Goal: Information Seeking & Learning: Check status

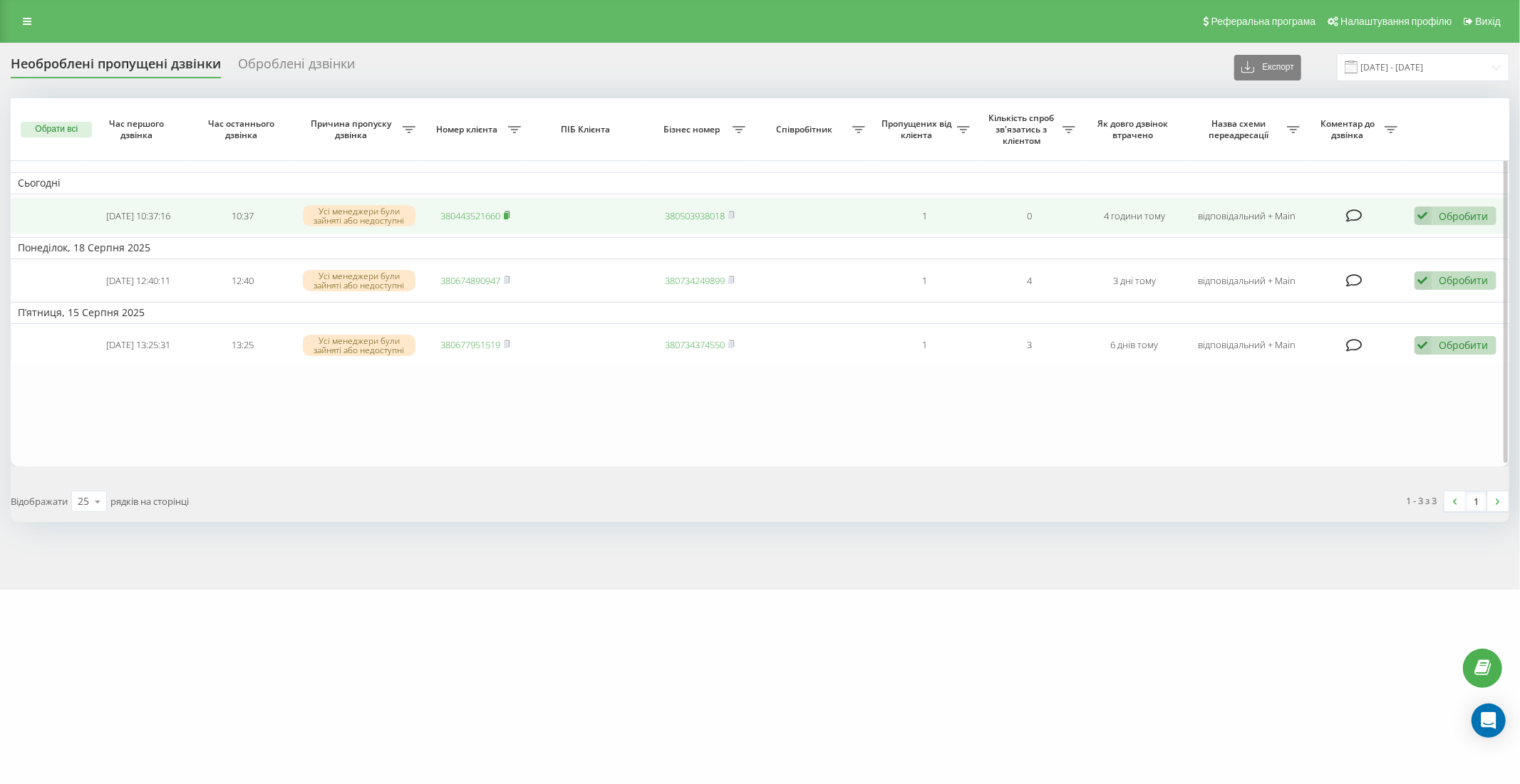
click at [508, 215] on rect at bounding box center [506, 216] width 4 height 7
click at [196, 211] on td "10:37" at bounding box center [242, 216] width 105 height 38
click at [607, 212] on td at bounding box center [587, 216] width 119 height 38
click at [1449, 212] on div "Обробити" at bounding box center [1463, 216] width 49 height 14
click at [1313, 305] on div "Інший варіант" at bounding box center [1362, 315] width 267 height 25
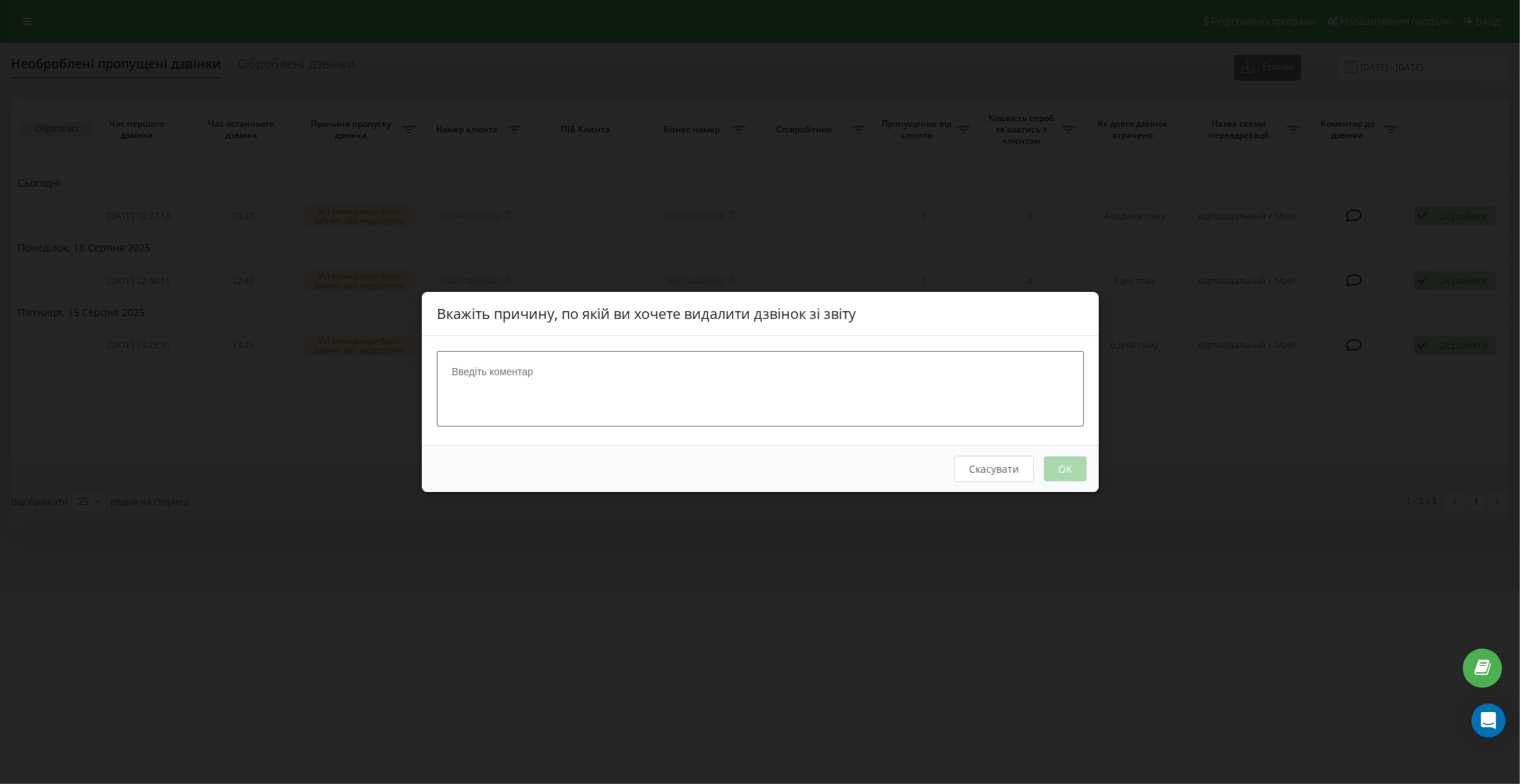
click at [915, 390] on textarea at bounding box center [759, 389] width 647 height 76
type textarea "+"
click at [1060, 463] on button "OK" at bounding box center [1064, 469] width 43 height 25
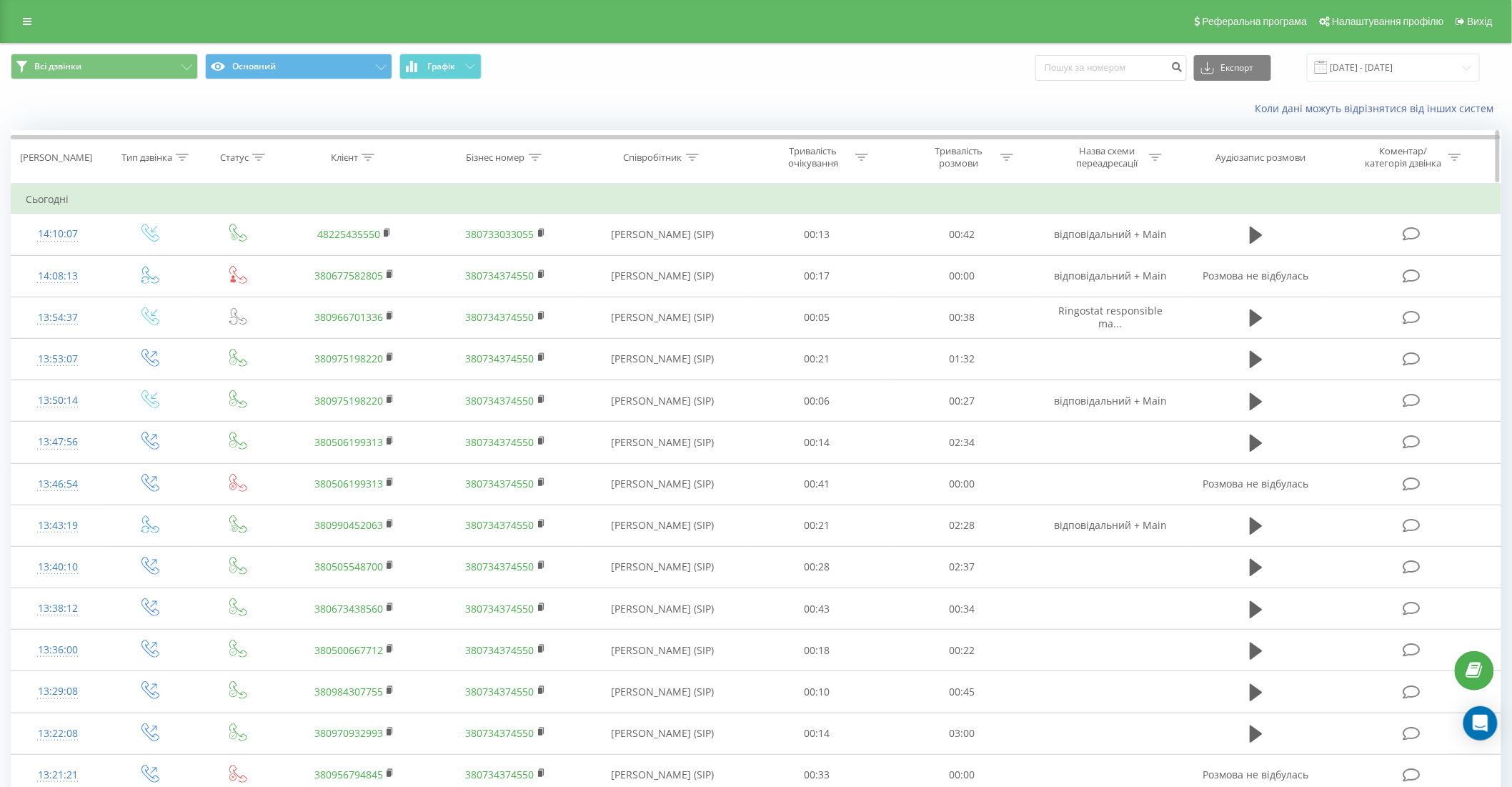
click at [368, 158] on icon at bounding box center [368, 157] width 13 height 7
click at [352, 258] on input "text" at bounding box center [354, 260] width 125 height 25
paste input "(063) 617-26-09"
type input "0636172609"
click button "OK" at bounding box center [385, 288] width 60 height 18
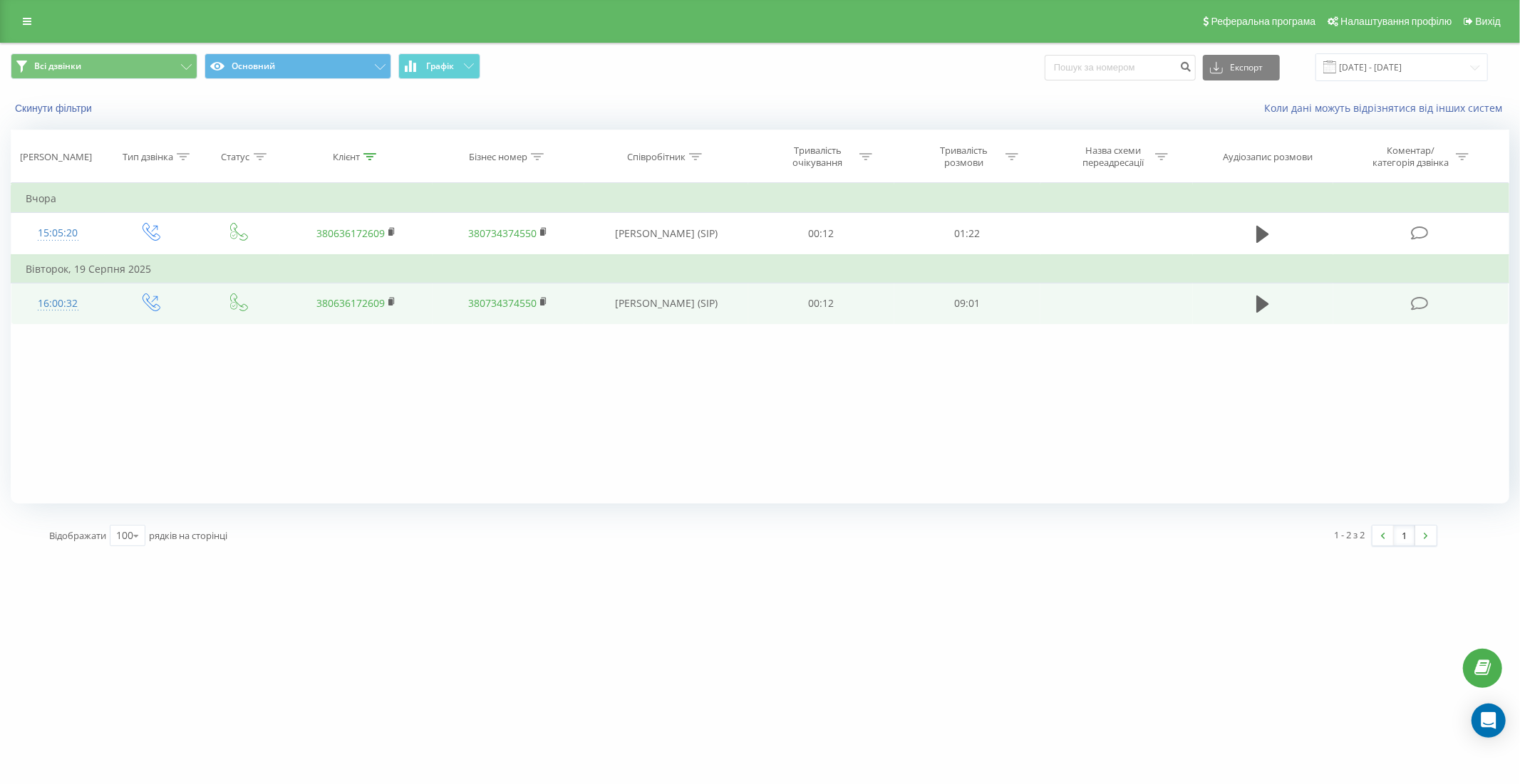
click at [94, 302] on td "16:00:32" at bounding box center [58, 303] width 93 height 42
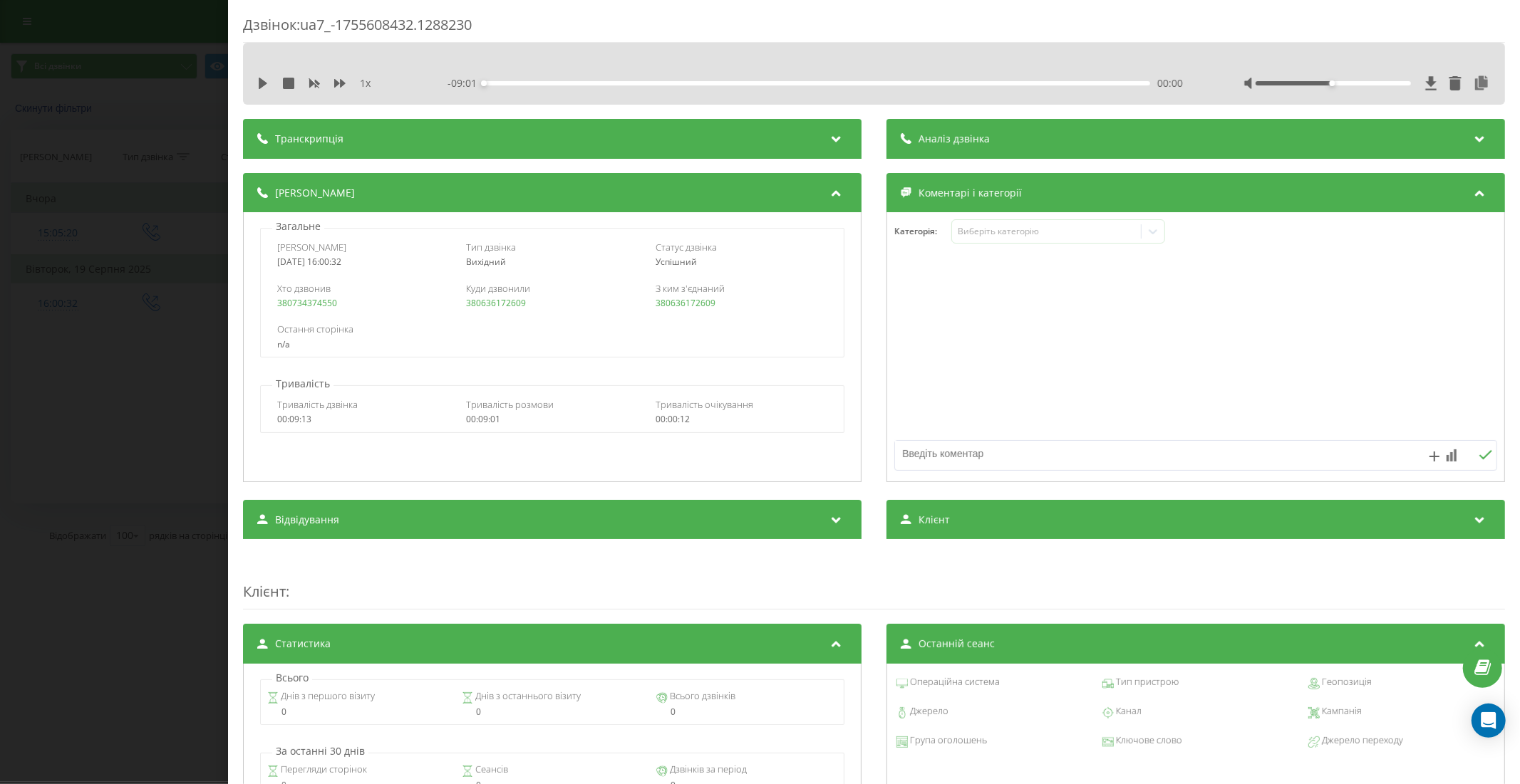
click at [168, 116] on div "Дзвінок : ua7_-1755608432.1288230 1 x - 09:01 00:00 00:00 Транскрипція Для AI-а…" at bounding box center [760, 392] width 1520 height 784
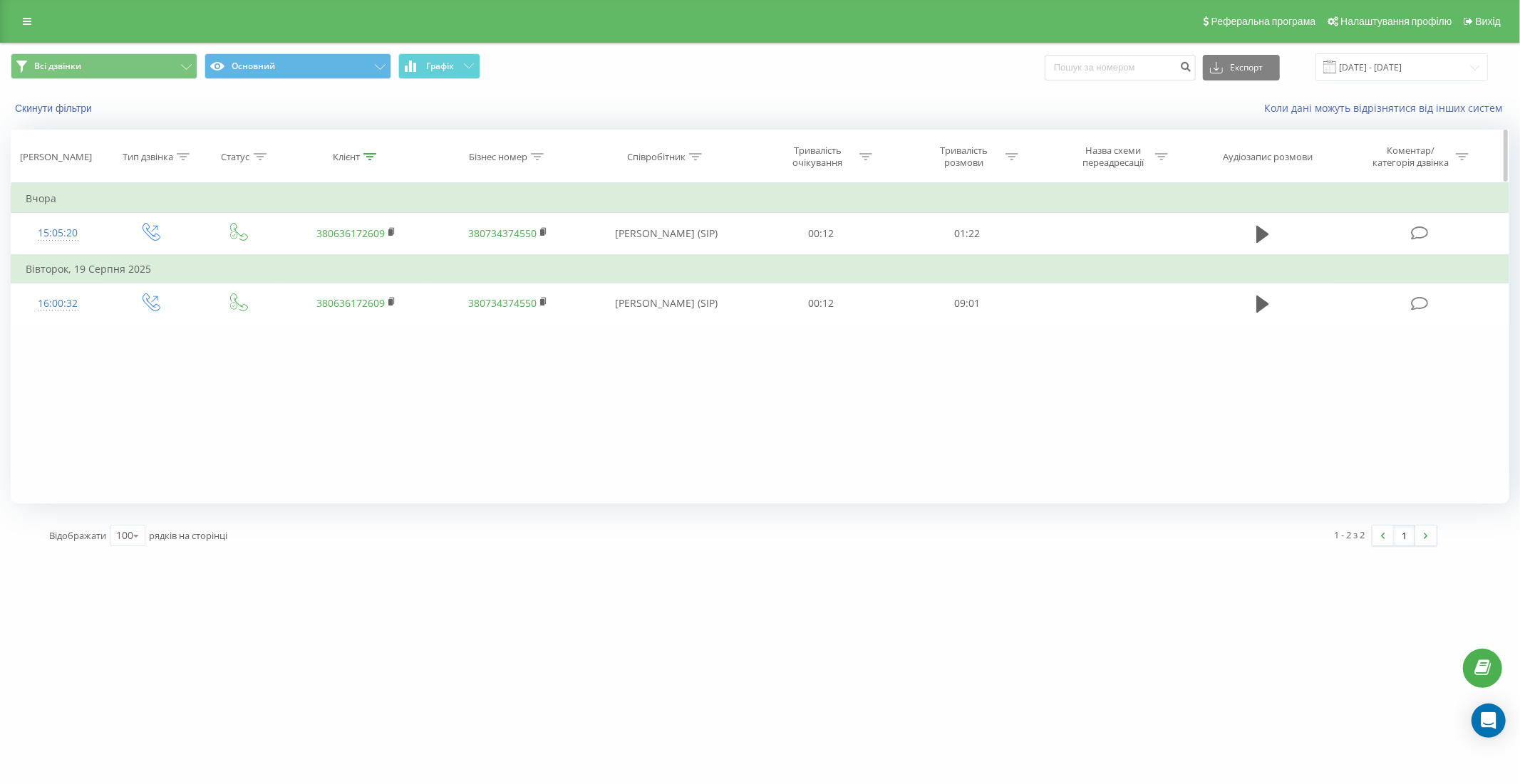
click at [369, 155] on icon at bounding box center [369, 156] width 13 height 7
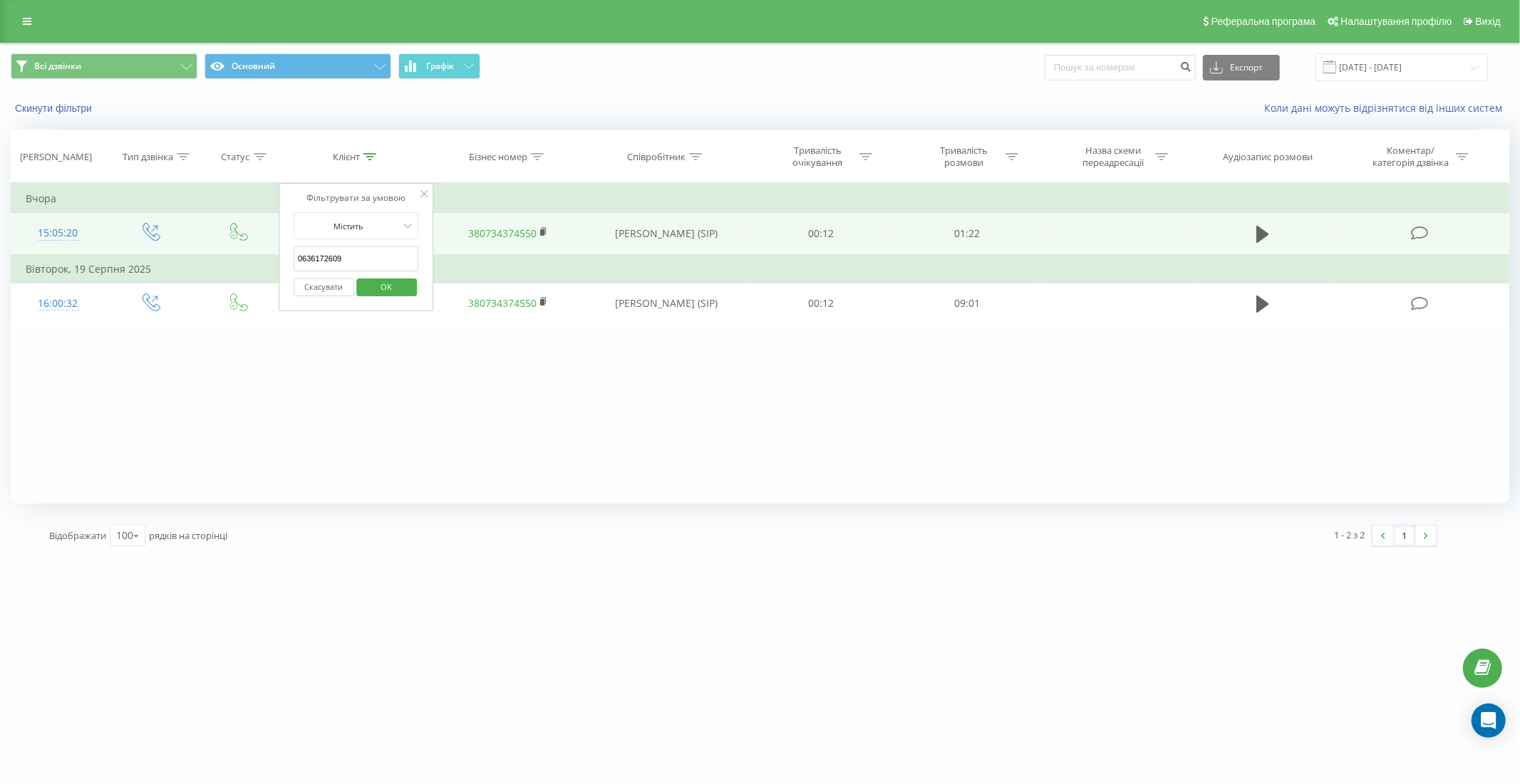
drag, startPoint x: 369, startPoint y: 248, endPoint x: 275, endPoint y: 251, distance: 94.0
click at [275, 251] on table "Фільтрувати за умовою Дорівнює Введіть значення Скасувати OK Фільтрувати за умо…" at bounding box center [759, 254] width 1498 height 141
paste input "38 (067) 123-77-88"
click button "OK" at bounding box center [386, 287] width 60 height 17
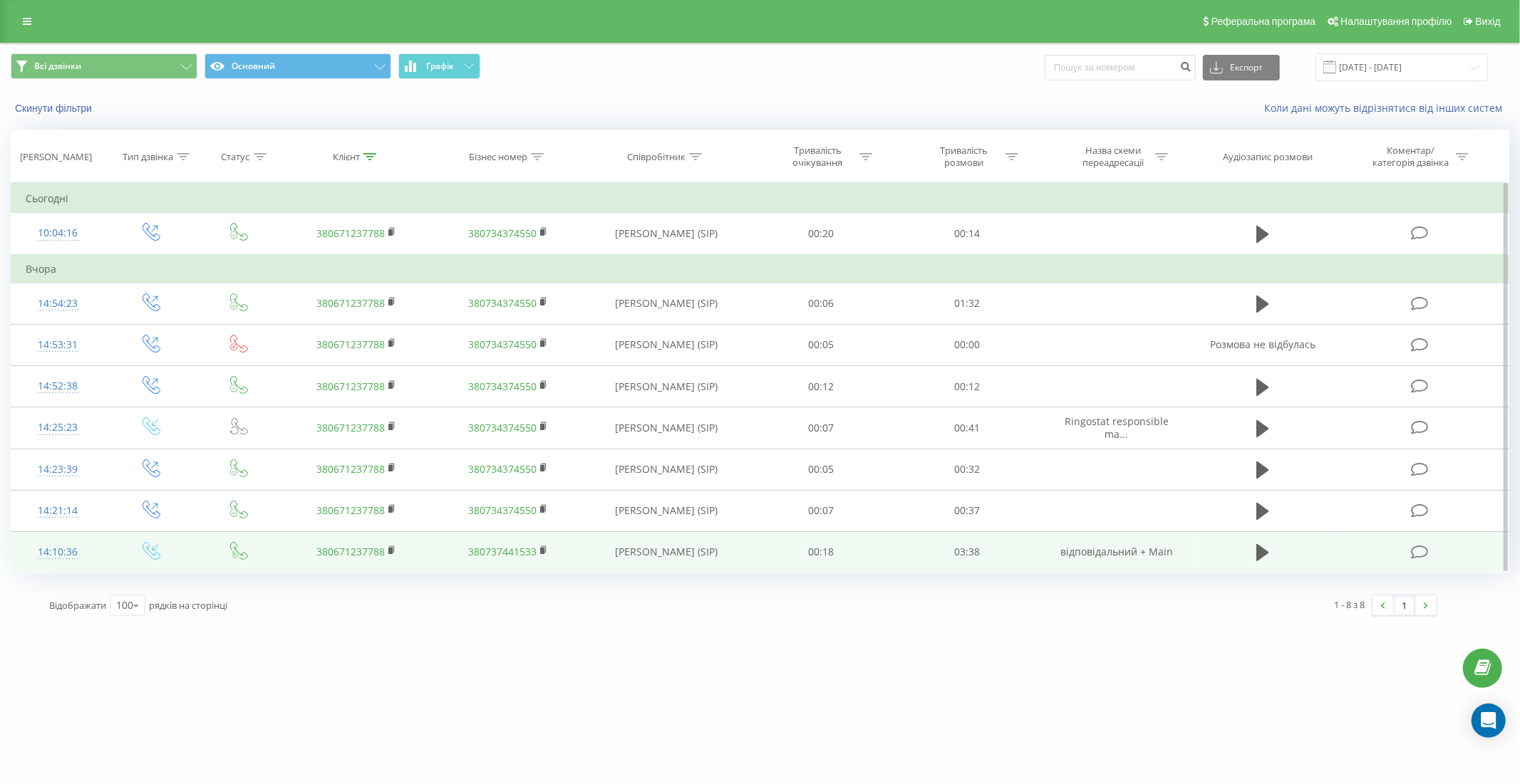
click at [94, 549] on td "14:10:36" at bounding box center [58, 551] width 93 height 42
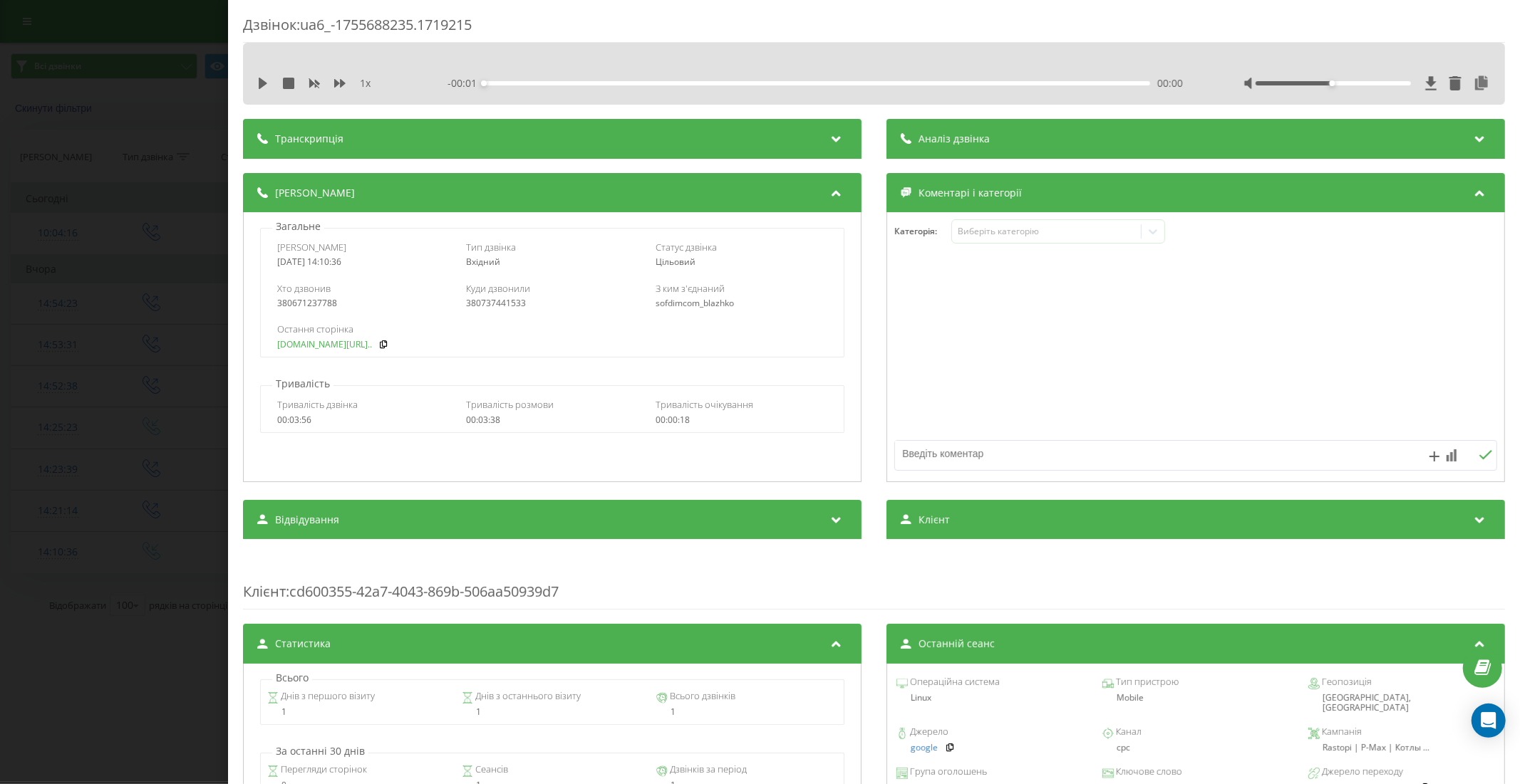
click at [329, 342] on link "rastopi.com.ua/ua/p94218..." at bounding box center [325, 345] width 95 height 10
click at [163, 225] on div "Дзвінок : ua6_-1755688235.1719215 1 x - 03:38 00:00 00:00 Транскрипція Для AI-а…" at bounding box center [760, 392] width 1520 height 784
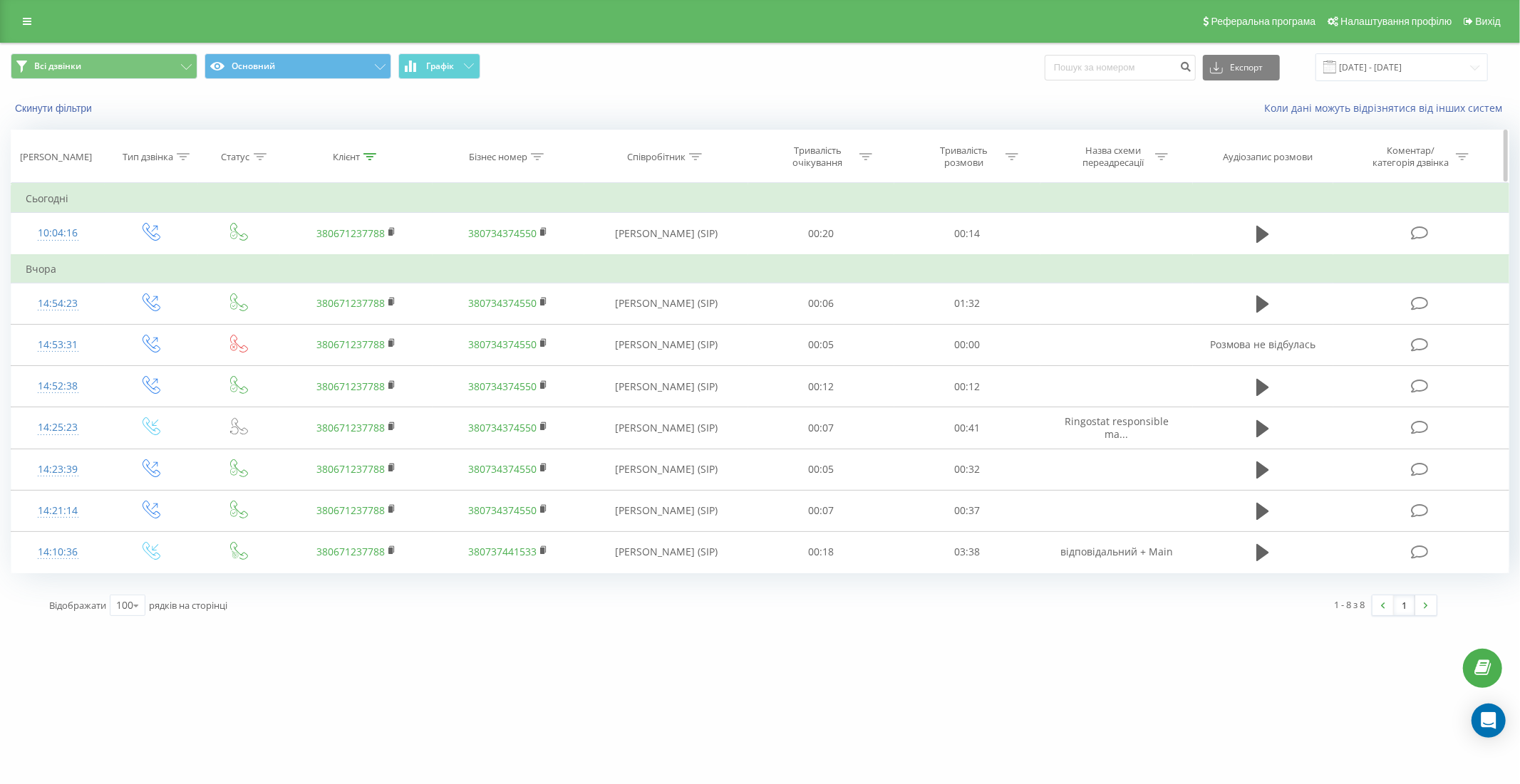
click at [372, 155] on icon at bounding box center [369, 156] width 13 height 7
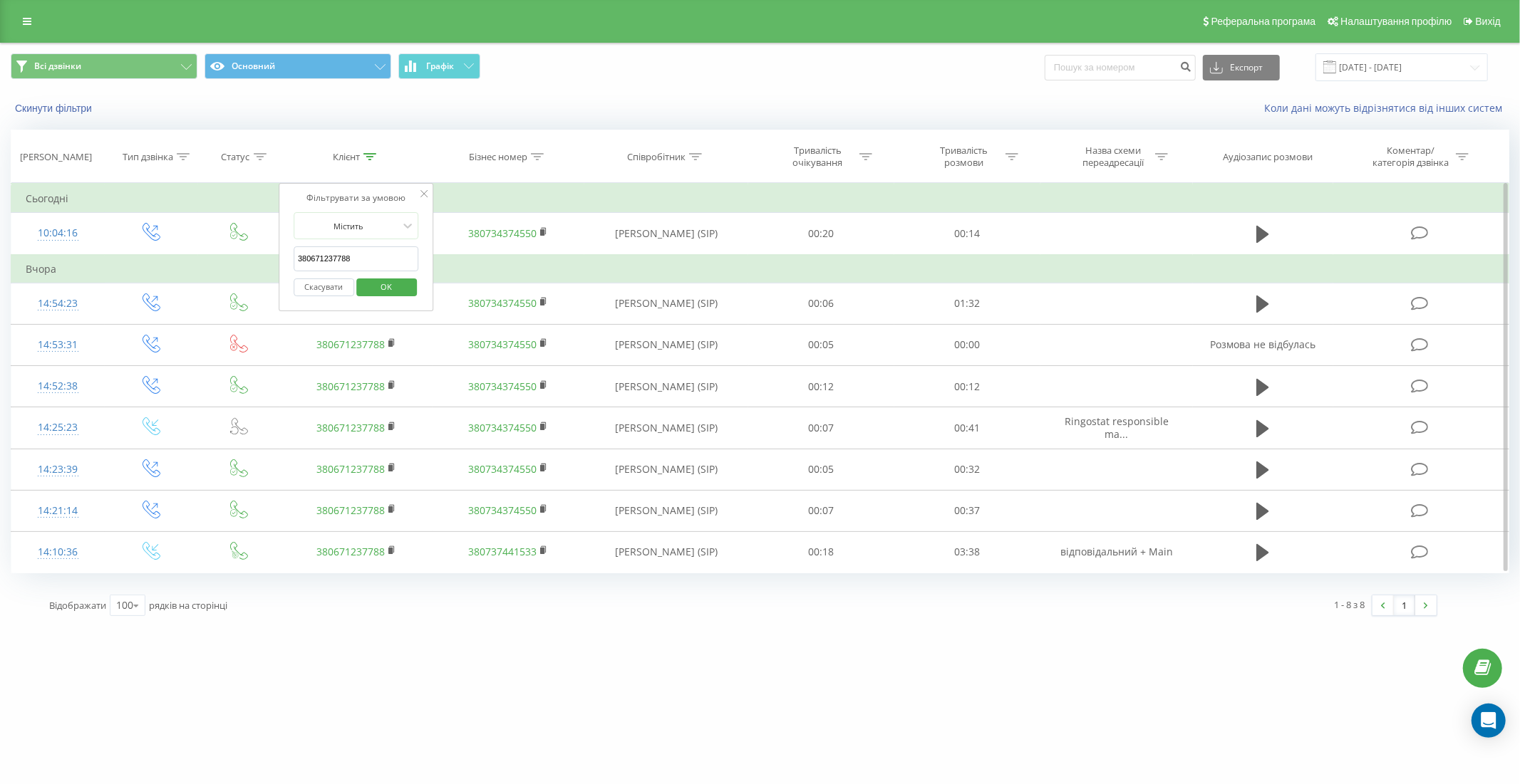
click at [364, 259] on input "380671237788" at bounding box center [356, 259] width 125 height 25
type input "3"
paste input "(097) 044-02-32"
type input "0970440232"
click button "OK" at bounding box center [386, 287] width 60 height 17
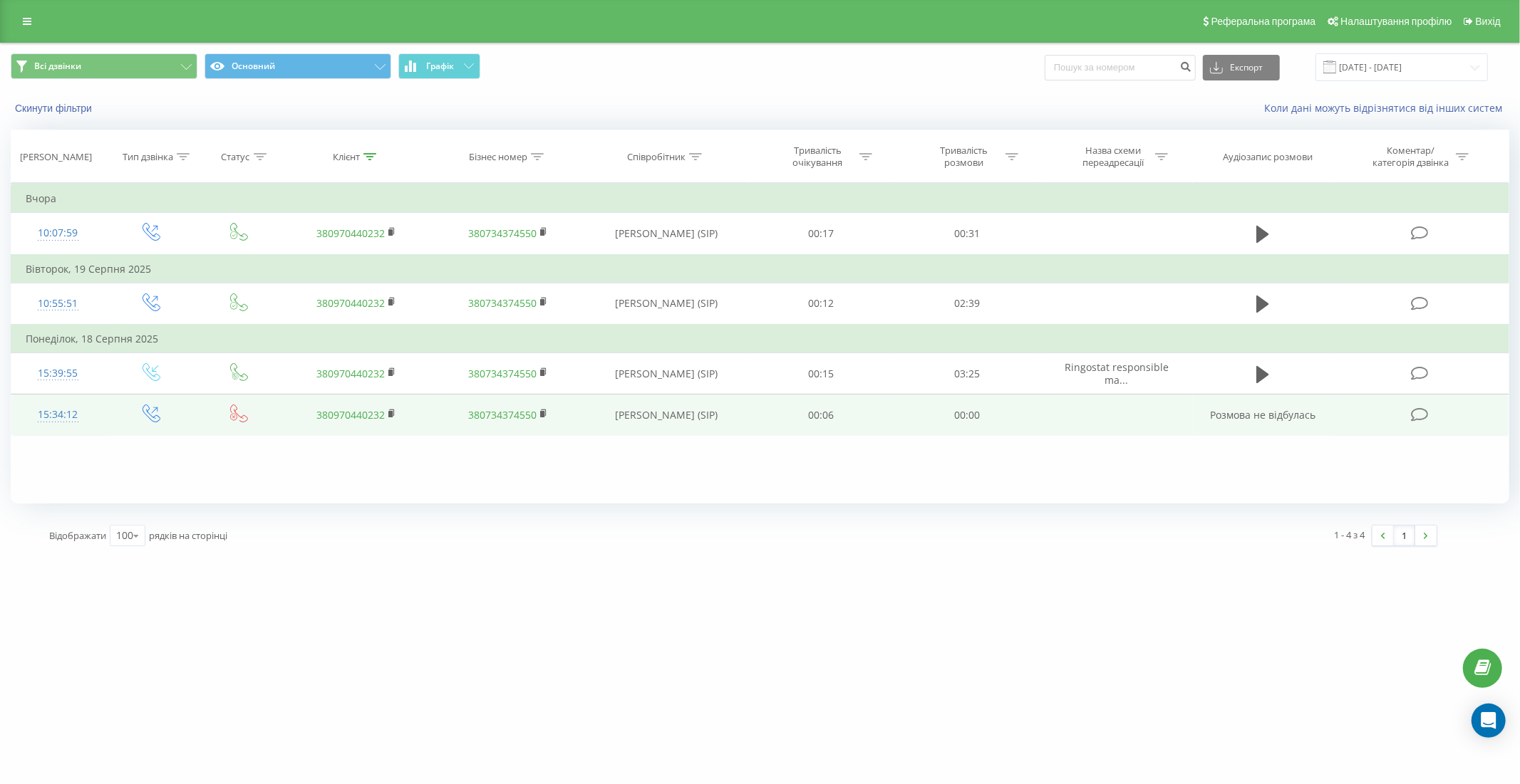
click at [95, 412] on td "15:34:12" at bounding box center [58, 415] width 93 height 42
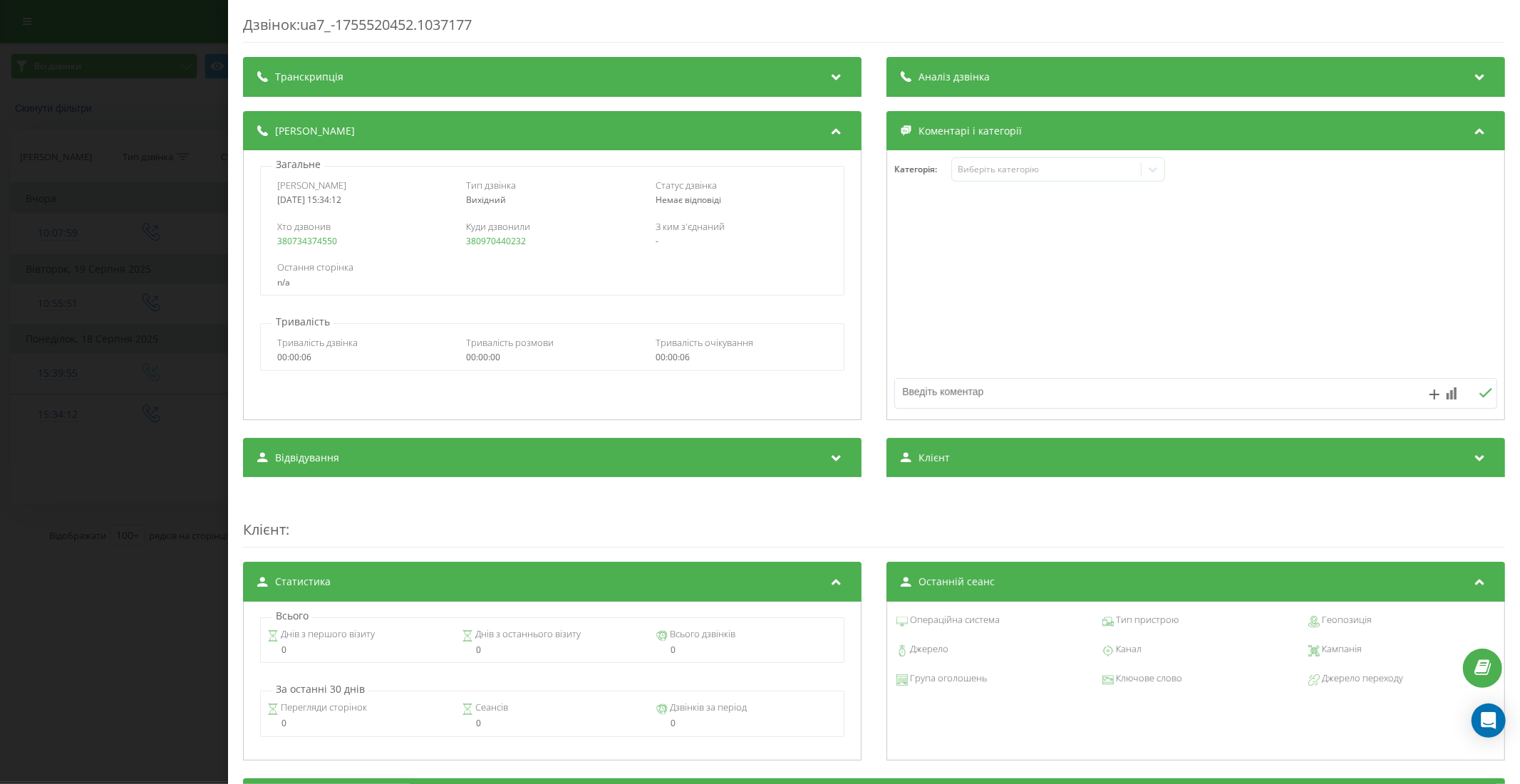
click at [157, 434] on div "Дзвінок : ua7_-1755520452.1037177 Транскрипція Для AI-аналізу майбутніх дзвінкі…" at bounding box center [760, 392] width 1520 height 784
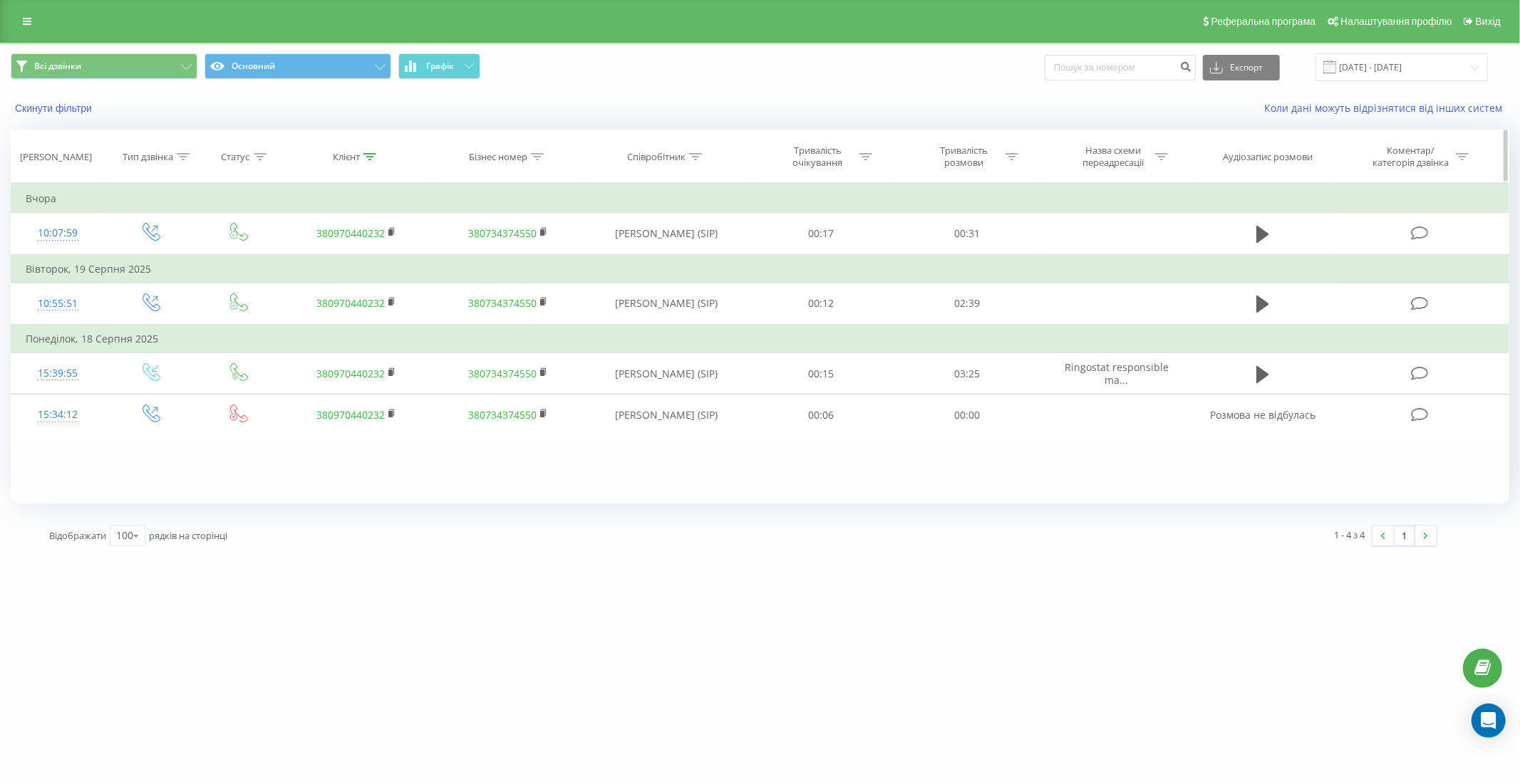
click at [371, 154] on icon at bounding box center [369, 156] width 13 height 7
drag, startPoint x: 368, startPoint y: 255, endPoint x: 286, endPoint y: 257, distance: 82.0
click at [286, 257] on div "Фільтрувати за умовою Містить 0970440232 Скасувати OK" at bounding box center [356, 247] width 155 height 128
paste input "38 (097) 977-17-50"
type input "380979771750"
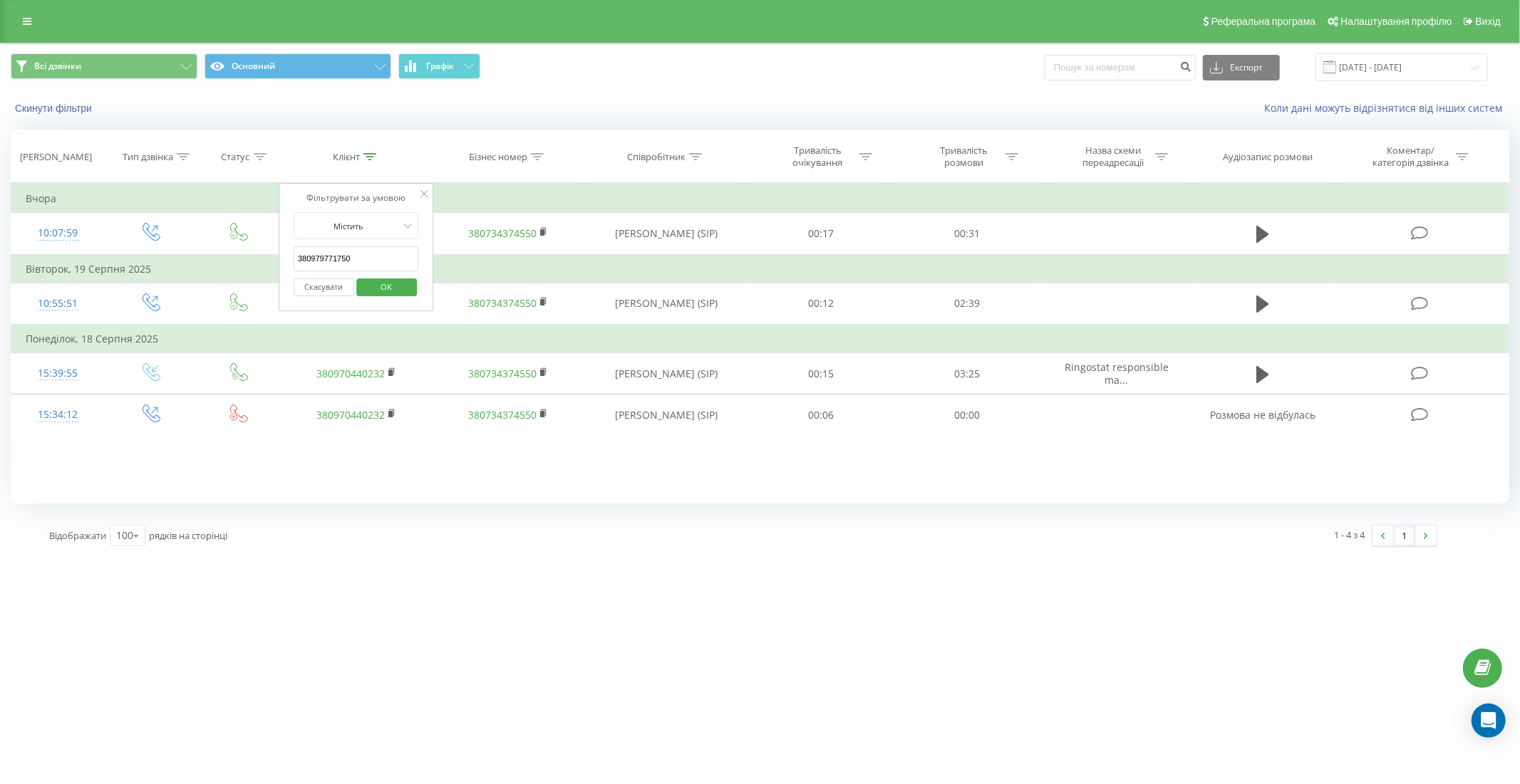
click button "OK" at bounding box center [386, 287] width 60 height 17
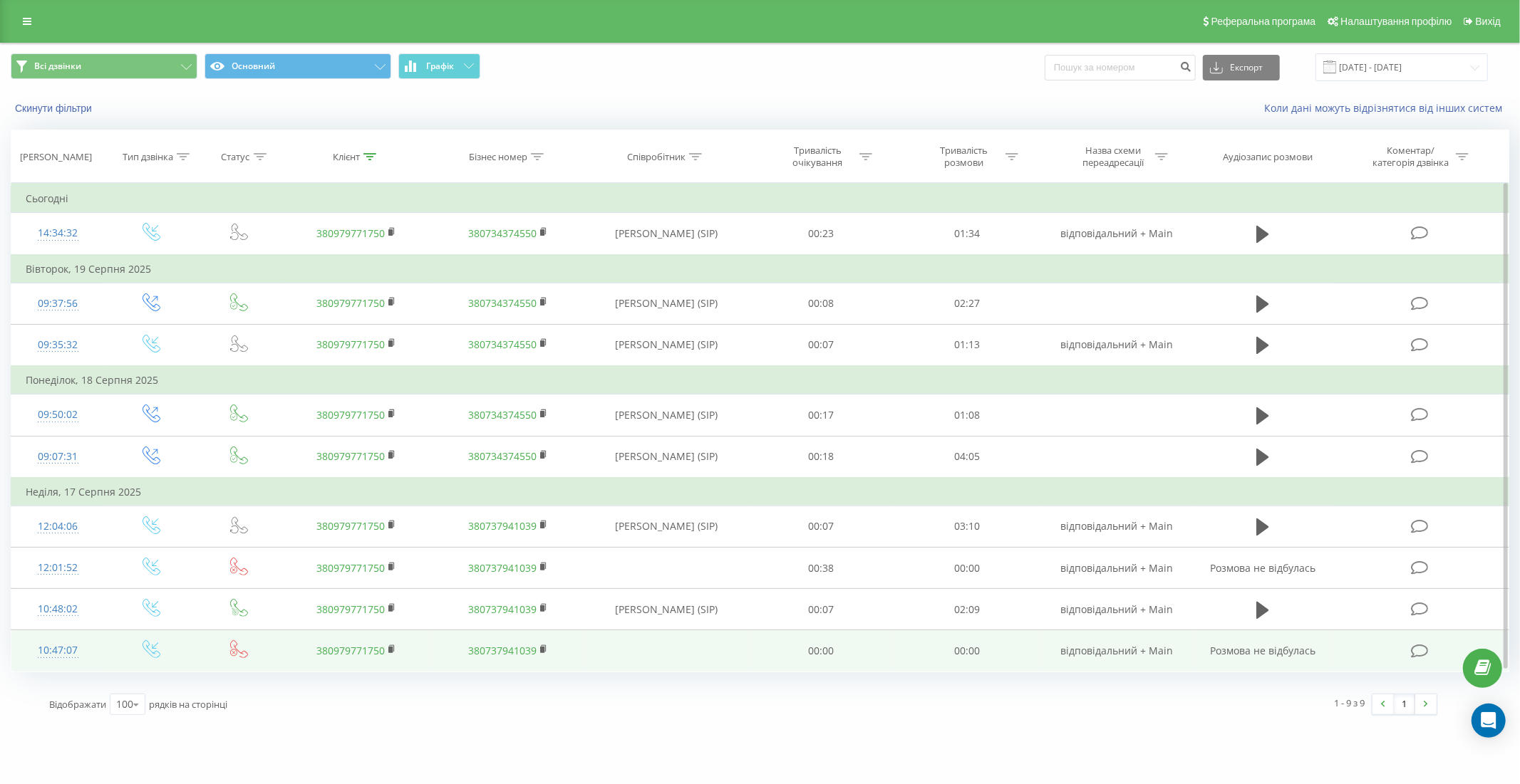
click at [97, 646] on td "10:47:07" at bounding box center [58, 650] width 93 height 42
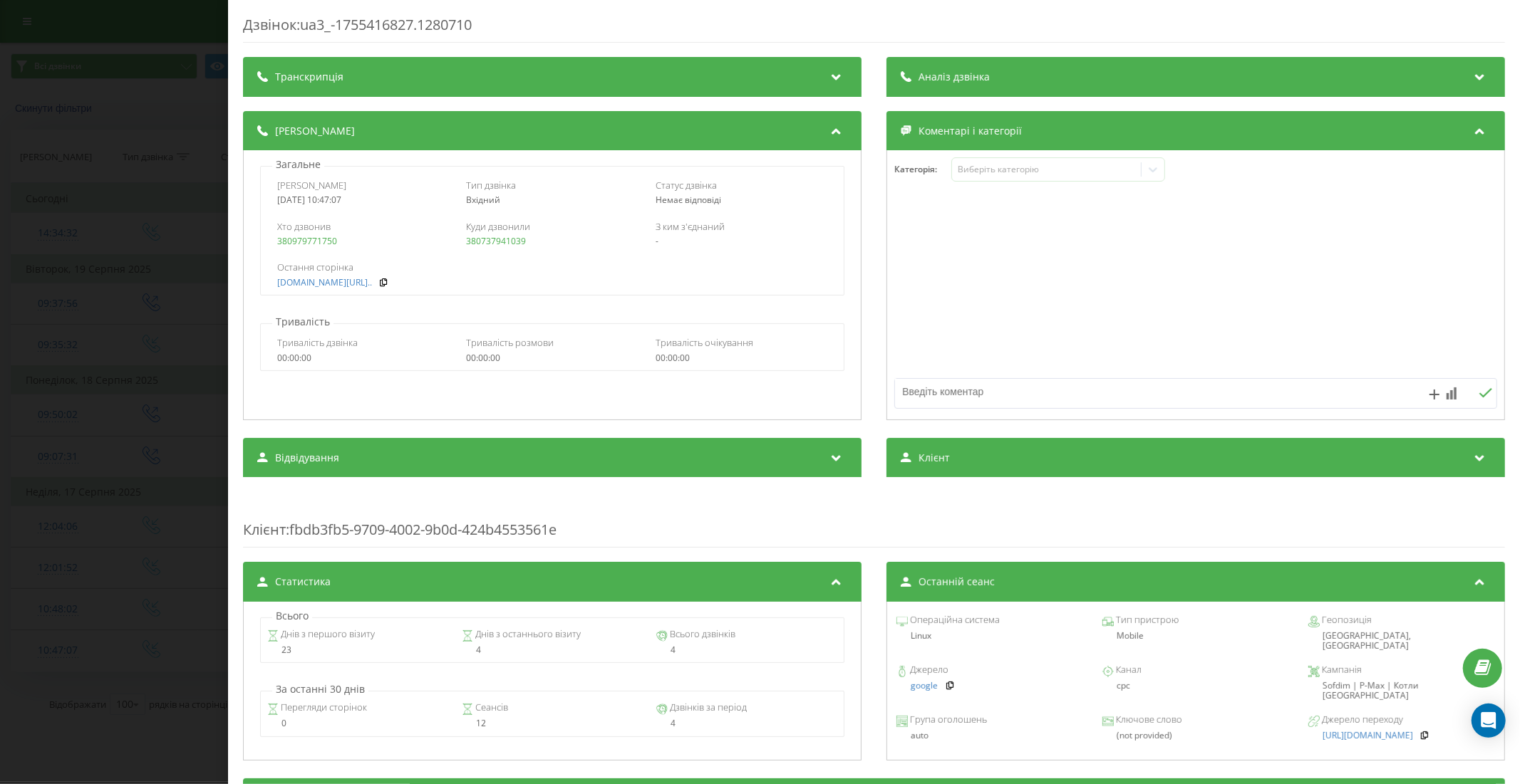
click at [181, 450] on div "Дзвінок : ua3_-1755416827.1280710 Транскрипція Для AI-аналізу майбутніх дзвінкі…" at bounding box center [760, 392] width 1520 height 784
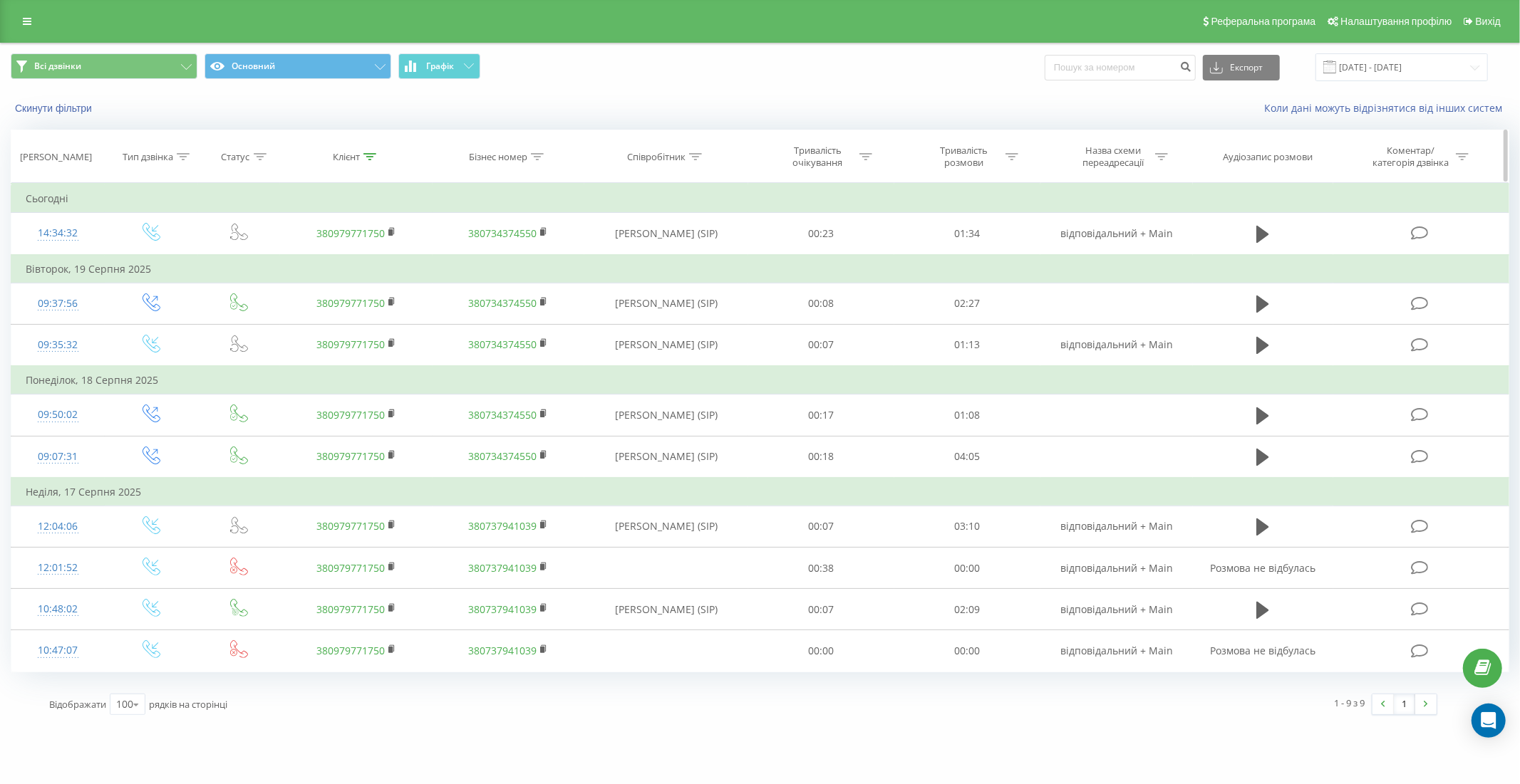
click at [371, 160] on icon at bounding box center [369, 156] width 13 height 7
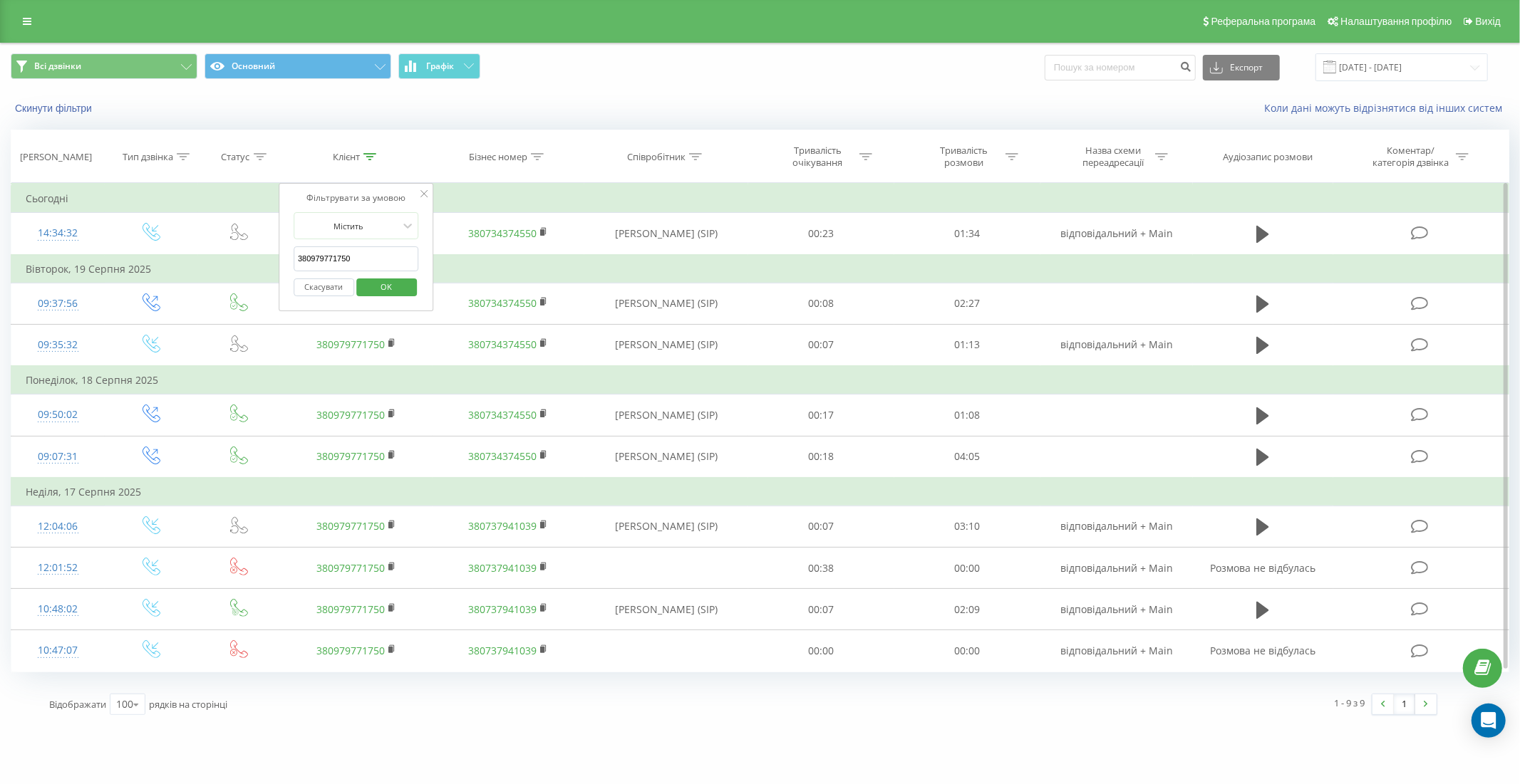
drag, startPoint x: 370, startPoint y: 260, endPoint x: 271, endPoint y: 267, distance: 99.2
click at [261, 259] on table "Фільтрувати за умовою Дорівнює Введіть значення Скасувати OK Фільтрувати за умо…" at bounding box center [759, 427] width 1498 height 488
paste input "(098) 430-77-55"
type input "0984307755"
click button "OK" at bounding box center [386, 287] width 60 height 17
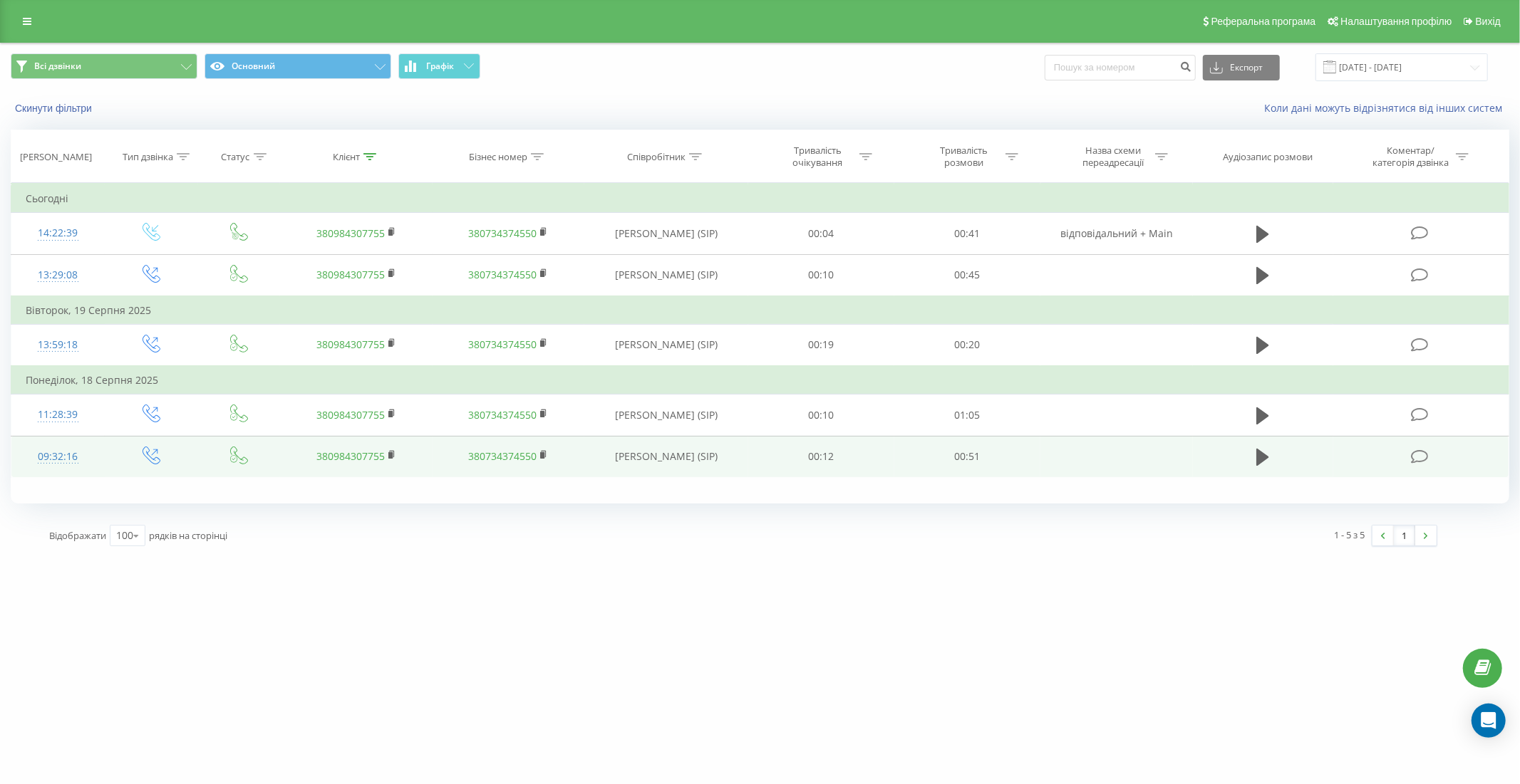
click at [100, 454] on td "09:32:16" at bounding box center [58, 456] width 93 height 42
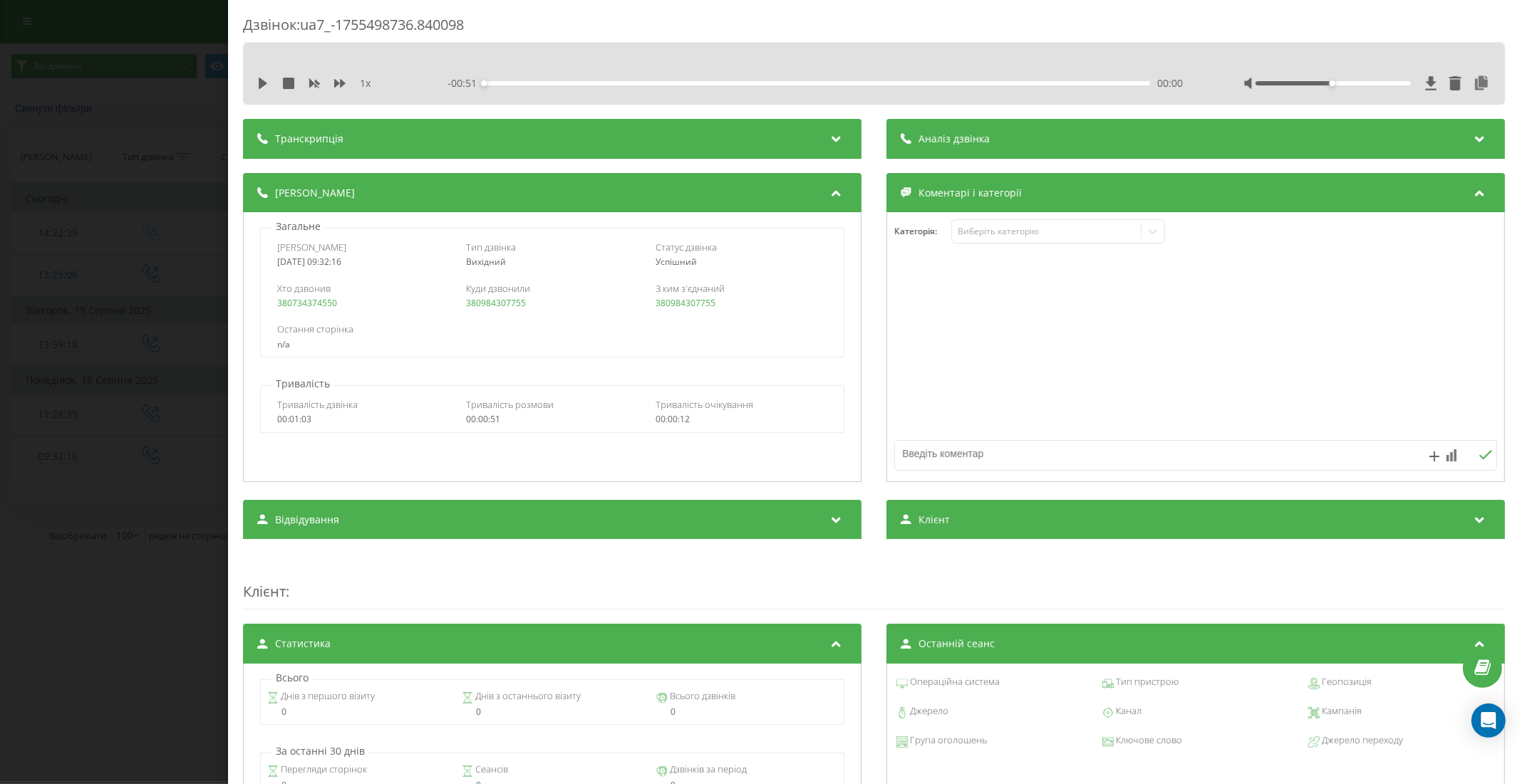
click at [151, 586] on div "Дзвінок : ua7_-1755498736.840098 1 x - 00:51 00:00 00:00 Транскрипція Для AI-ан…" at bounding box center [760, 392] width 1520 height 784
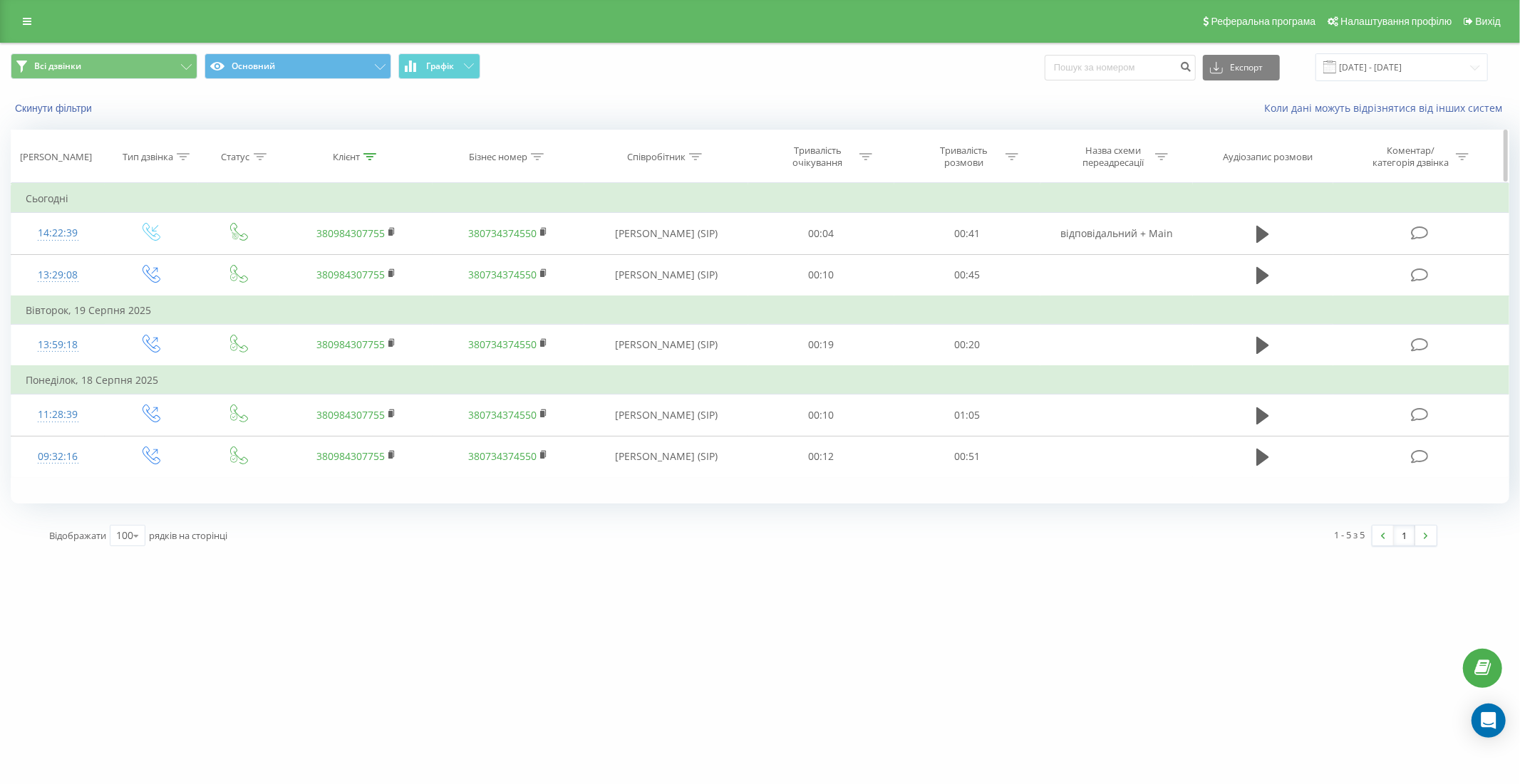
click at [371, 155] on icon at bounding box center [369, 156] width 13 height 7
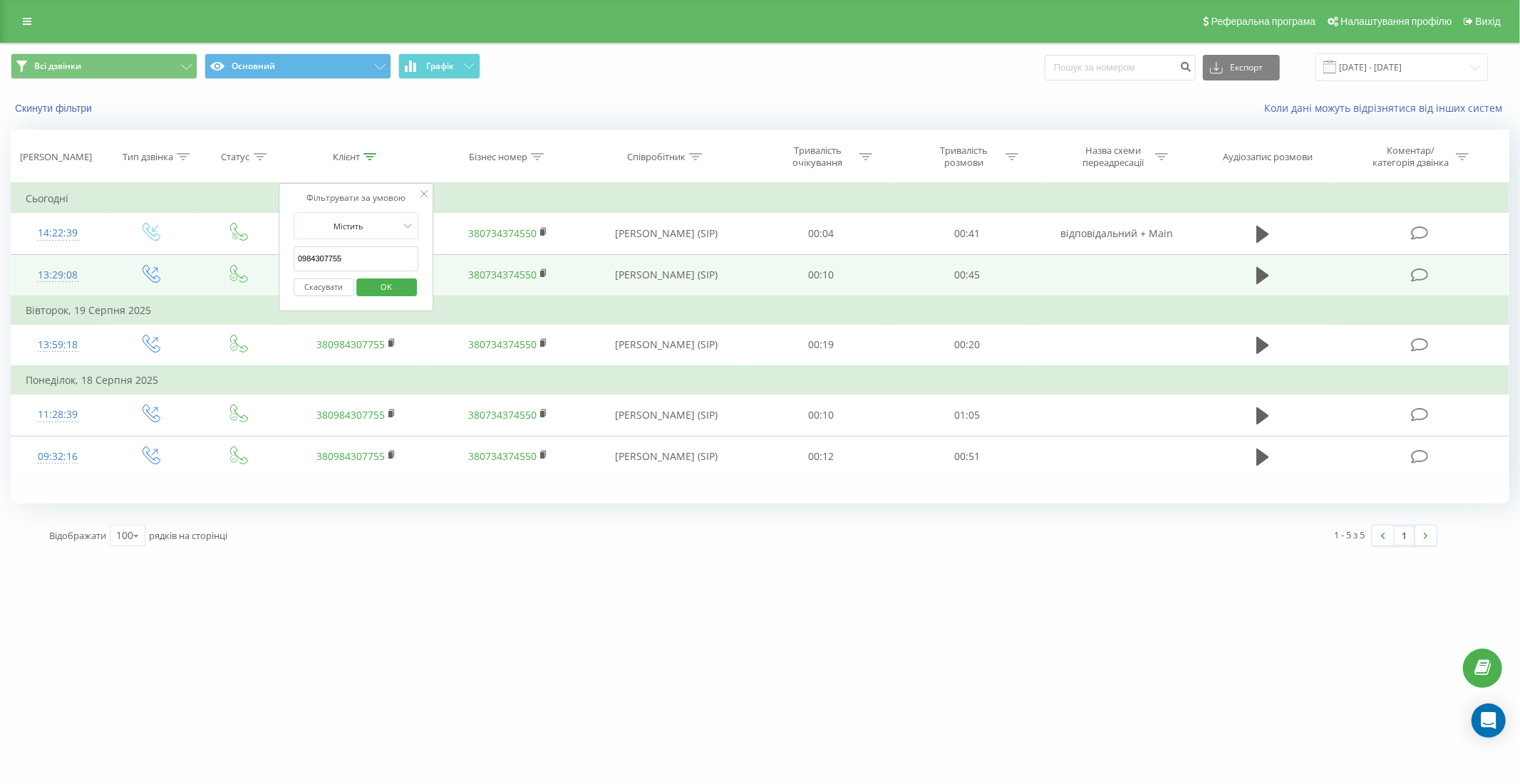
drag, startPoint x: 361, startPoint y: 254, endPoint x: 248, endPoint y: 259, distance: 113.1
click at [248, 259] on table "Фільтрувати за умовою Дорівнює Введіть значення Скасувати OK Фільтрувати за умо…" at bounding box center [759, 330] width 1498 height 295
paste input "38 (063) 871-26-46"
type input "380638712646"
click button "OK" at bounding box center [386, 287] width 60 height 17
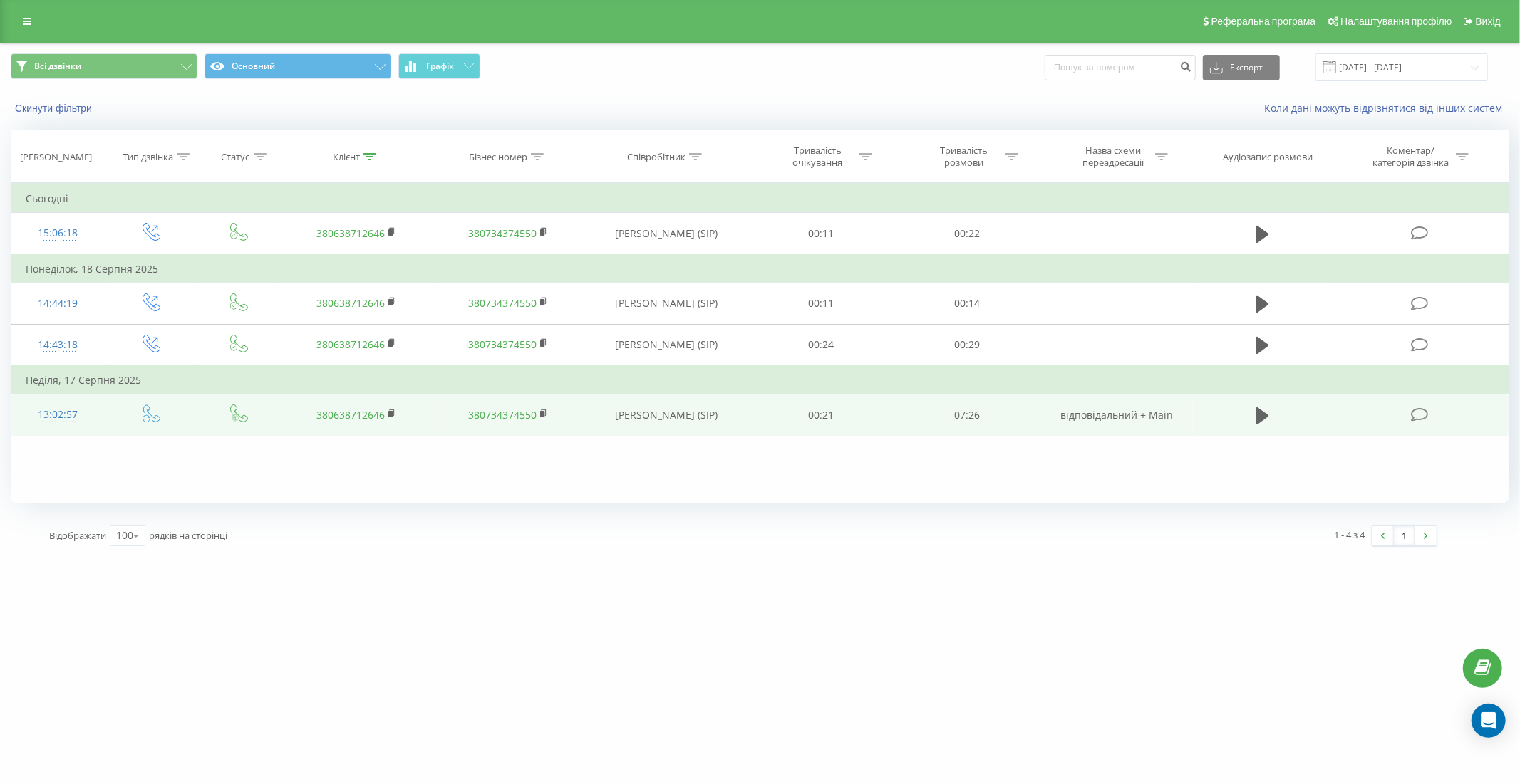
click at [101, 416] on td "13:02:57" at bounding box center [58, 415] width 93 height 42
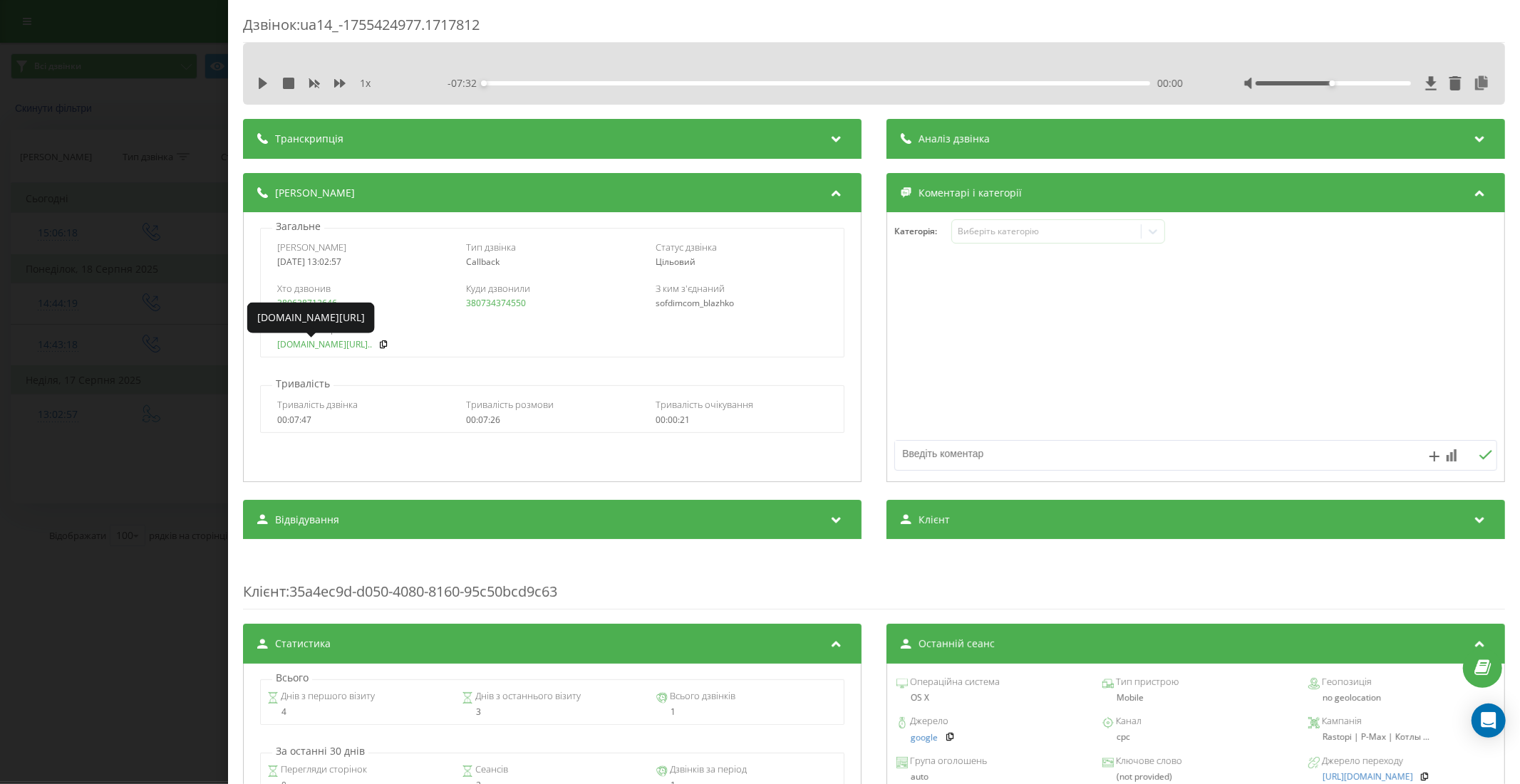
click at [360, 345] on link "rastopi.com.ua/ua/p19718..." at bounding box center [325, 345] width 95 height 10
drag, startPoint x: 176, startPoint y: 286, endPoint x: 238, endPoint y: 245, distance: 74.3
click at [178, 287] on div "Дзвінок : ua14_-1755424977.1717812 1 x - 07:32 00:00 00:00 Транскрипція Для AI-…" at bounding box center [760, 392] width 1520 height 784
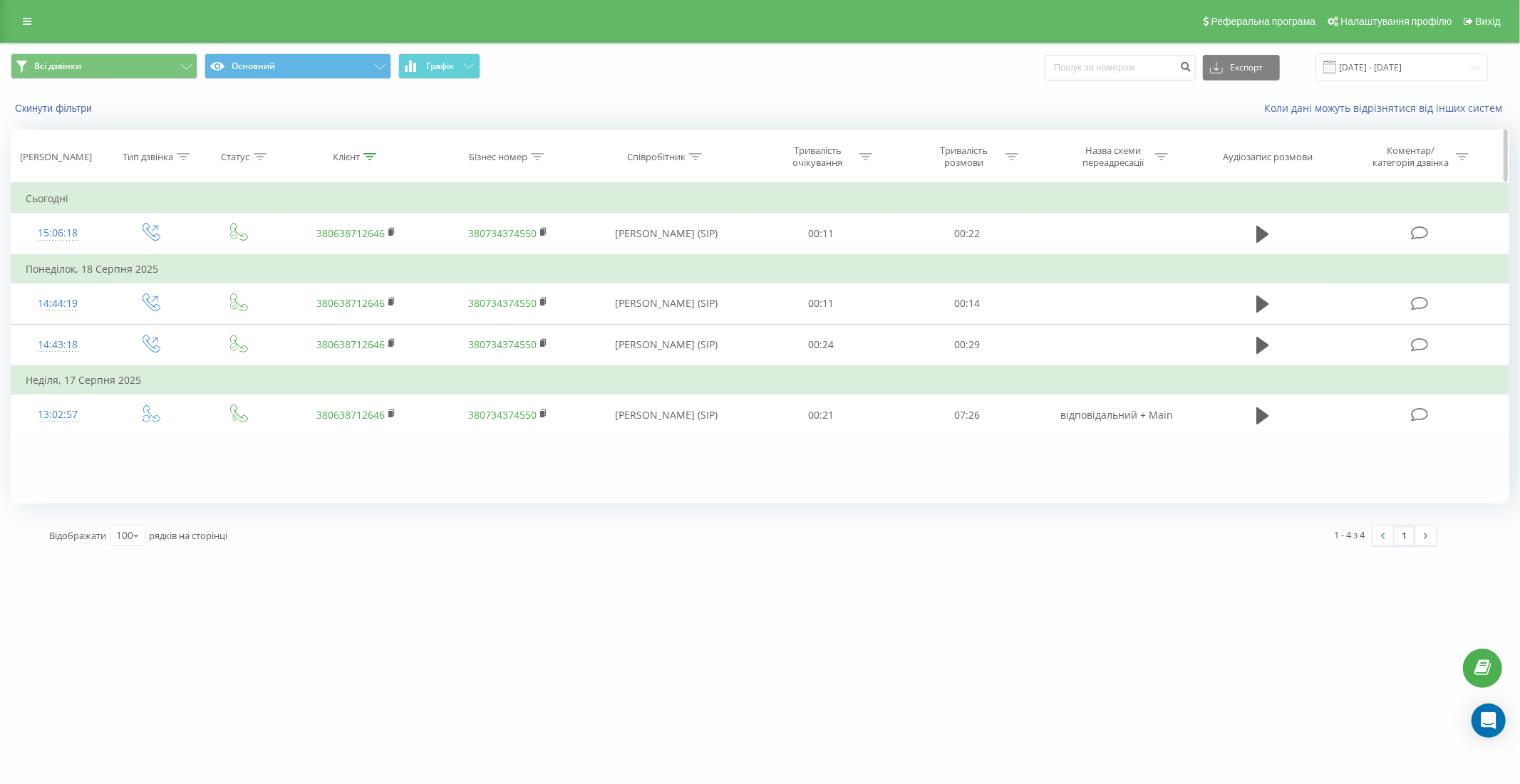
click at [370, 157] on icon at bounding box center [369, 156] width 13 height 7
drag, startPoint x: 365, startPoint y: 253, endPoint x: 285, endPoint y: 254, distance: 80.0
click at [285, 254] on div "Фільтрувати за умовою Містить 380638712646 Скасувати OK" at bounding box center [356, 247] width 155 height 128
paste input "(067) 220-50-32"
type input "0672205032"
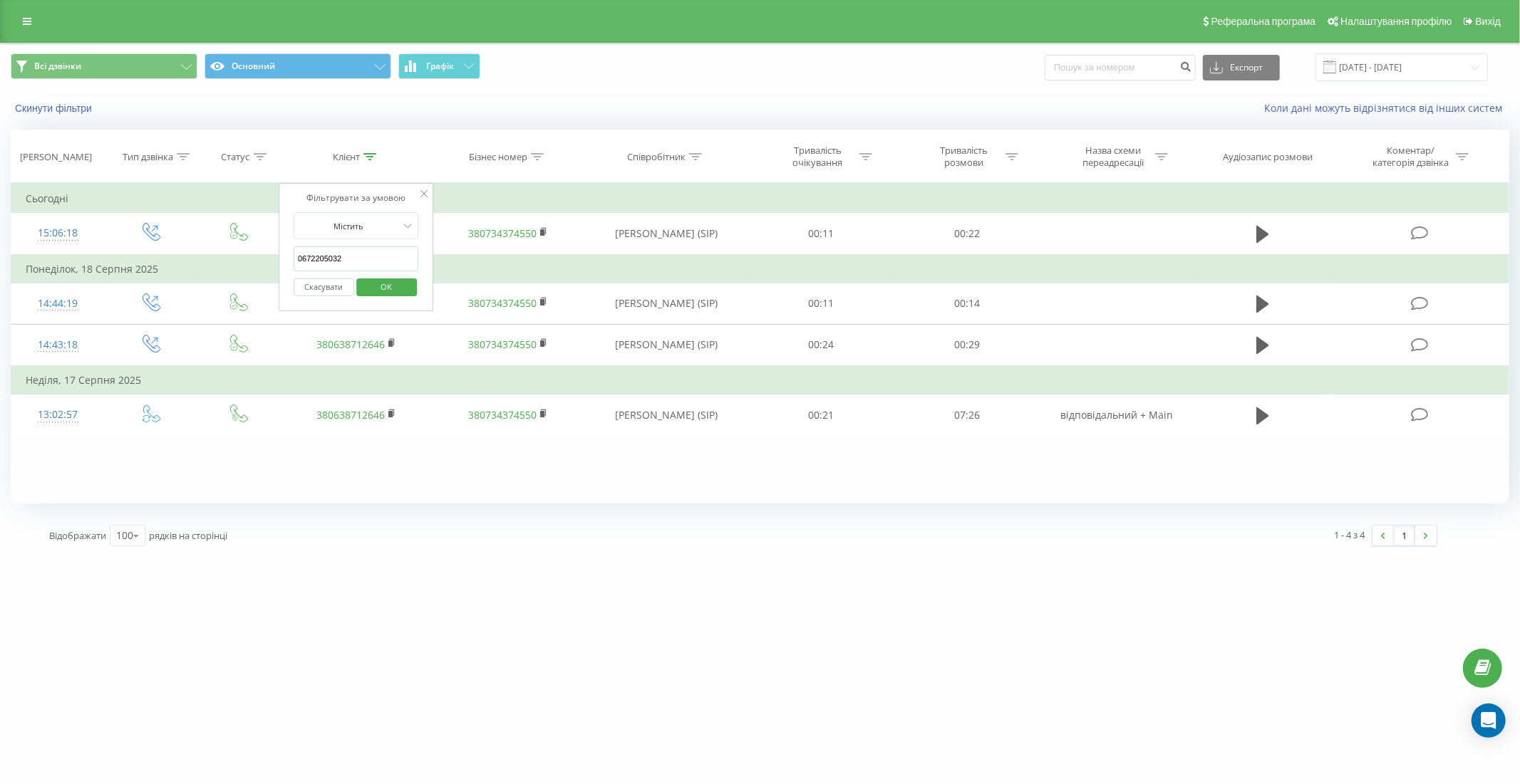
click button "OK" at bounding box center [386, 287] width 60 height 17
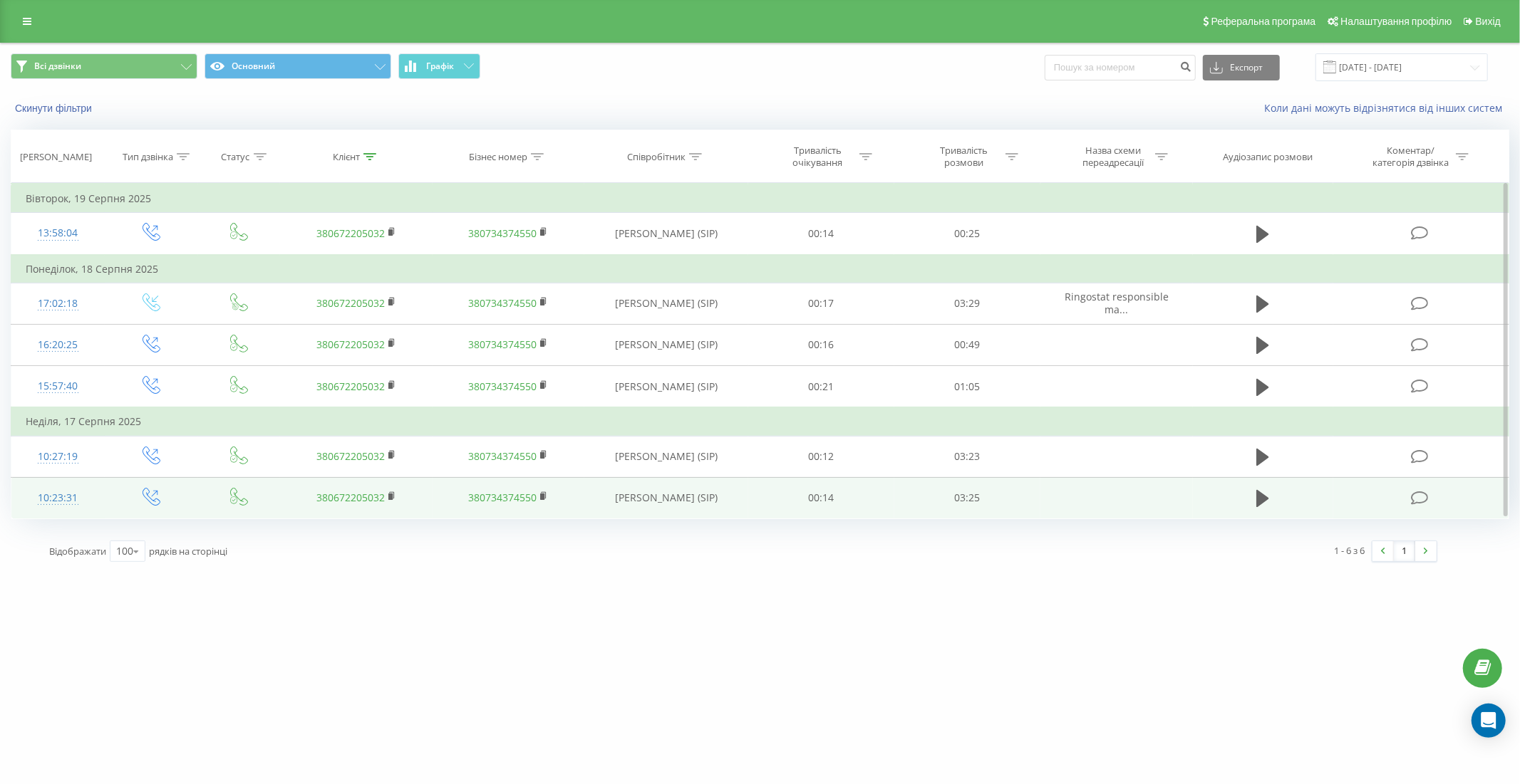
click at [93, 489] on td "10:23:31" at bounding box center [58, 497] width 93 height 42
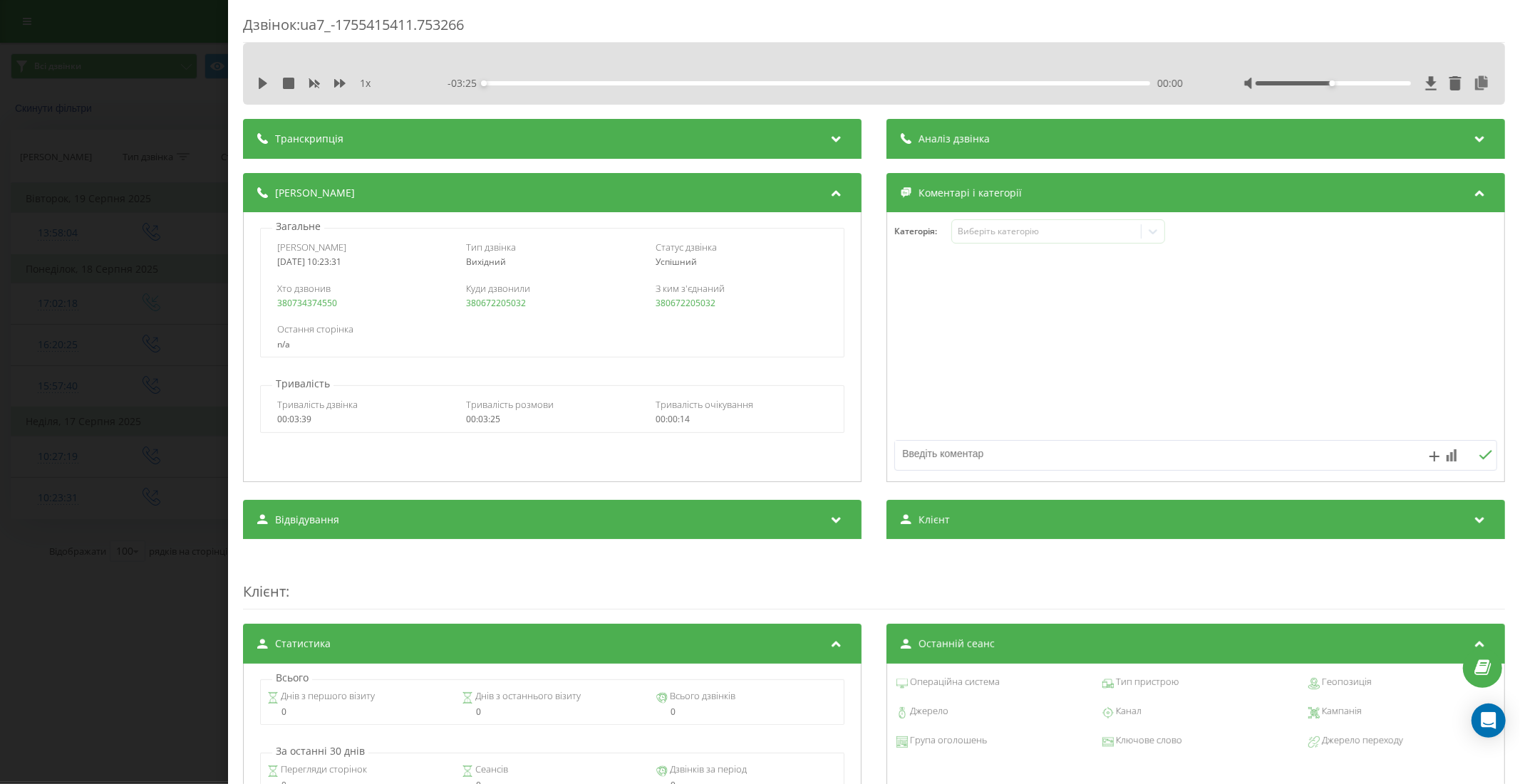
click at [163, 625] on div "Дзвінок : ua7_-1755415411.753266 1 x - 03:25 00:00 00:00 Транскрипція Для AI-ан…" at bounding box center [760, 392] width 1520 height 784
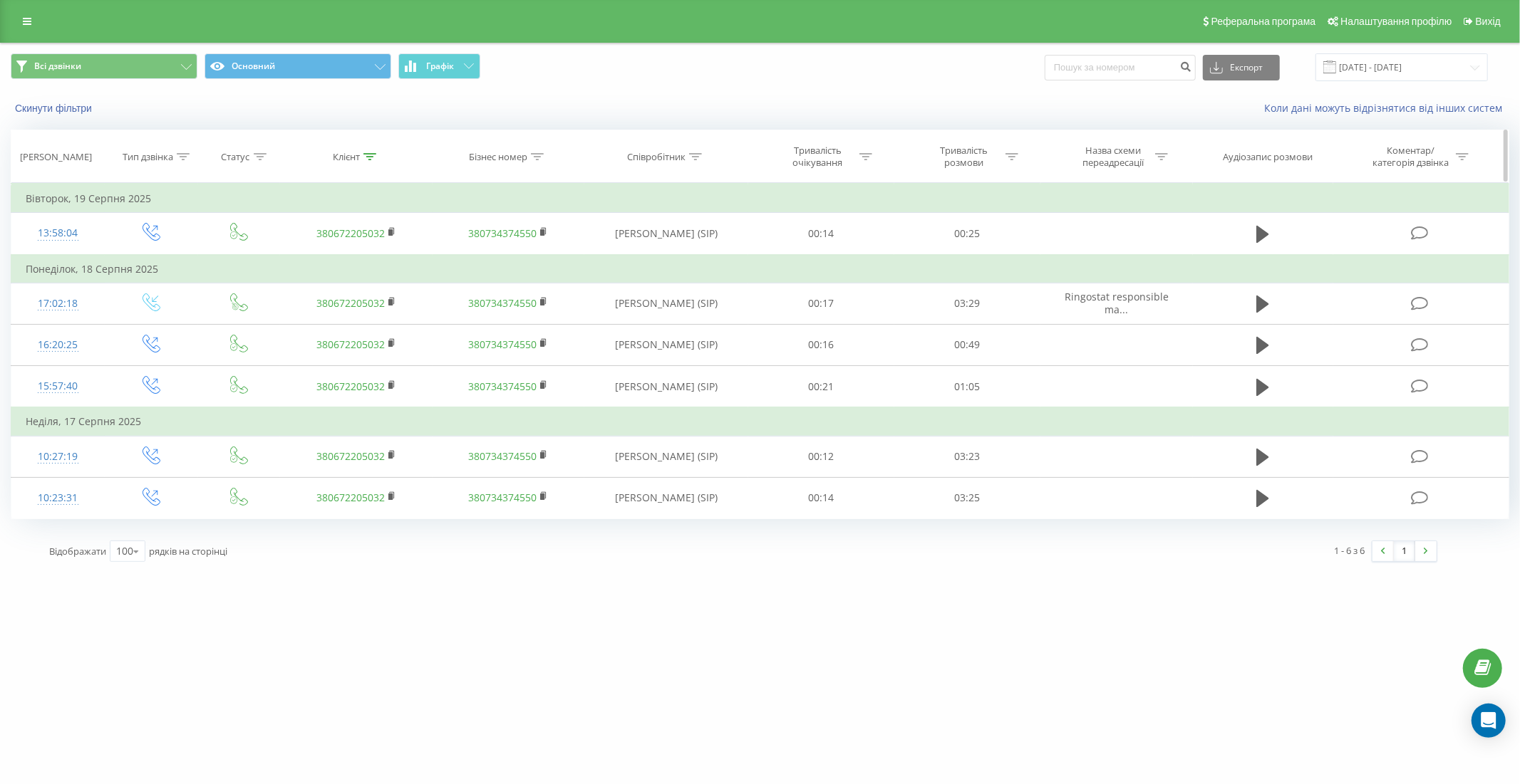
click at [371, 154] on icon at bounding box center [369, 156] width 13 height 7
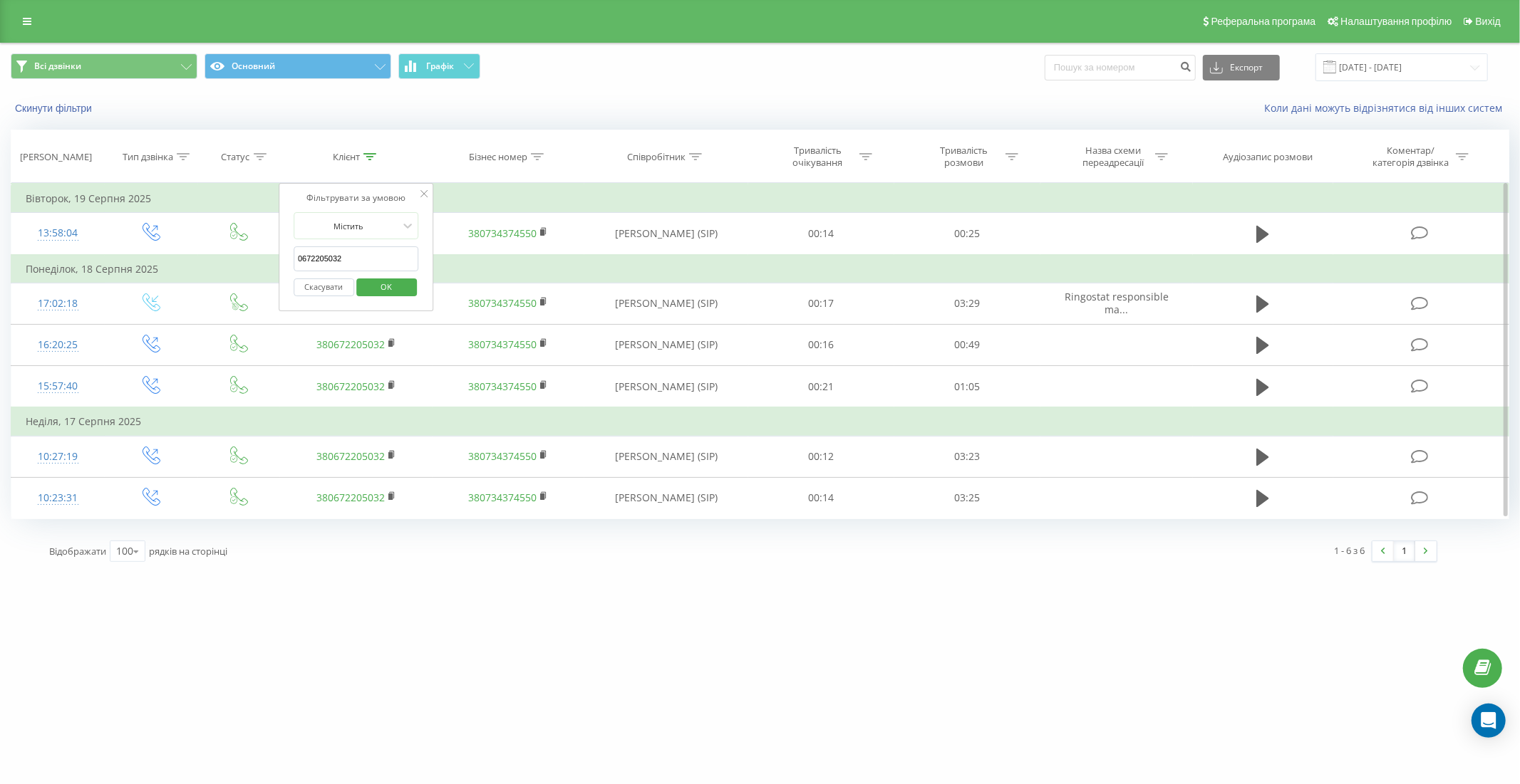
drag, startPoint x: 371, startPoint y: 262, endPoint x: 282, endPoint y: 259, distance: 89.1
click at [282, 259] on div "Фільтрувати за умовою Містить 0672205032 Скасувати OK" at bounding box center [356, 247] width 155 height 128
paste input "(067) 356-14-52"
type input "0673561452"
click button "OK" at bounding box center [386, 287] width 60 height 17
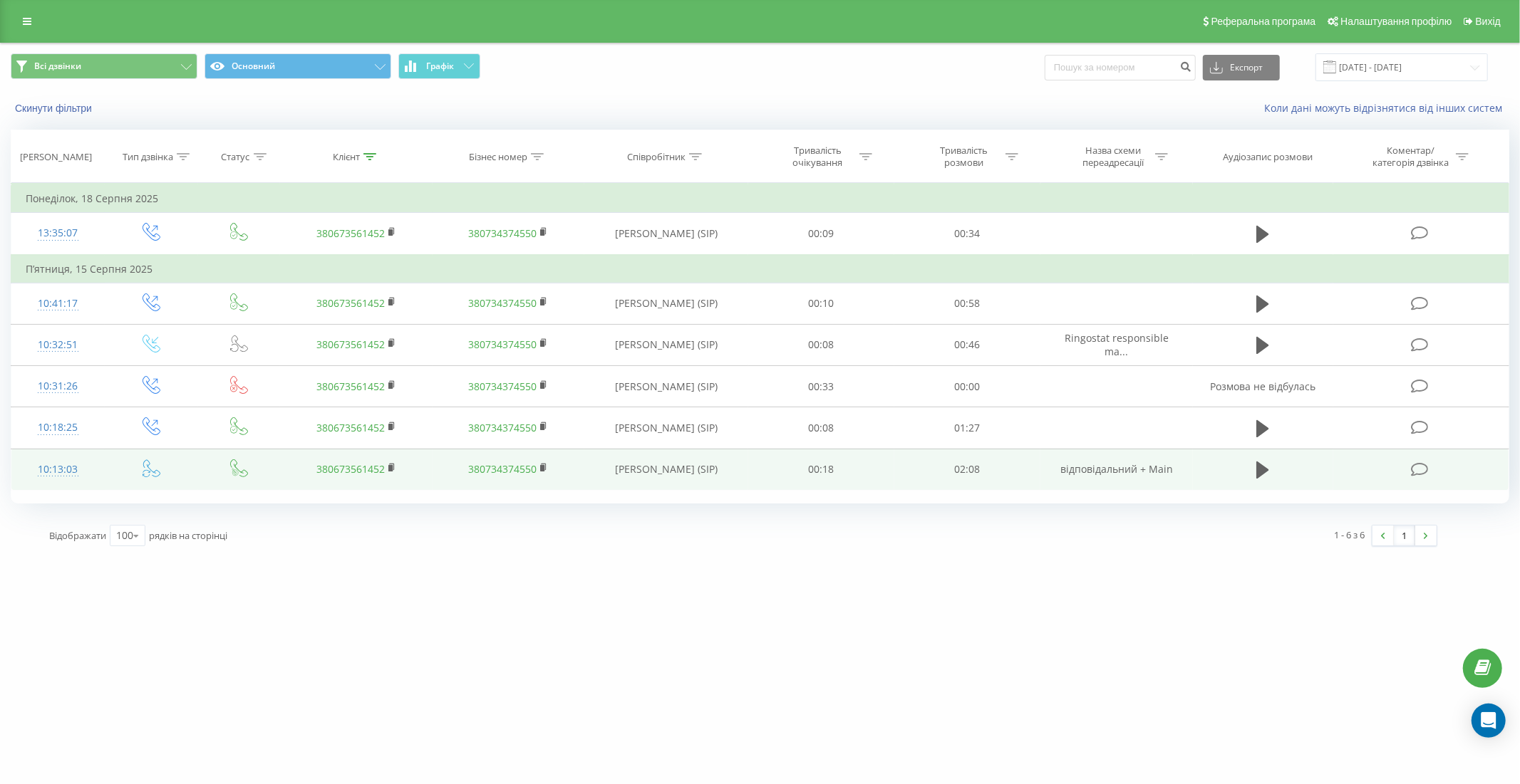
click at [93, 466] on td "10:13:03" at bounding box center [58, 469] width 93 height 42
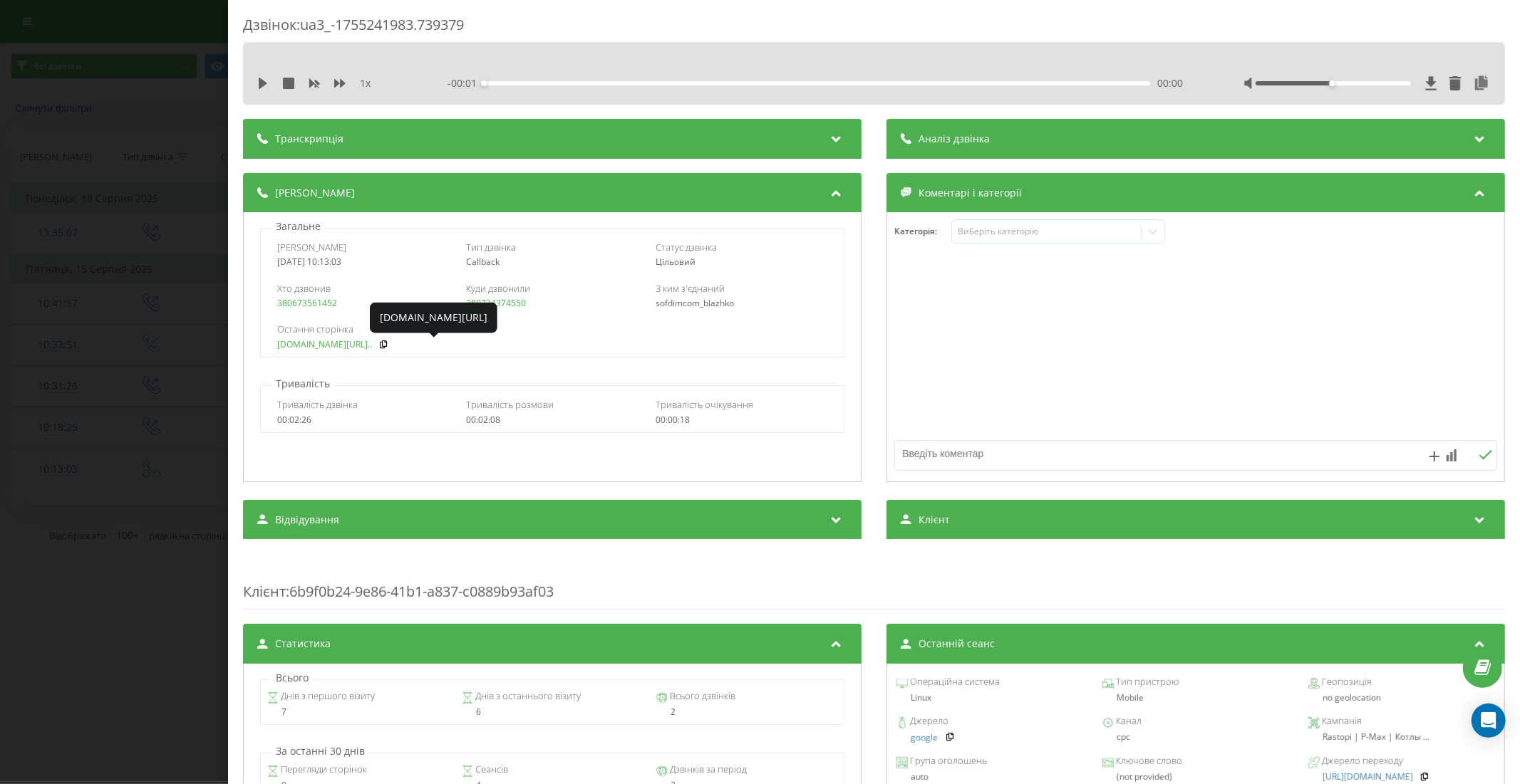
click at [347, 347] on link "rastopi.com.ua/ua/p14460..." at bounding box center [325, 345] width 95 height 10
click at [94, 409] on div "Дзвінок : ua3_-1755241983.739379 1 x - 02:15 00:00 00:00 Транскрипція Для AI-ан…" at bounding box center [760, 392] width 1520 height 784
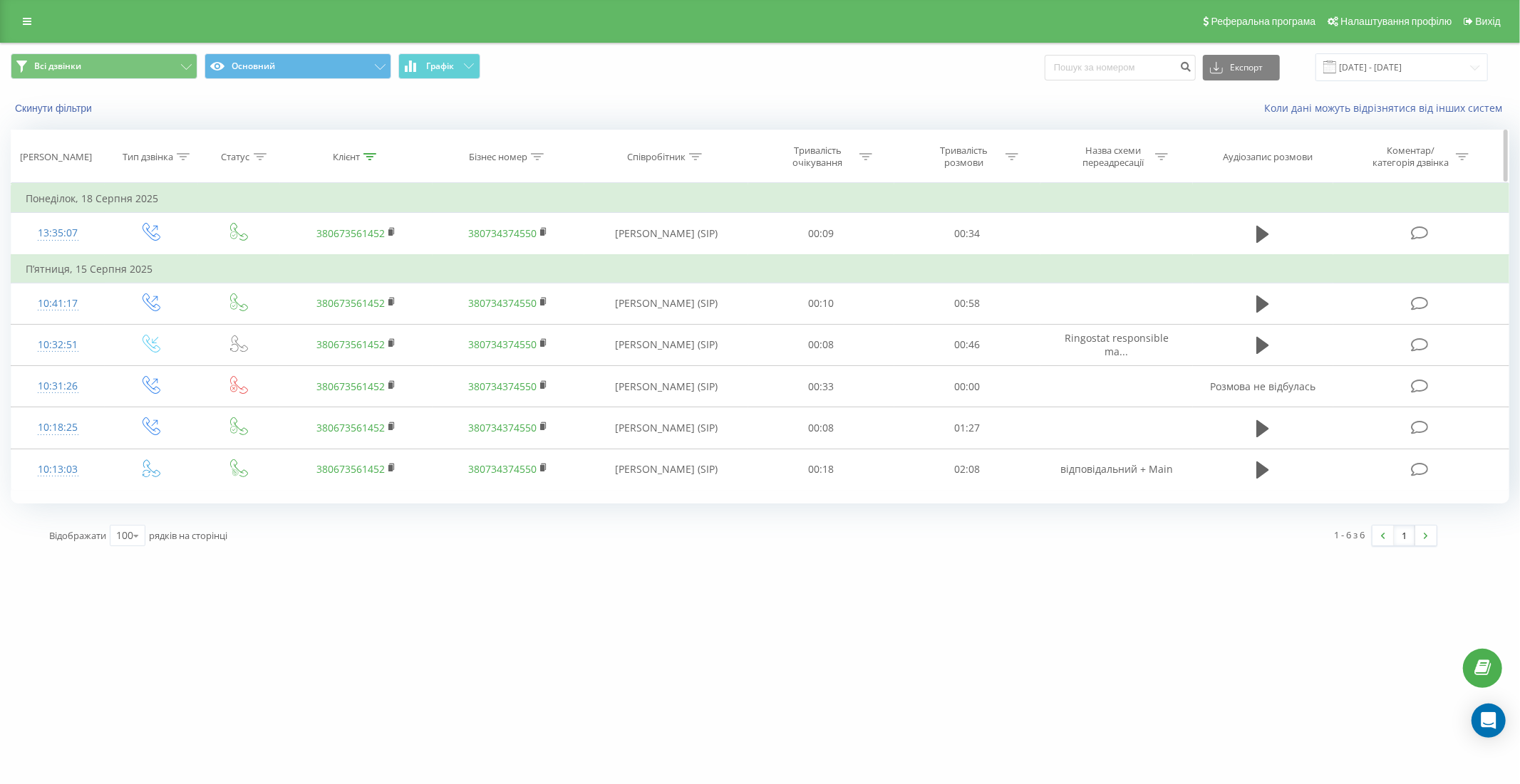
click at [368, 154] on icon at bounding box center [369, 156] width 13 height 7
drag, startPoint x: 361, startPoint y: 254, endPoint x: 278, endPoint y: 257, distance: 83.1
click at [278, 257] on div "Фільтрувати за умовою Містить 0673561452 Скасувати OK" at bounding box center [356, 247] width 155 height 128
paste input "38 (096) 959-90-86"
type input "380969599086"
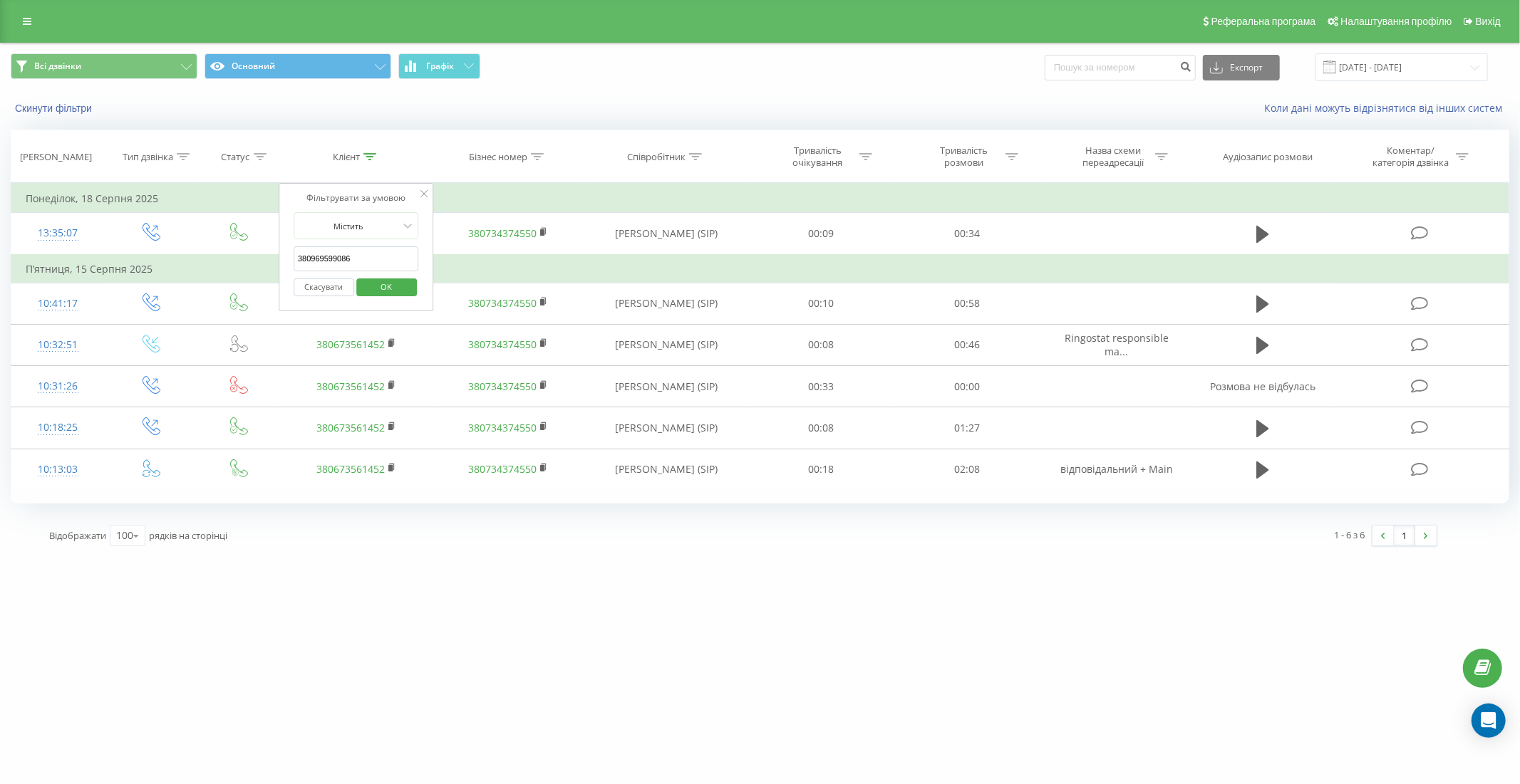
click button "OK" at bounding box center [386, 287] width 60 height 17
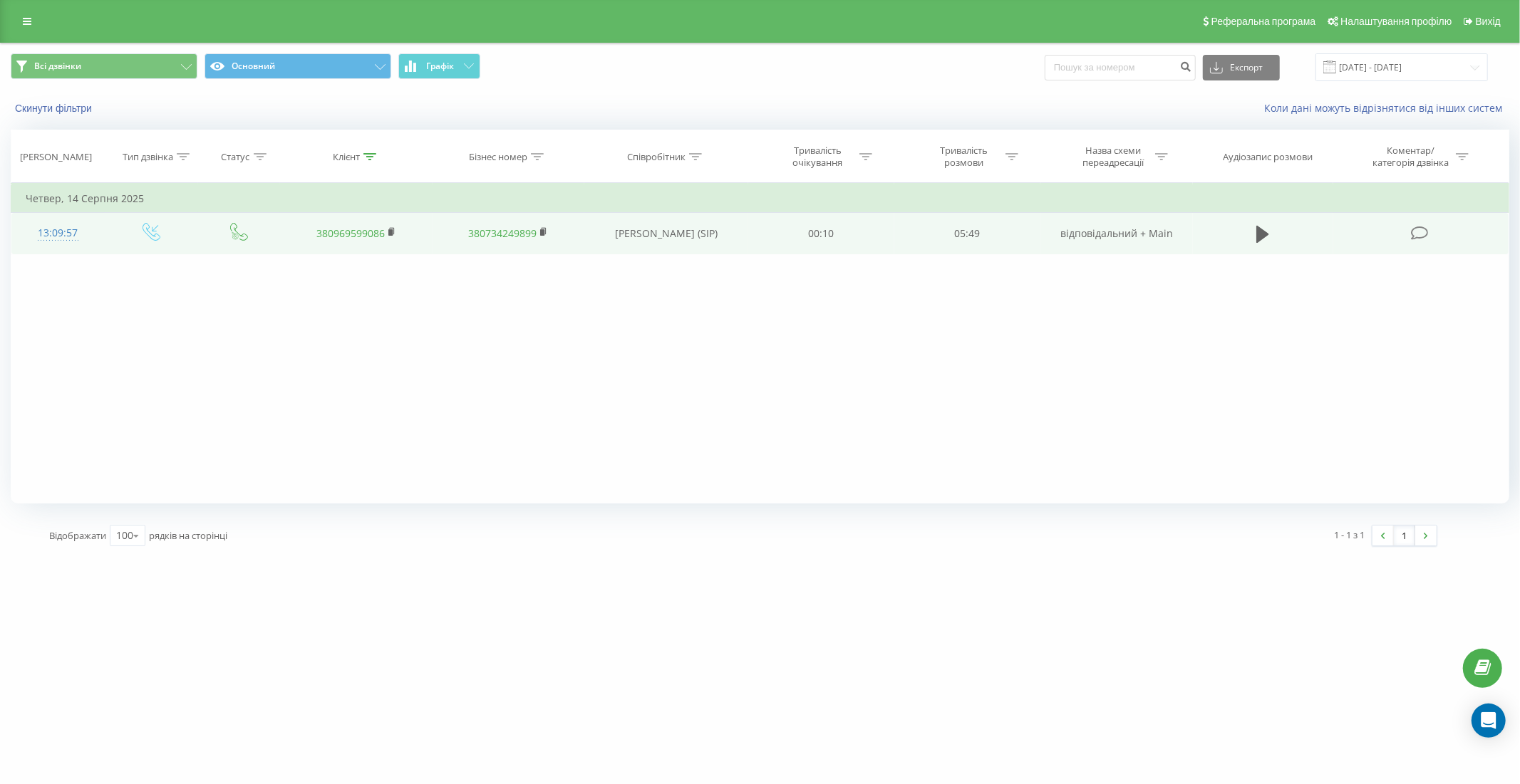
click at [95, 224] on td "13:09:57" at bounding box center [58, 234] width 93 height 42
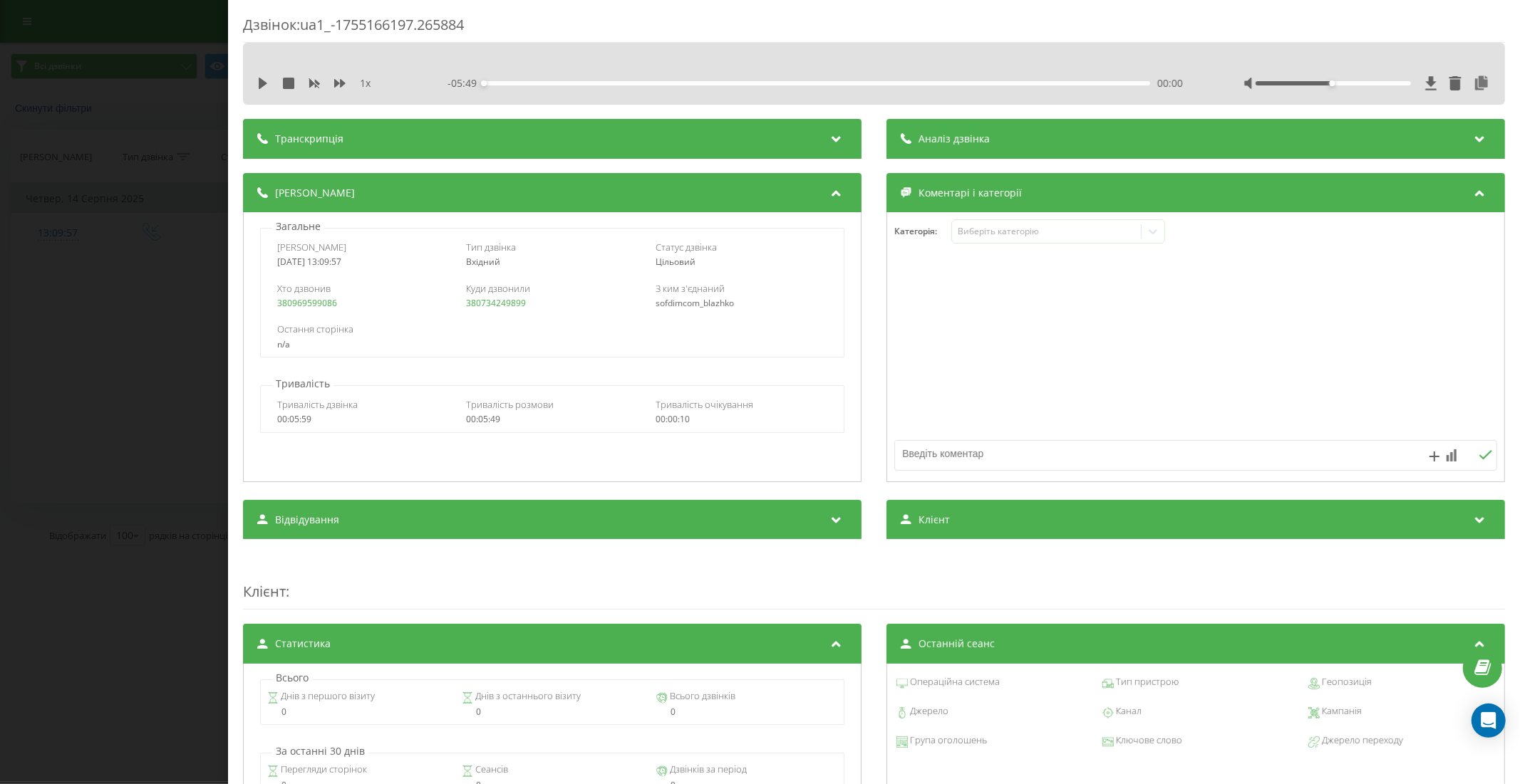
click at [123, 427] on div "Дзвінок : ua1_-1755166197.265884 1 x - 05:49 00:00 00:00 Транскрипція Для AI-ан…" at bounding box center [760, 392] width 1520 height 784
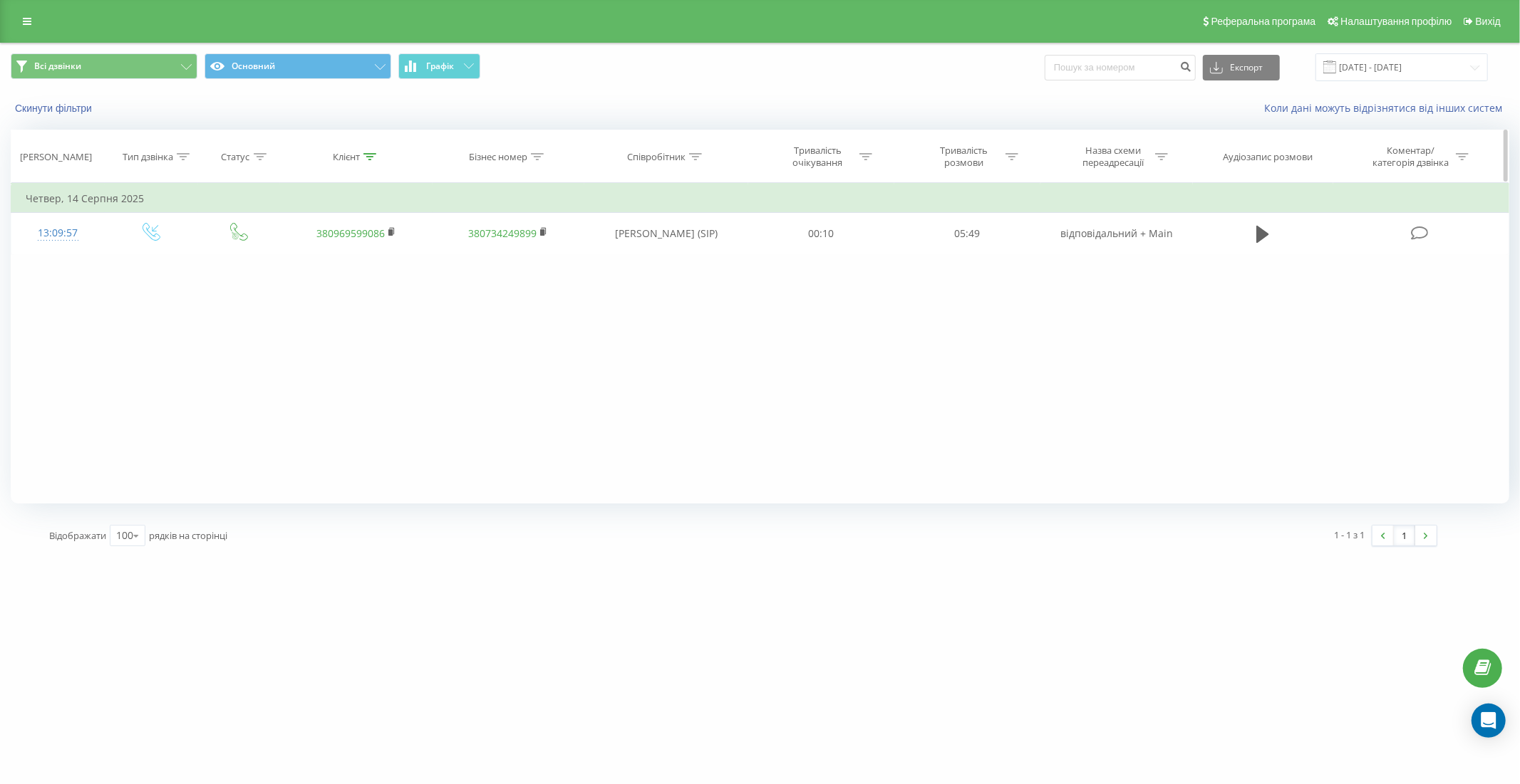
click at [369, 158] on icon at bounding box center [369, 156] width 13 height 7
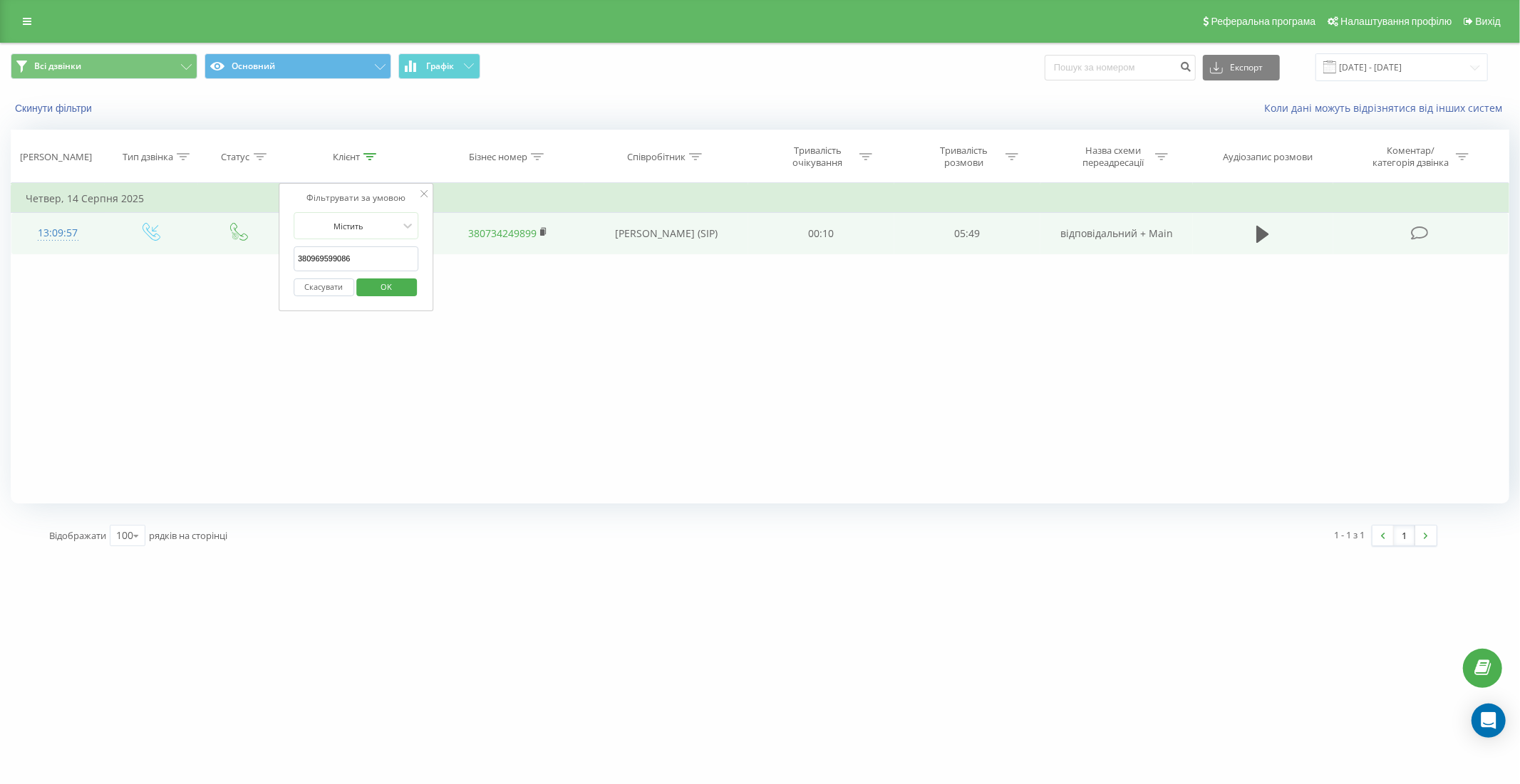
drag, startPoint x: 375, startPoint y: 258, endPoint x: 254, endPoint y: 251, distance: 121.2
click at [254, 251] on table "Фільтрувати за умовою Дорівнює Введіть значення Скасувати OK Фільтрувати за умо…" at bounding box center [759, 218] width 1498 height 71
paste input "(096) 162-58-96"
type input "0961625896"
click button "OK" at bounding box center [386, 287] width 60 height 17
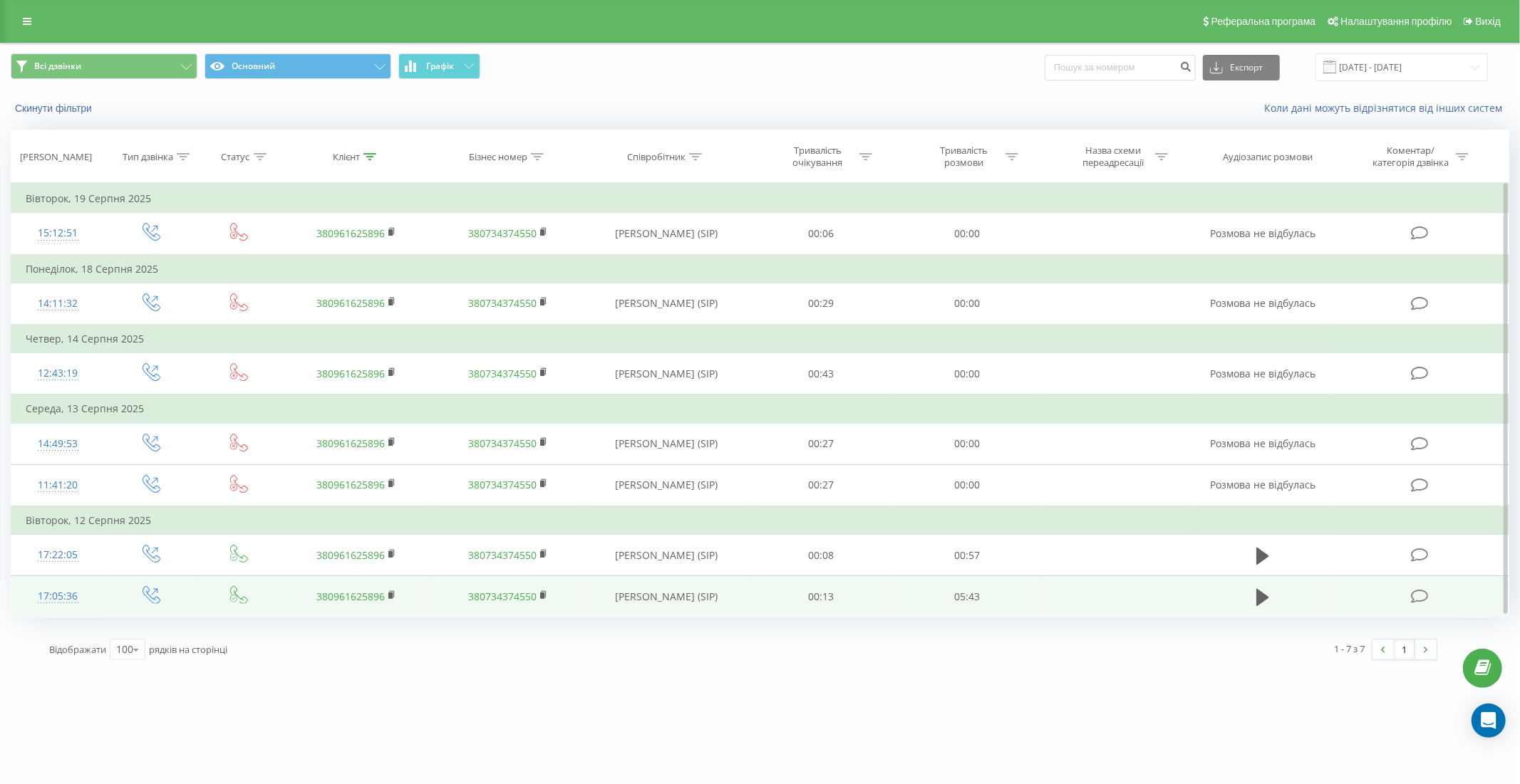
click at [93, 593] on td "17:05:36" at bounding box center [58, 597] width 93 height 42
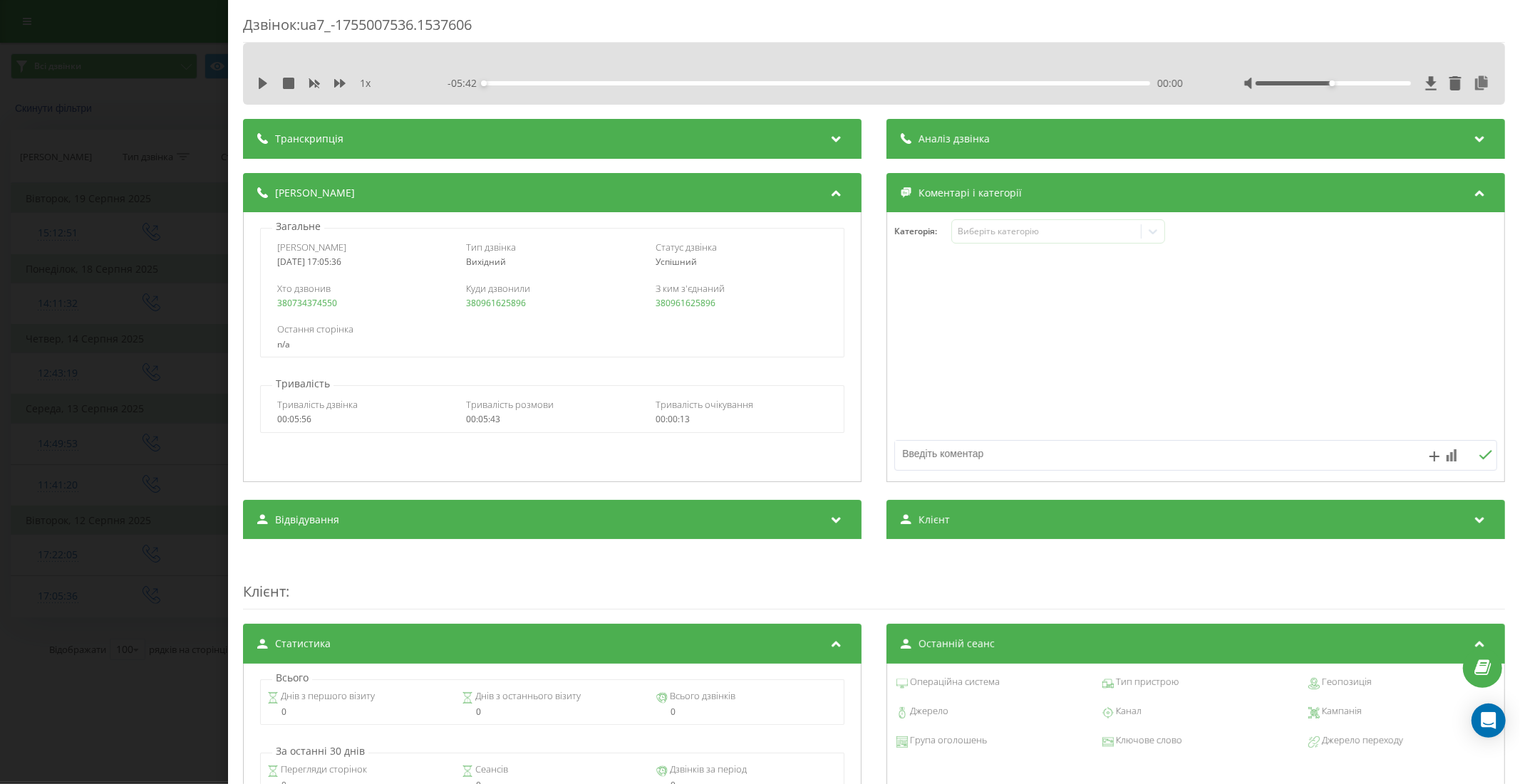
click at [158, 666] on div "Дзвінок : ua7_-1755007536.1537606 1 x - 05:42 00:00 00:00 Транскрипція Для AI-а…" at bounding box center [760, 392] width 1520 height 784
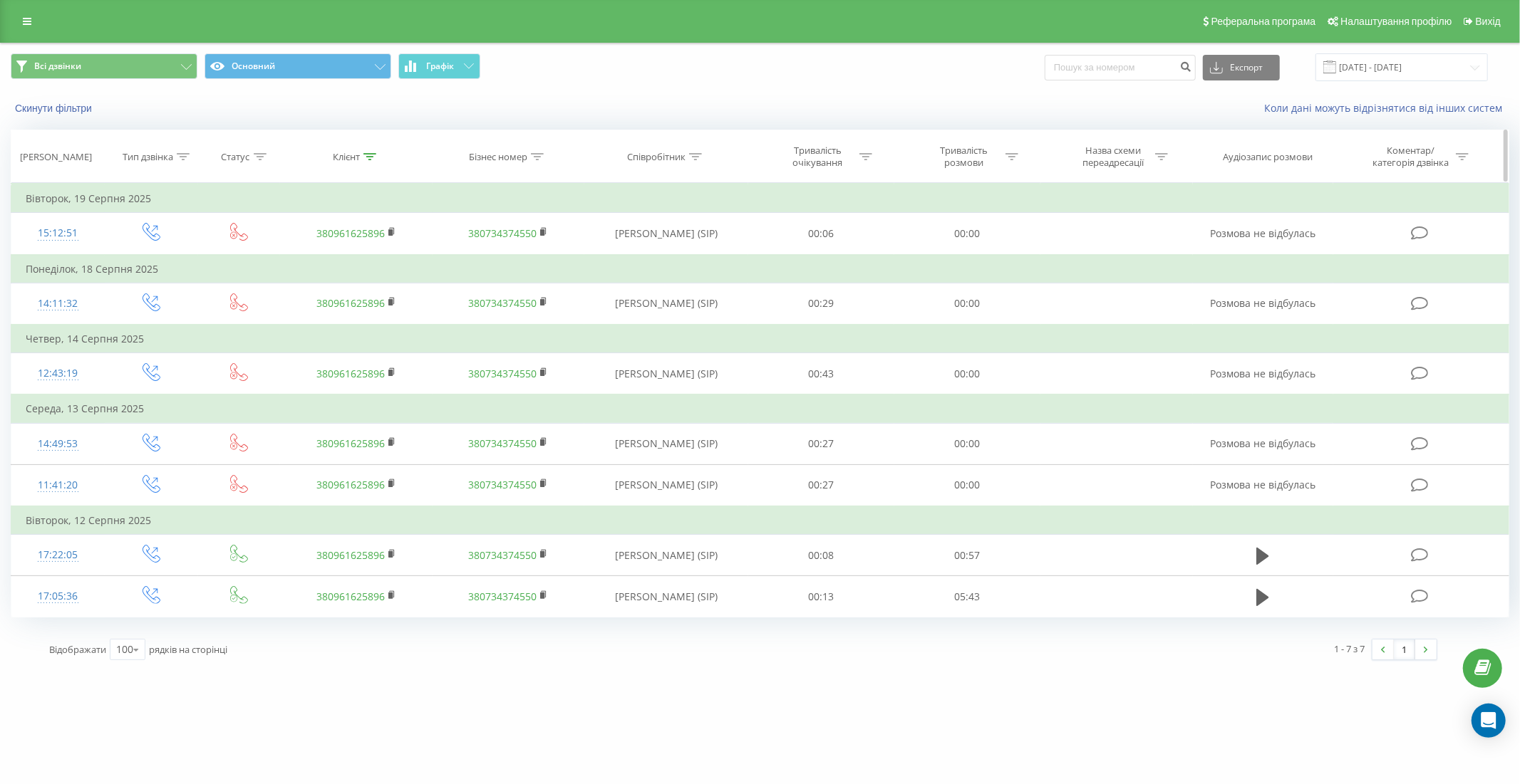
click at [369, 154] on icon at bounding box center [369, 156] width 13 height 7
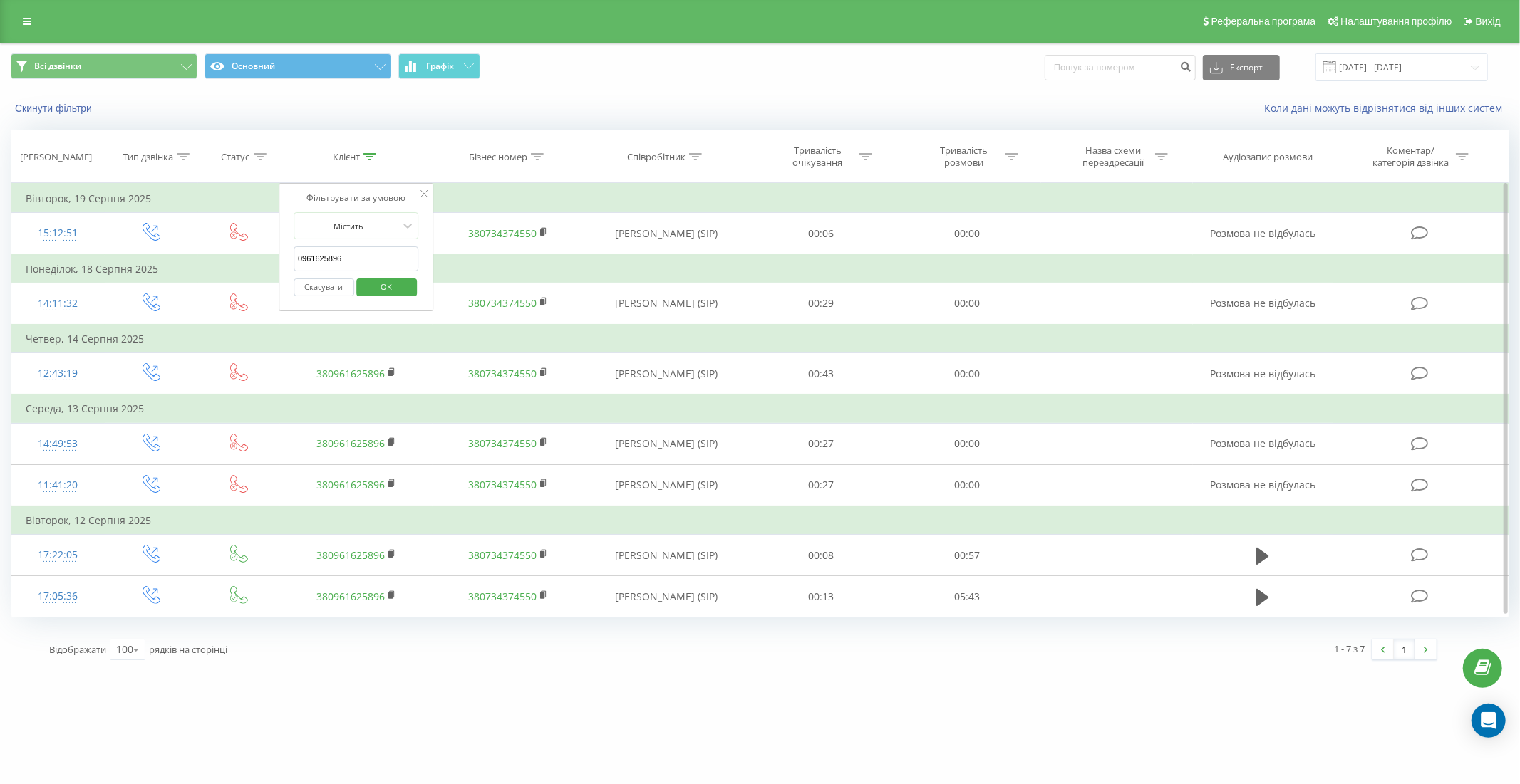
drag, startPoint x: 364, startPoint y: 262, endPoint x: 289, endPoint y: 261, distance: 75.0
click at [289, 261] on div "Фільтрувати за умовою Містить 0961625896 Скасувати OK" at bounding box center [356, 247] width 155 height 128
paste input "38 (095) 652-36-48"
type input "380956523648"
click button "OK" at bounding box center [386, 287] width 60 height 17
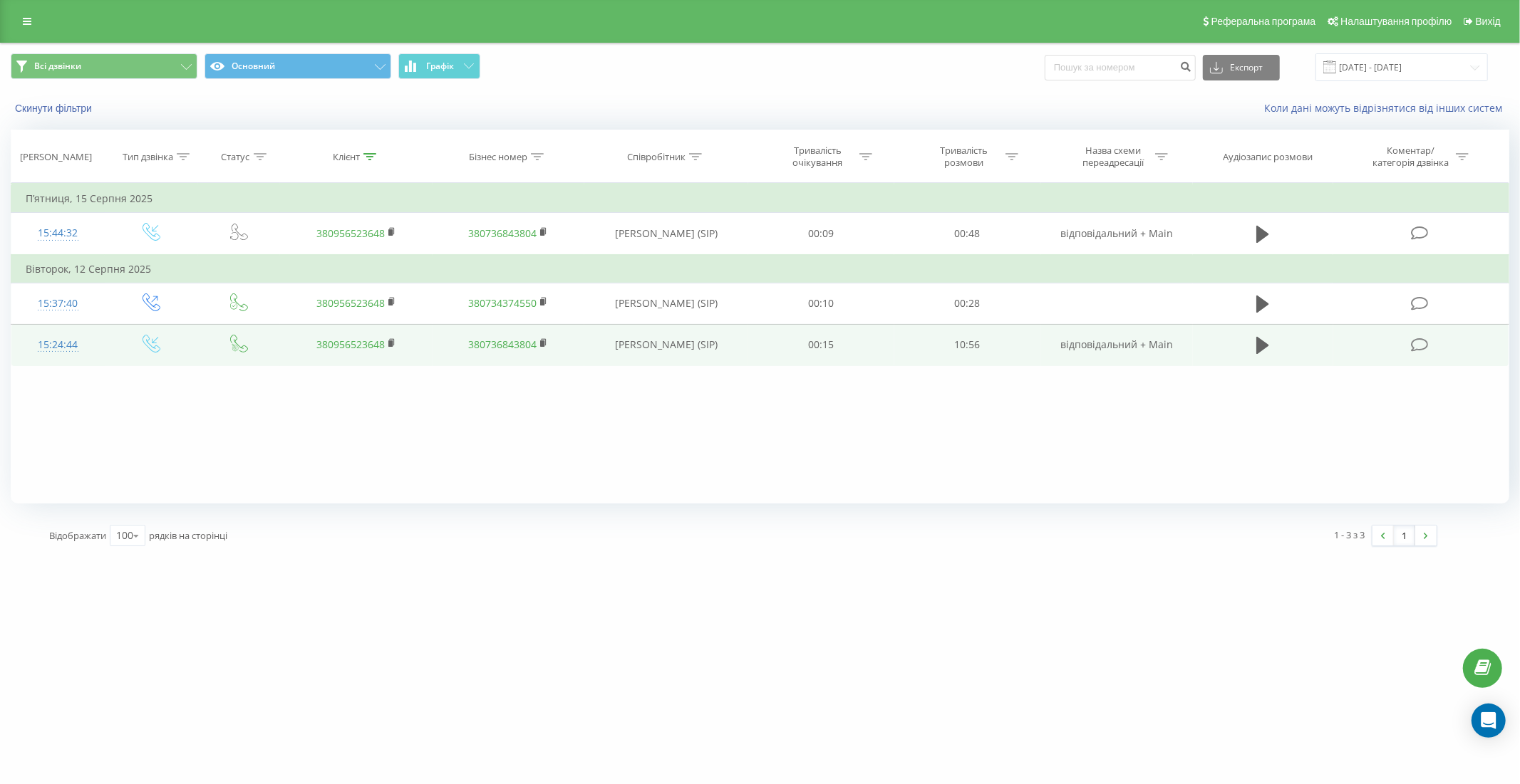
click at [98, 340] on td "15:24:44" at bounding box center [58, 344] width 93 height 42
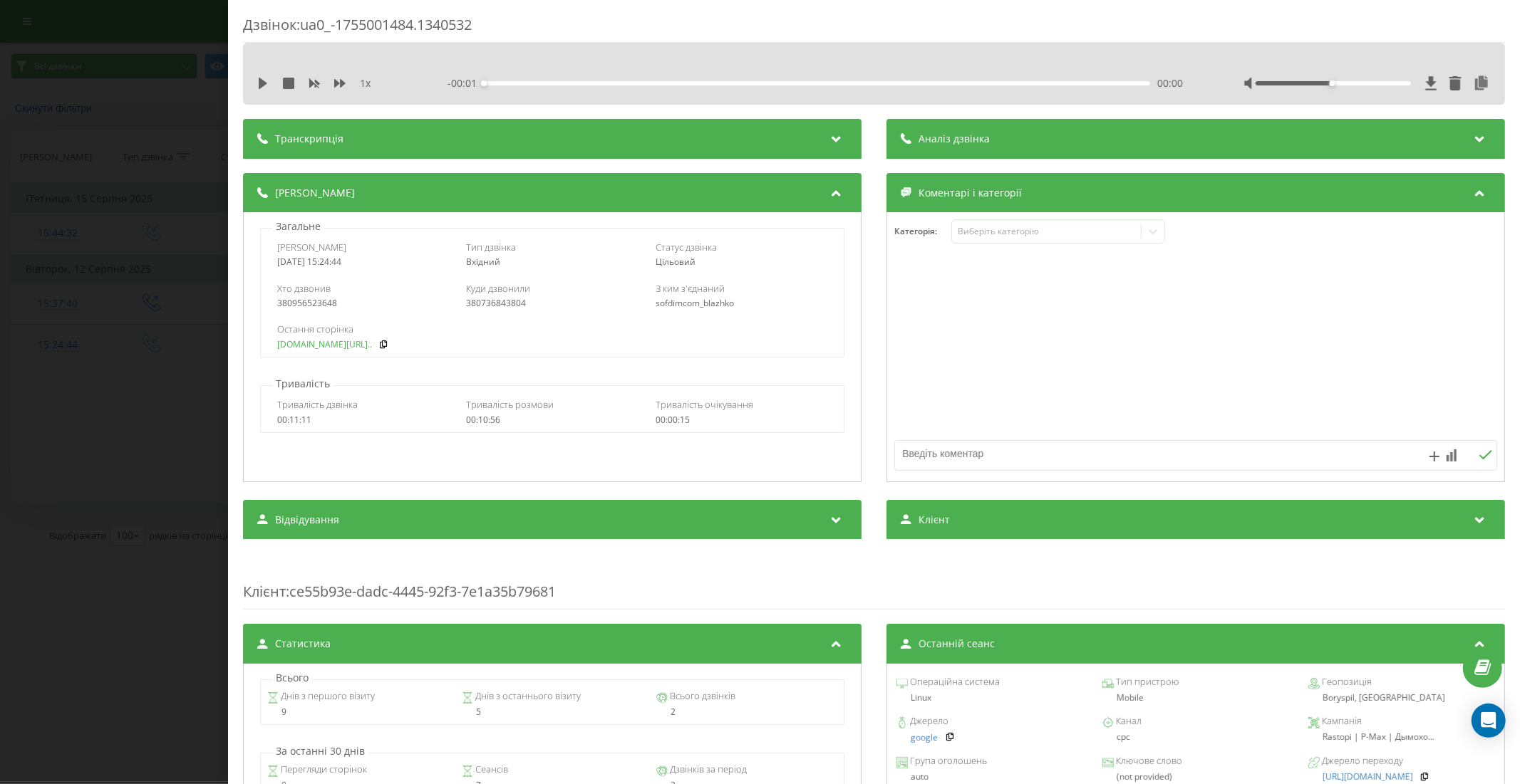
click at [332, 346] on link "rastopi.com.ua/ua/p10460..." at bounding box center [325, 345] width 95 height 10
click at [216, 342] on div "Дзвінок : ua0_-1755001484.1340532 1 x - 10:56 00:00 00:00 Транскрипція Для AI-а…" at bounding box center [760, 392] width 1520 height 784
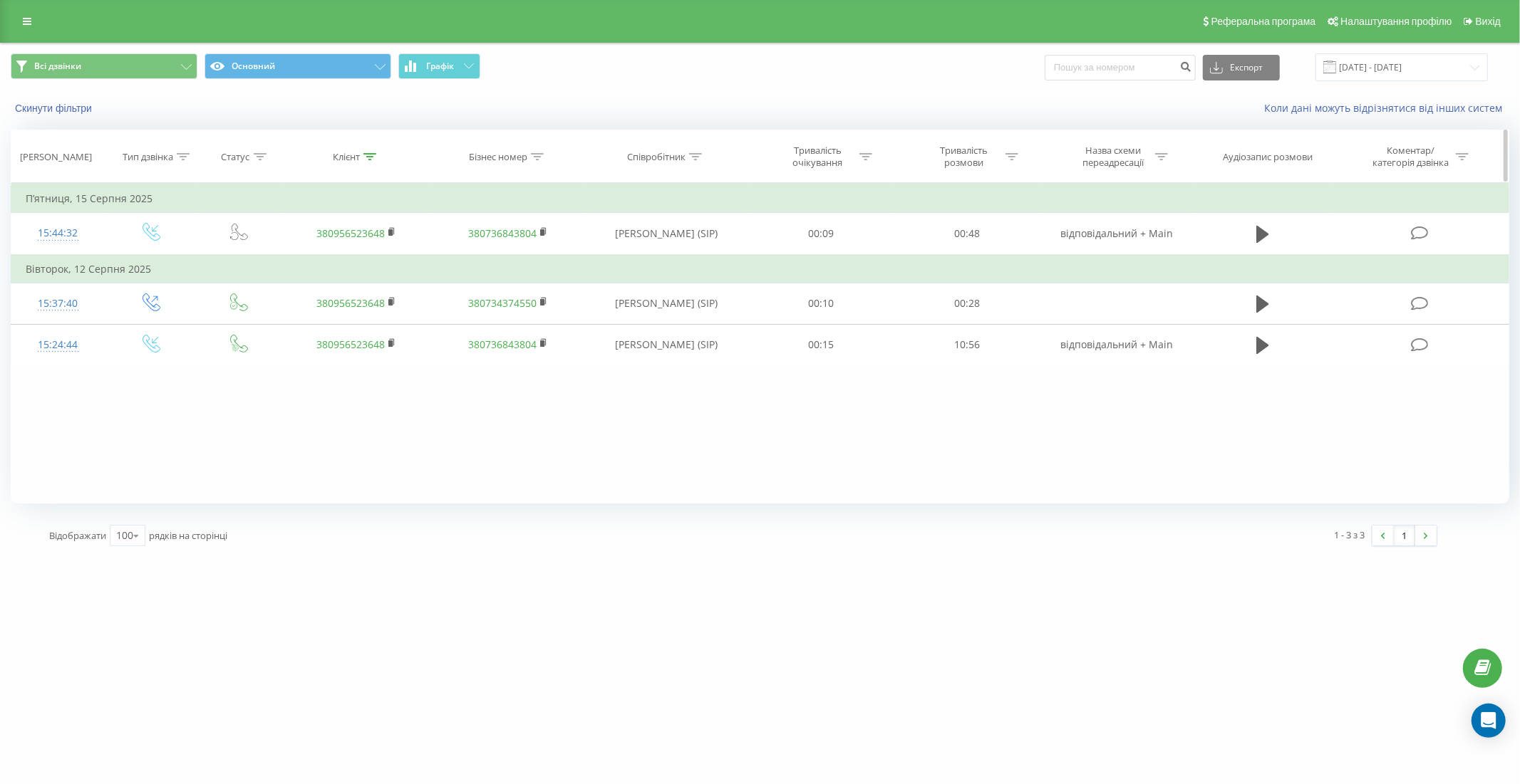
click at [364, 157] on icon at bounding box center [369, 156] width 13 height 7
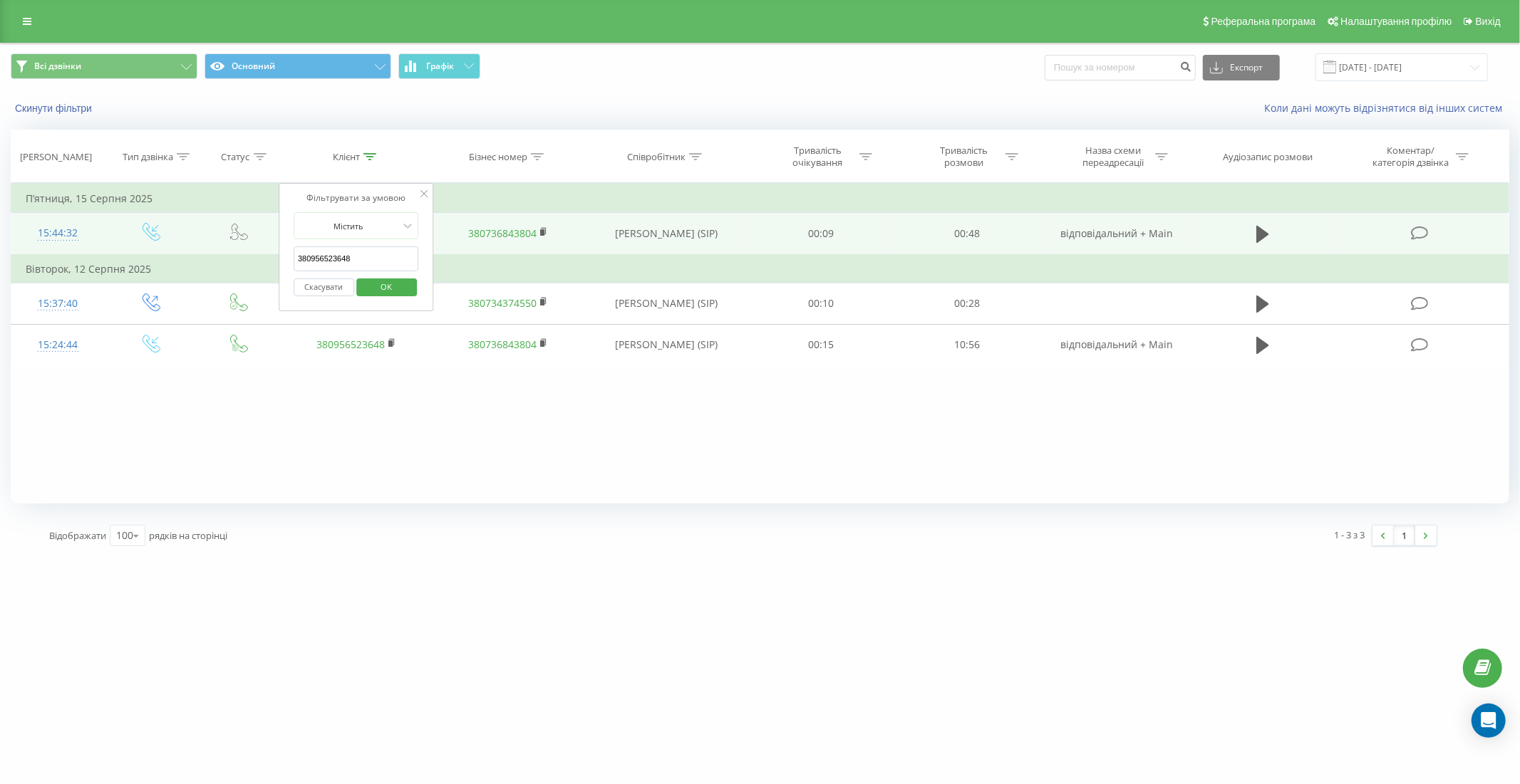
drag, startPoint x: 366, startPoint y: 257, endPoint x: 246, endPoint y: 246, distance: 120.5
click at [246, 246] on table "Фільтрувати за умовою Дорівнює Введіть значення Скасувати OK Фільтрувати за умо…" at bounding box center [759, 274] width 1498 height 183
paste input "(096) 191-89-49"
type input "0961918949"
click button "OK" at bounding box center [386, 287] width 60 height 17
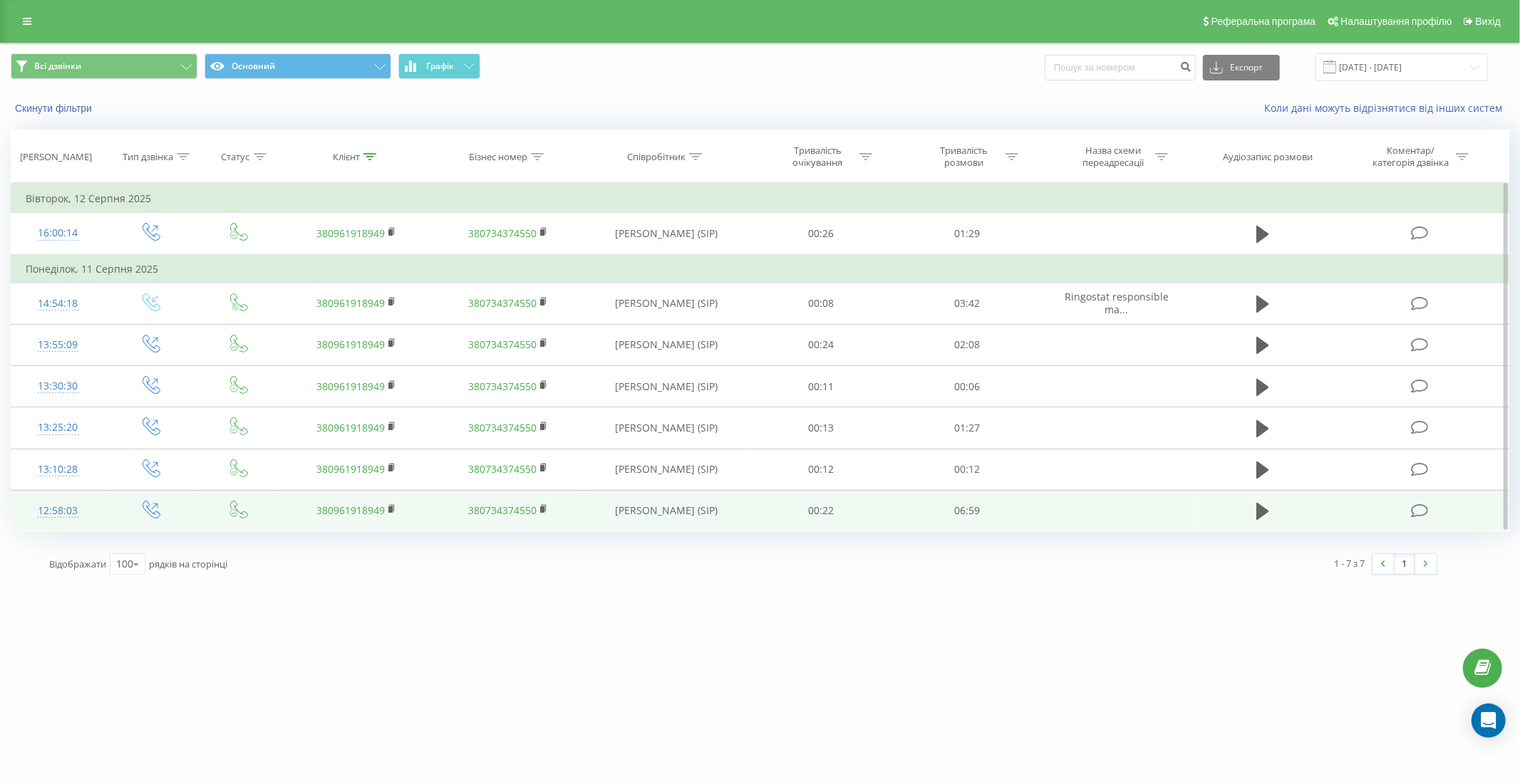
click at [101, 509] on td "12:58:03" at bounding box center [58, 511] width 93 height 42
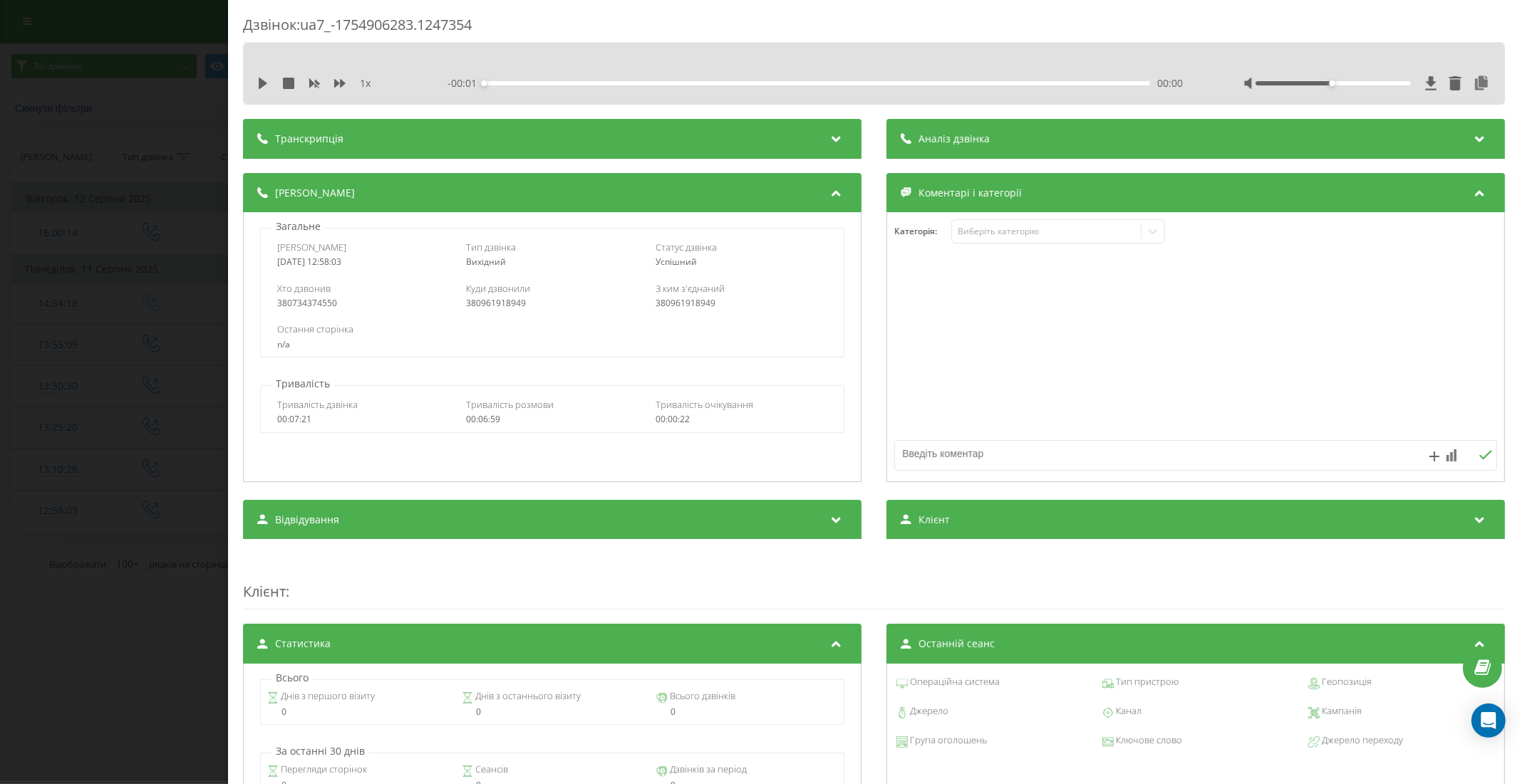
click at [158, 602] on div "Дзвінок : ua7_-1754906283.1247354 1 x - 00:01 00:00 00:00 Транскрипція Для AI-а…" at bounding box center [760, 392] width 1520 height 784
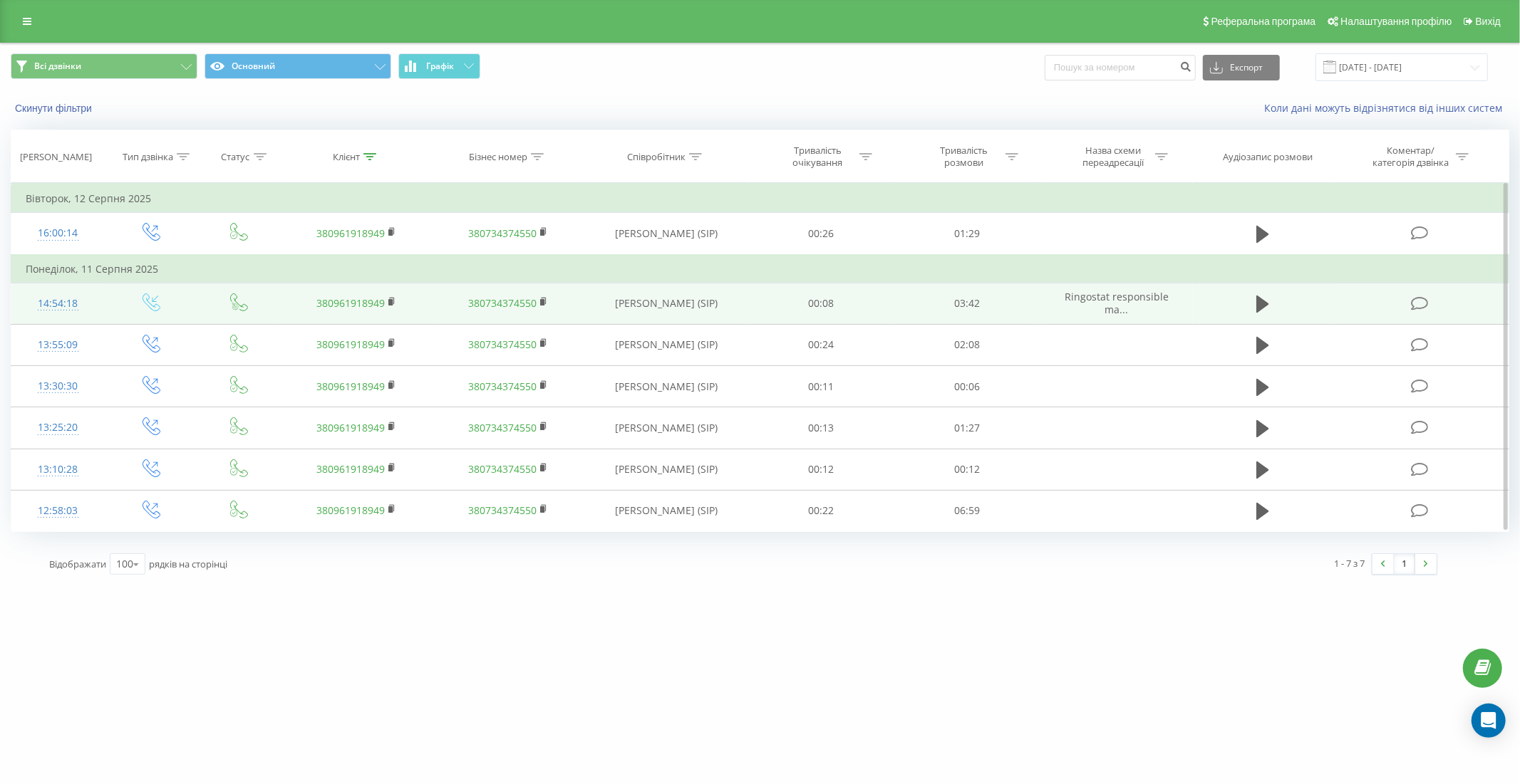
click at [98, 299] on td "14:54:18" at bounding box center [58, 303] width 93 height 42
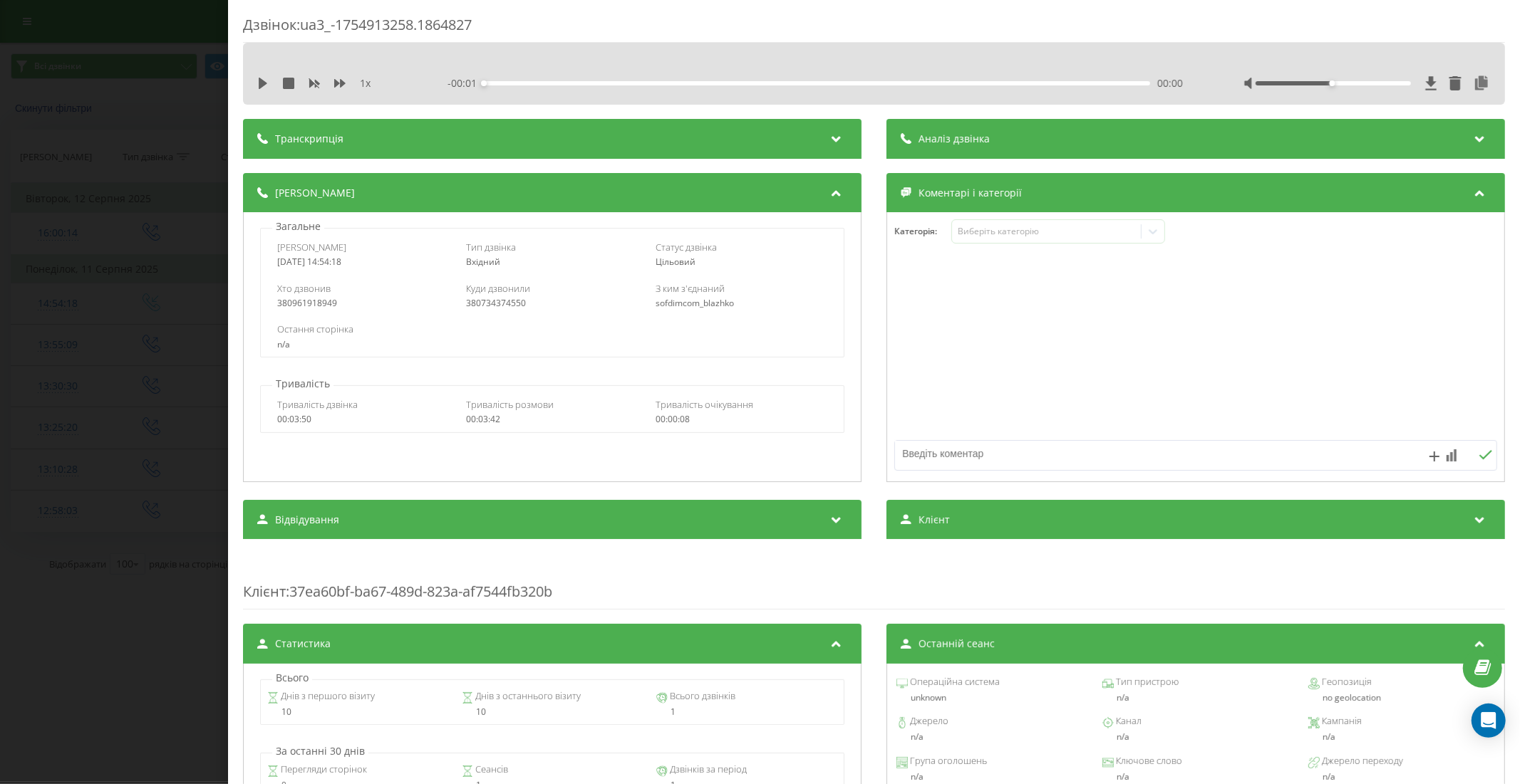
click at [130, 641] on div "Дзвінок : ua3_-1754913258.1864827 1 x - 00:01 00:00 00:00 Транскрипція Для AI-а…" at bounding box center [760, 392] width 1520 height 784
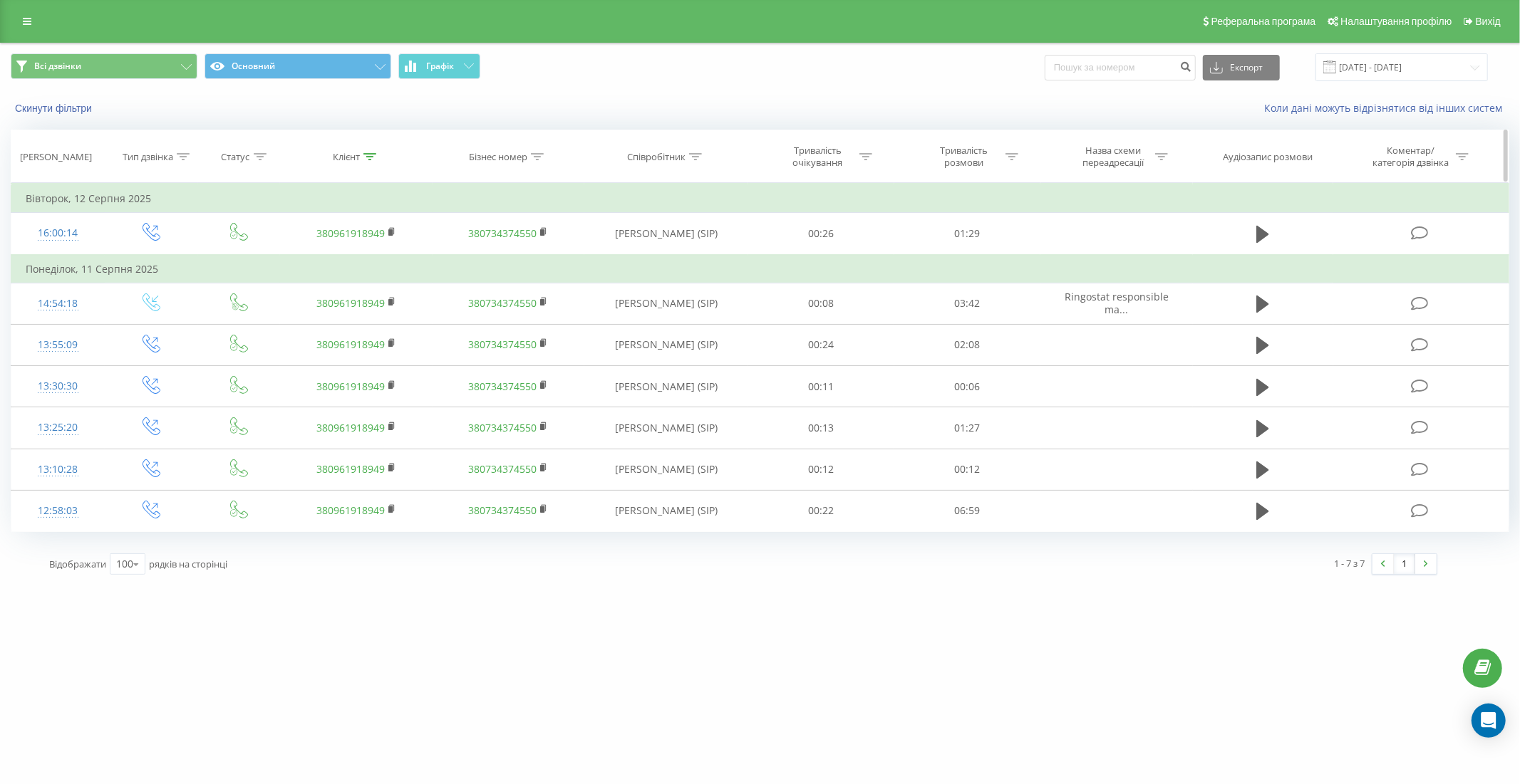
click at [372, 154] on icon at bounding box center [369, 156] width 13 height 7
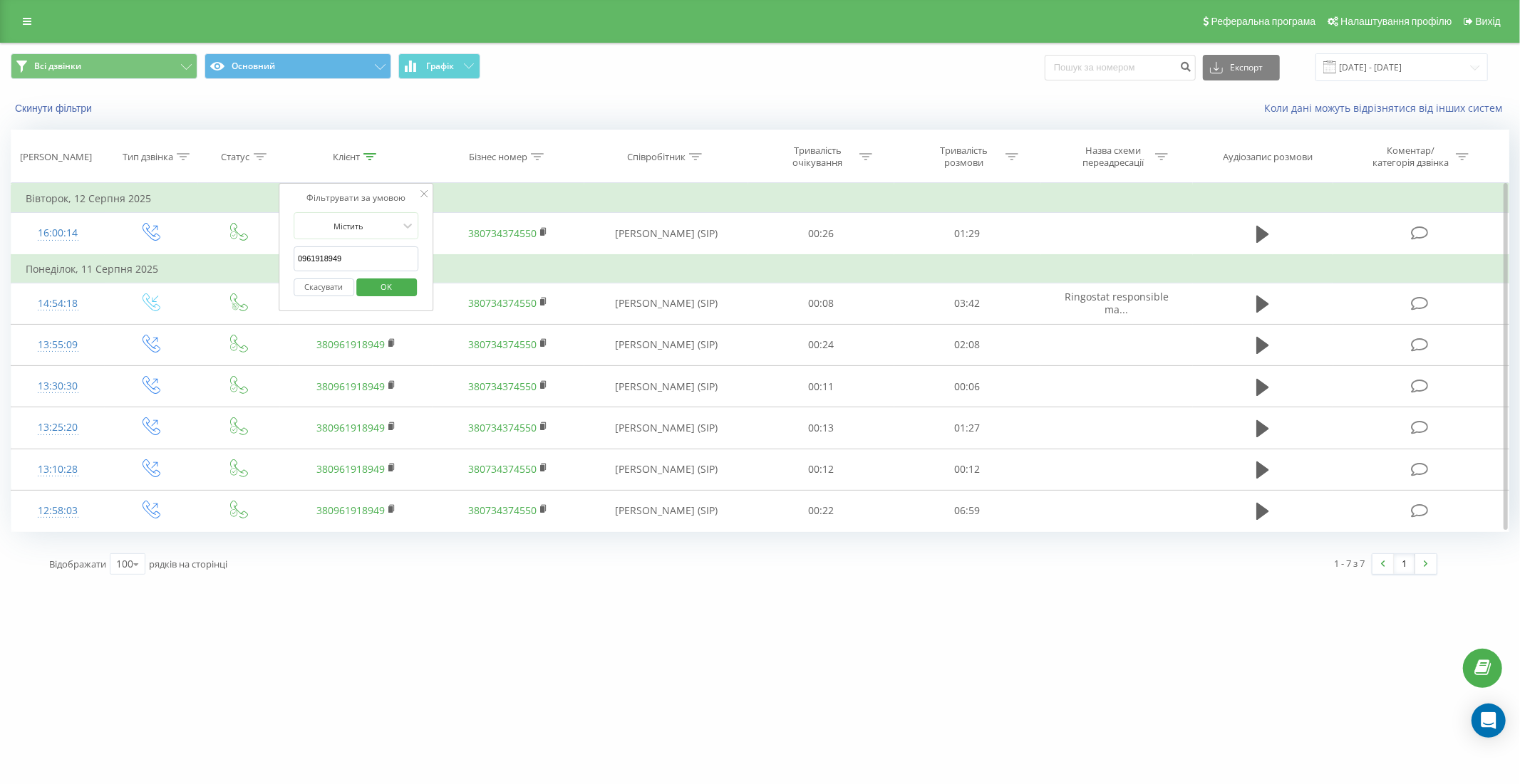
drag, startPoint x: 360, startPoint y: 262, endPoint x: 289, endPoint y: 248, distance: 72.4
click at [289, 248] on div "Фільтрувати за умовою Містить 0961918949 Скасувати OK" at bounding box center [356, 247] width 155 height 128
paste input "38 (099) 689-31-47"
type input "380996893147"
click button "OK" at bounding box center [386, 287] width 60 height 17
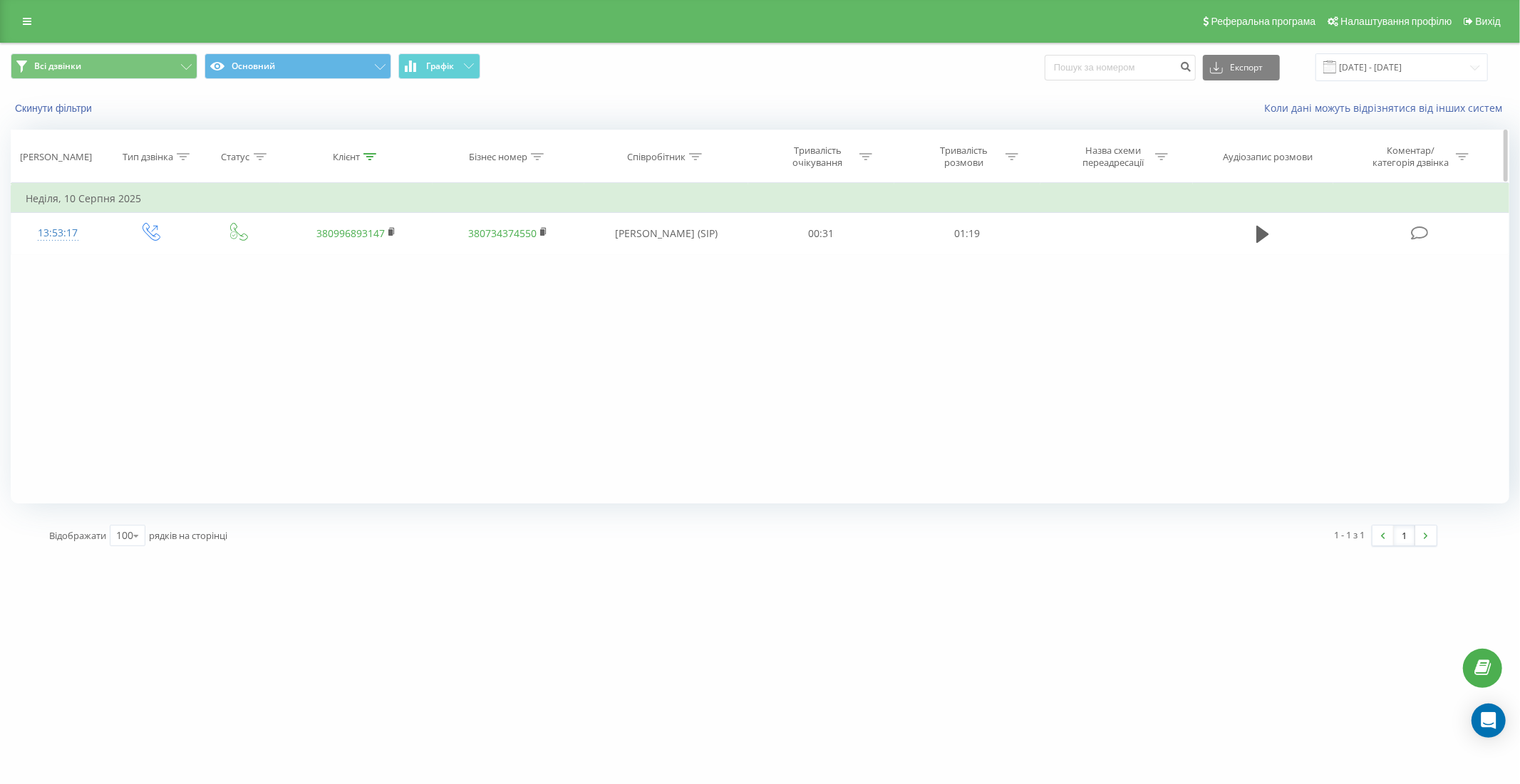
click at [373, 155] on icon at bounding box center [369, 156] width 13 height 7
drag, startPoint x: 364, startPoint y: 257, endPoint x: 289, endPoint y: 251, distance: 75.2
click at [289, 251] on div "Фільтрувати за умовою Містить 380996893147 Скасувати OK" at bounding box center [356, 247] width 155 height 128
paste input "38 (098) 271-76-31"
type input "380982717631"
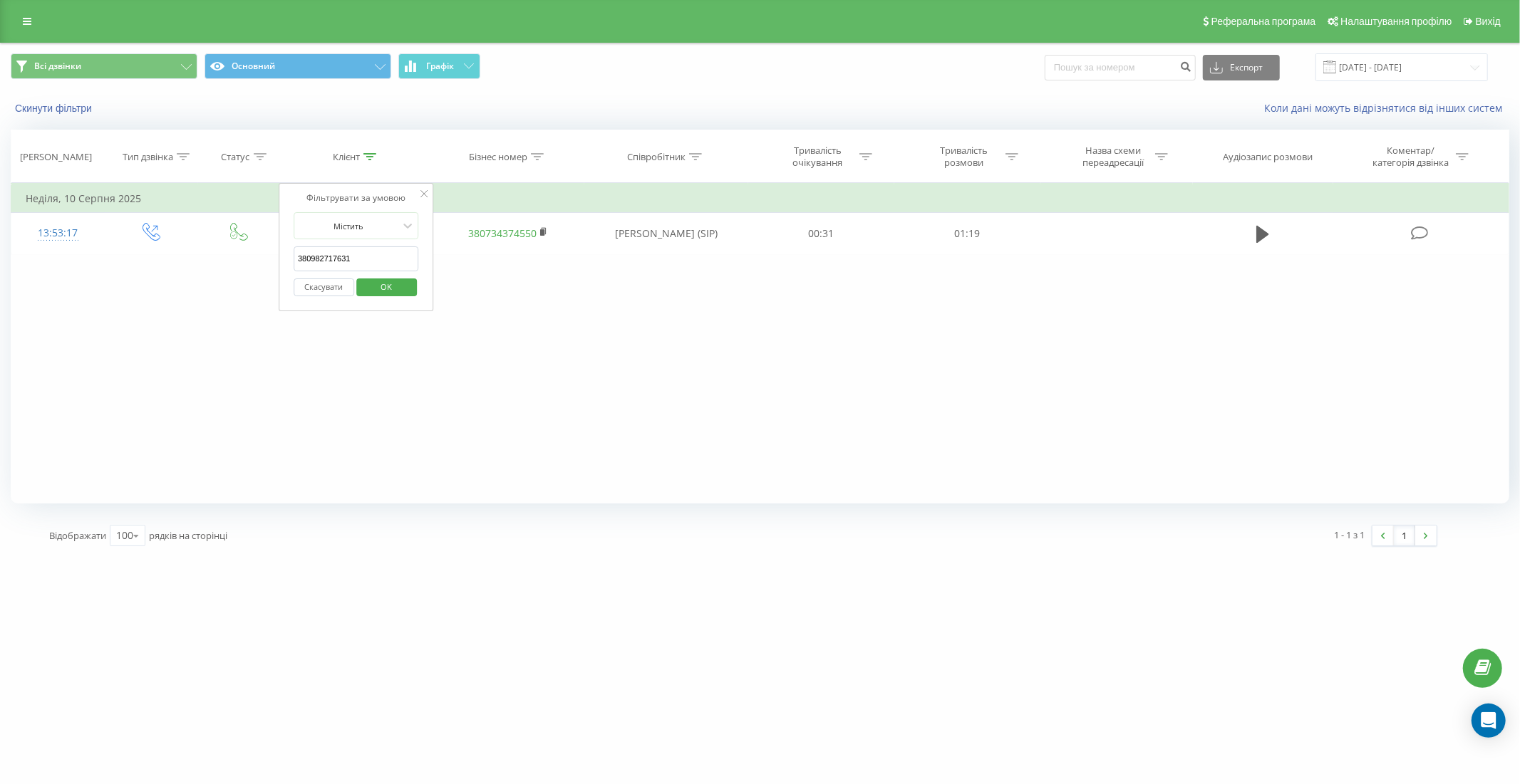
click button "OK" at bounding box center [386, 287] width 60 height 17
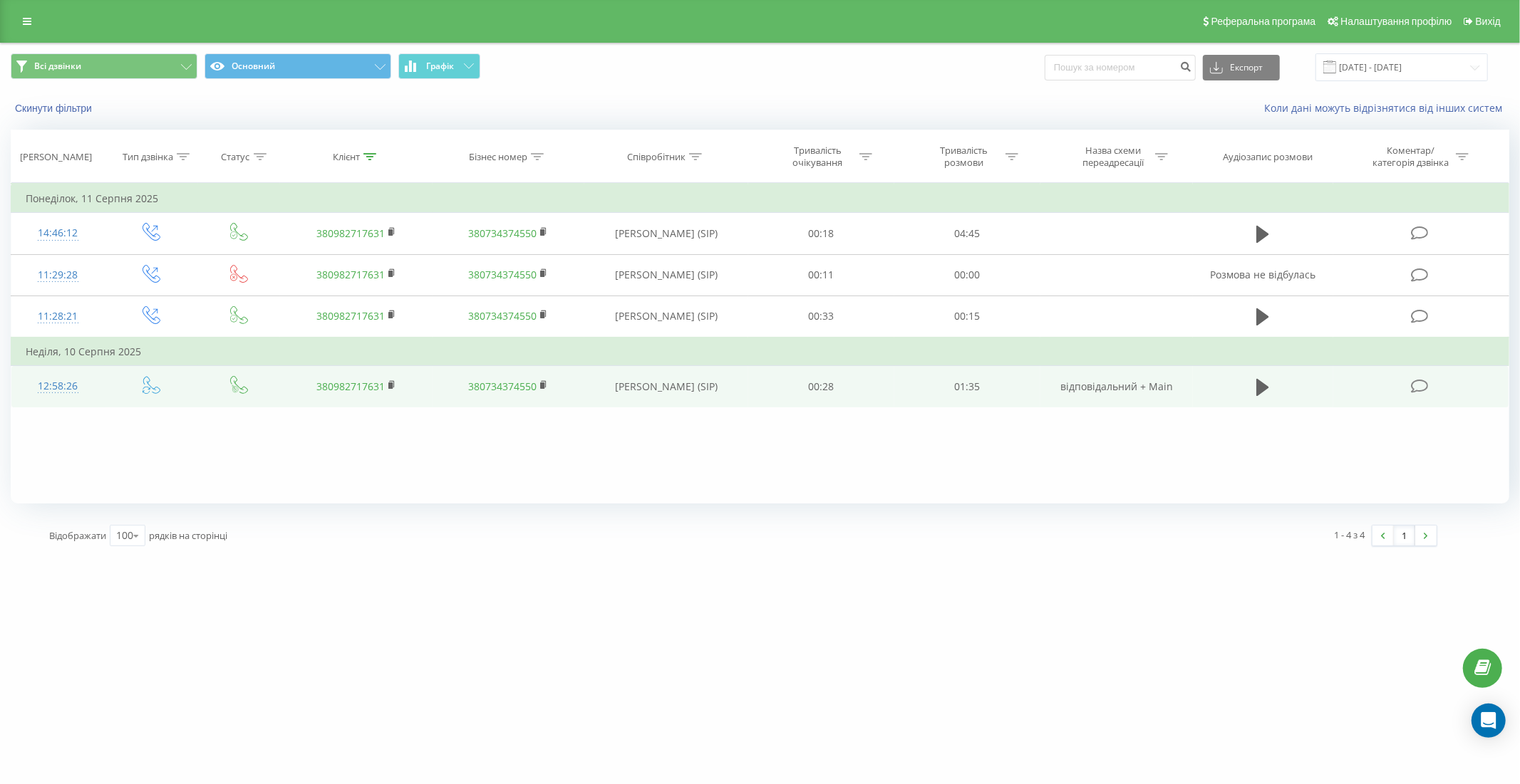
click at [91, 386] on td "12:58:26" at bounding box center [58, 387] width 93 height 42
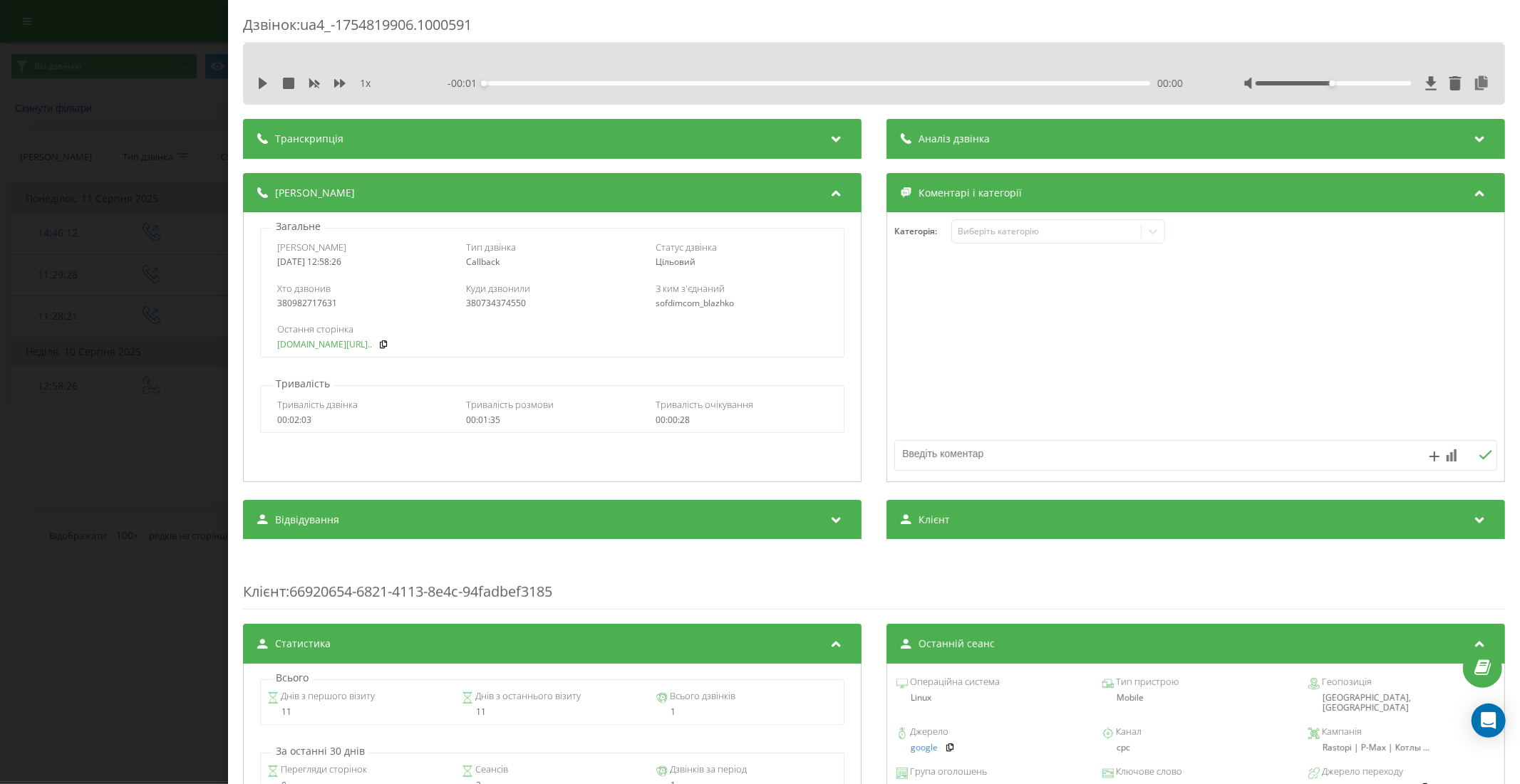
click at [328, 342] on link "rastopi.com.ua/ua/p13761..." at bounding box center [325, 345] width 95 height 10
drag, startPoint x: 174, startPoint y: 509, endPoint x: 230, endPoint y: 375, distance: 145.2
click at [174, 508] on div "Дзвінок : ua4_-1754819906.1000591 1 x - 01:46 00:00 00:00 Транскрипція Для AI-а…" at bounding box center [760, 392] width 1520 height 784
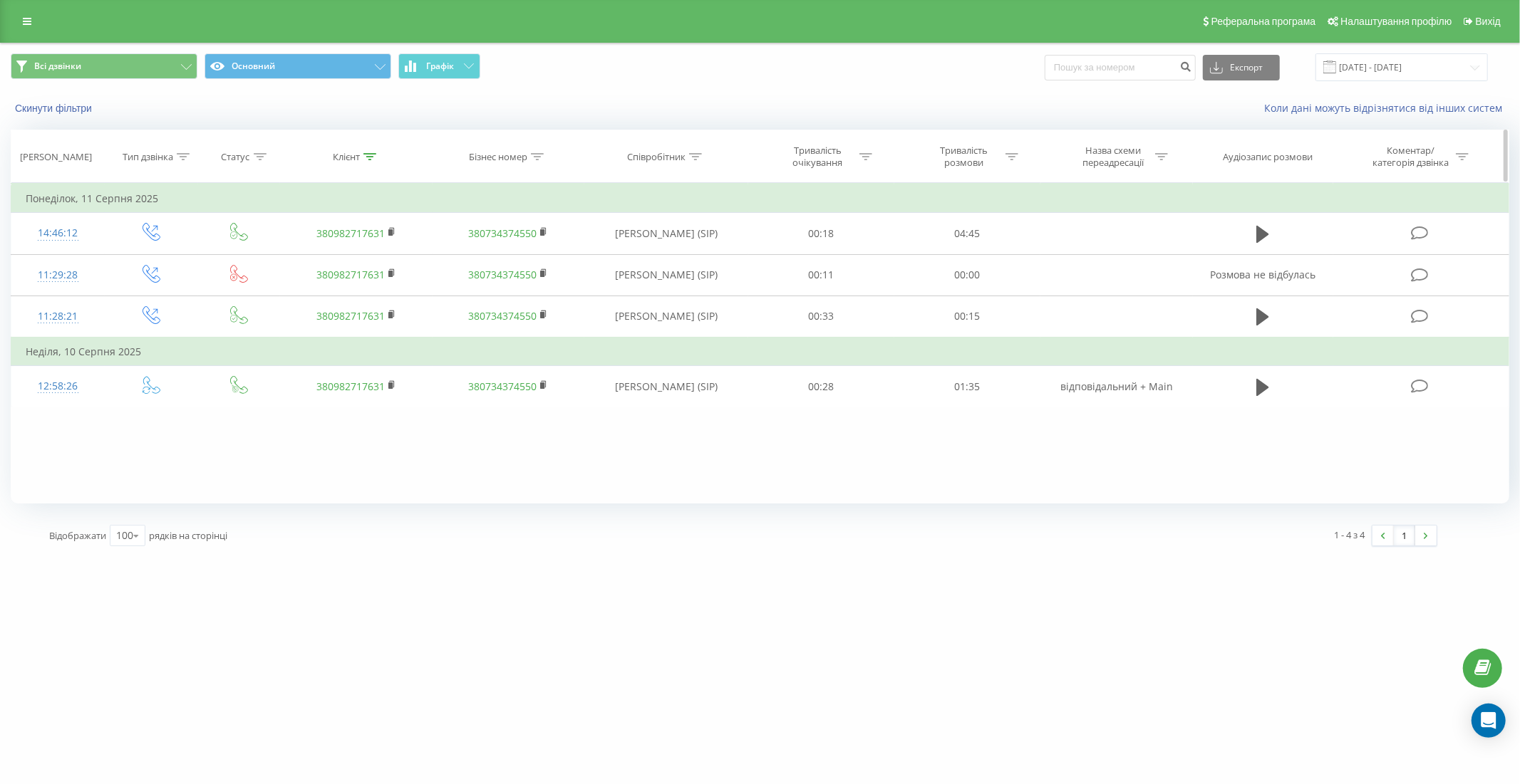
click at [371, 153] on icon at bounding box center [369, 156] width 13 height 7
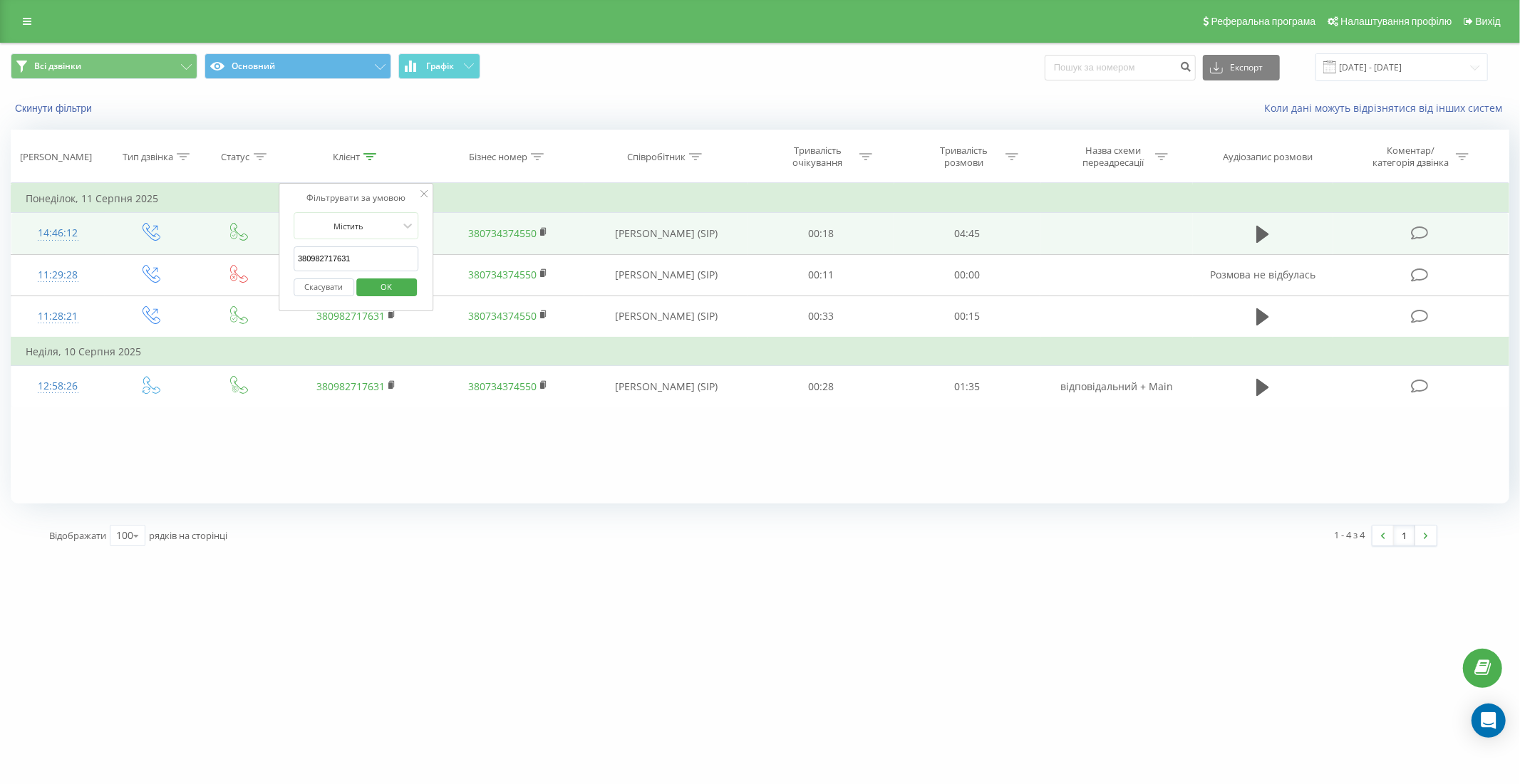
drag, startPoint x: 359, startPoint y: 257, endPoint x: 242, endPoint y: 244, distance: 117.7
click at [242, 244] on table "Фільтрувати за умовою Дорівнює Введіть значення Скасувати OK Фільтрувати за умо…" at bounding box center [759, 295] width 1498 height 224
paste input "(096) 707-68-70"
type input "0967076870"
click button "OK" at bounding box center [386, 287] width 60 height 17
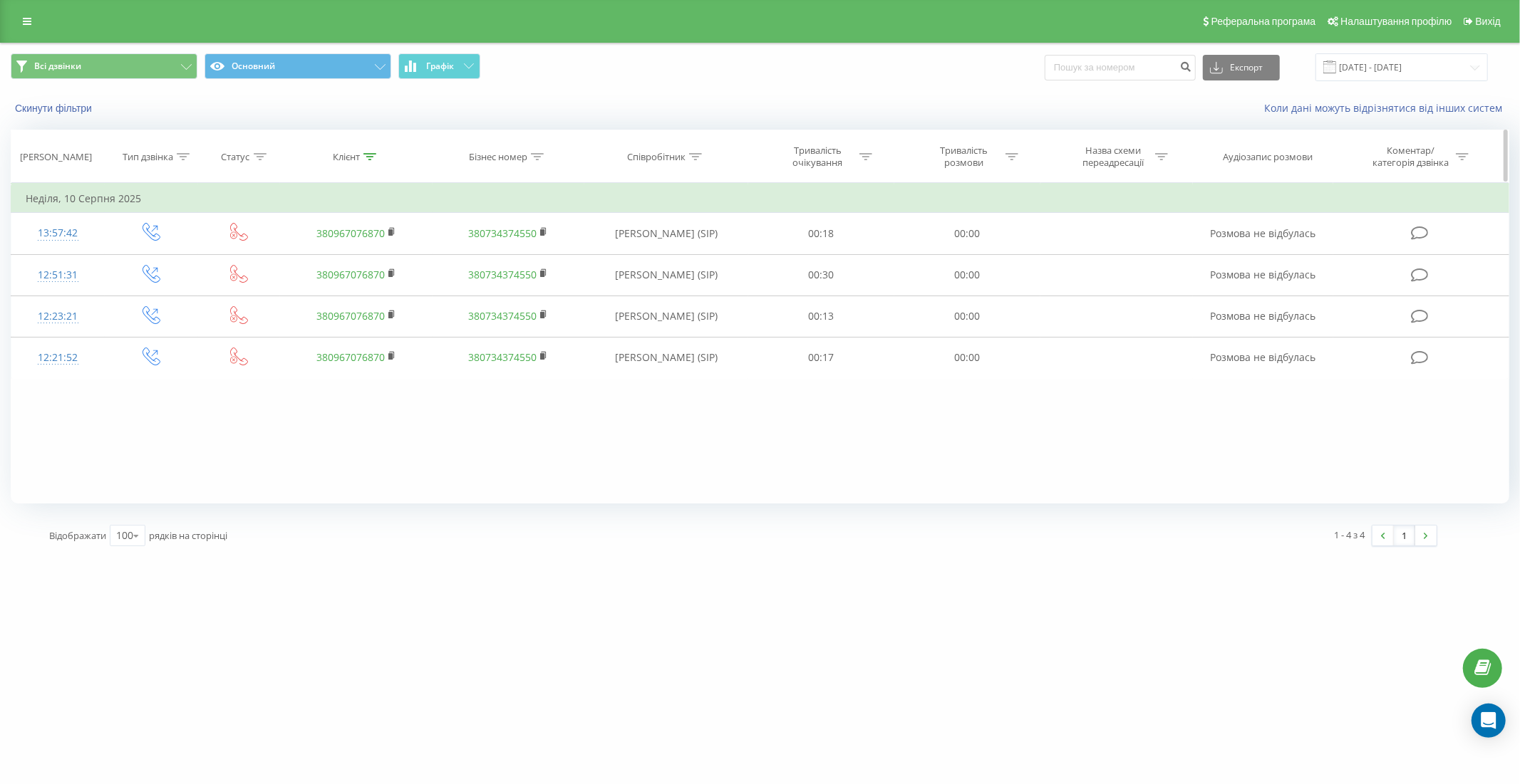
click at [370, 157] on icon at bounding box center [369, 156] width 13 height 7
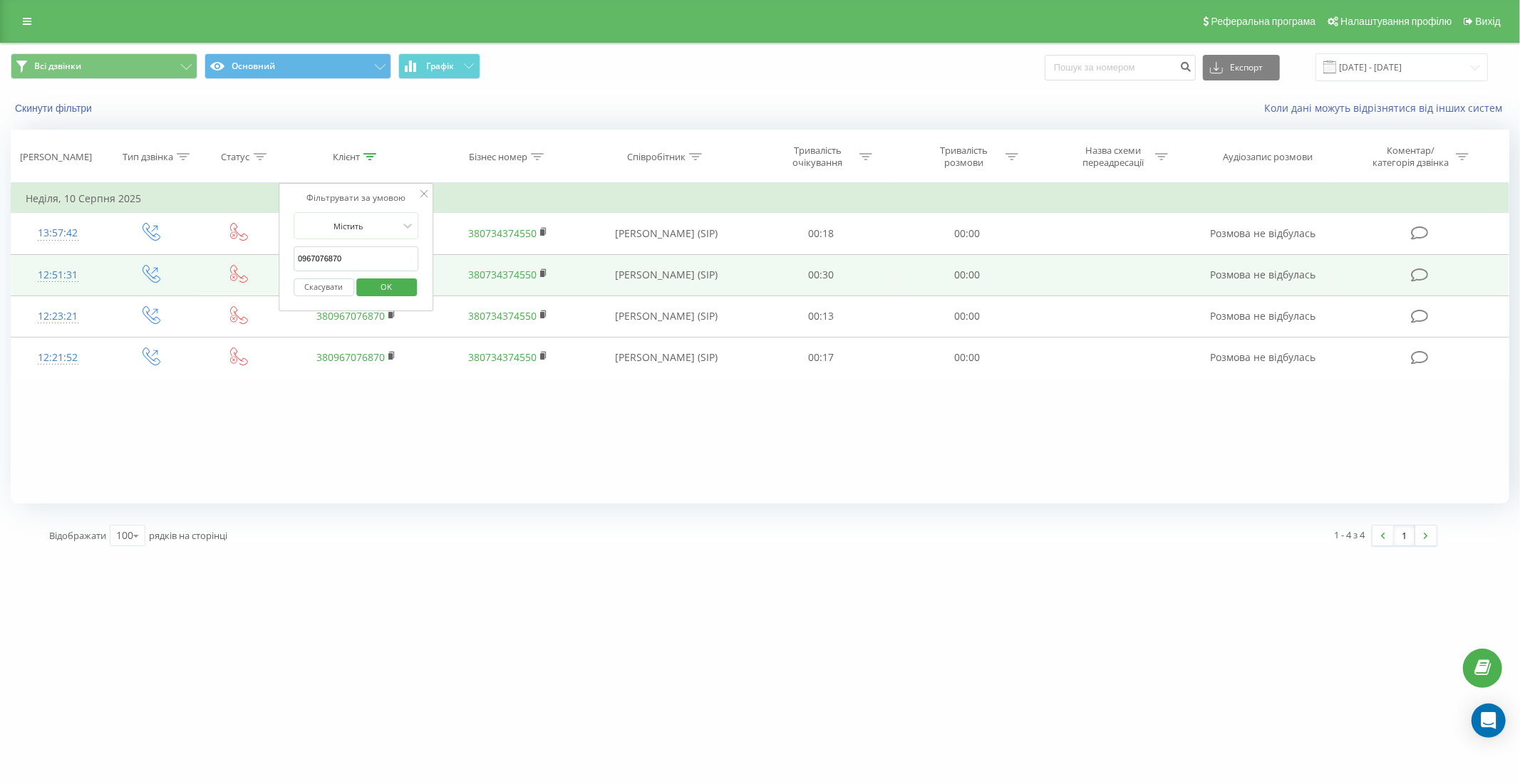
drag, startPoint x: 369, startPoint y: 254, endPoint x: 278, endPoint y: 258, distance: 91.1
click at [278, 258] on table "Фільтрувати за умовою Дорівнює Введіть значення Скасувати OK Фільтрувати за умо…" at bounding box center [759, 281] width 1498 height 196
paste input "38 (093) 767-27-07"
type input "380937672707"
click button "OK" at bounding box center [386, 287] width 60 height 17
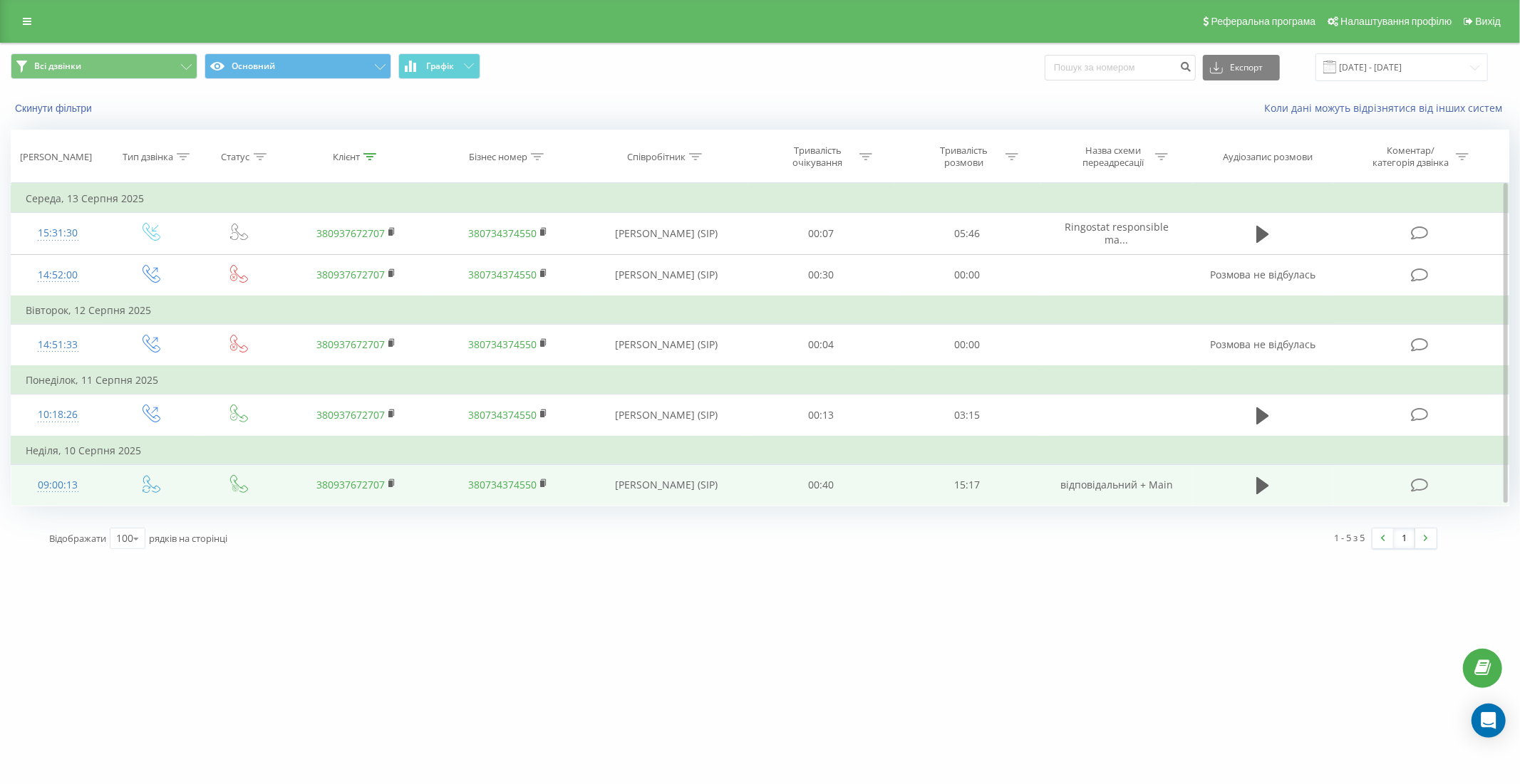
click at [96, 482] on td "09:00:13" at bounding box center [58, 485] width 93 height 42
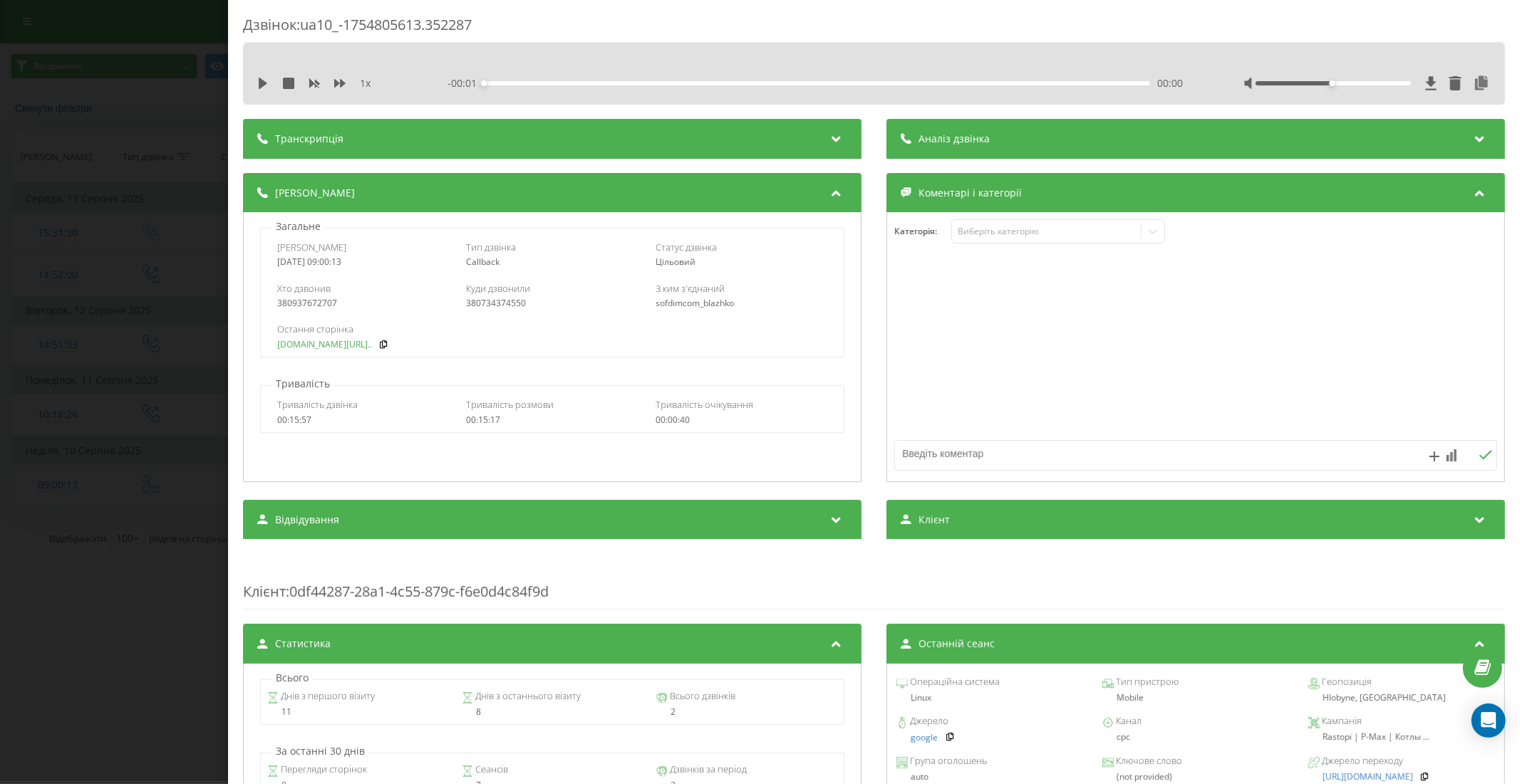
click at [337, 342] on link "rastopi.com.ua/ua/p23918..." at bounding box center [325, 345] width 95 height 10
click at [194, 433] on div "Дзвінок : ua10_-1754805613.352287 1 x - 15:28 00:00 00:00 Транскрипція Для AI-а…" at bounding box center [760, 392] width 1520 height 784
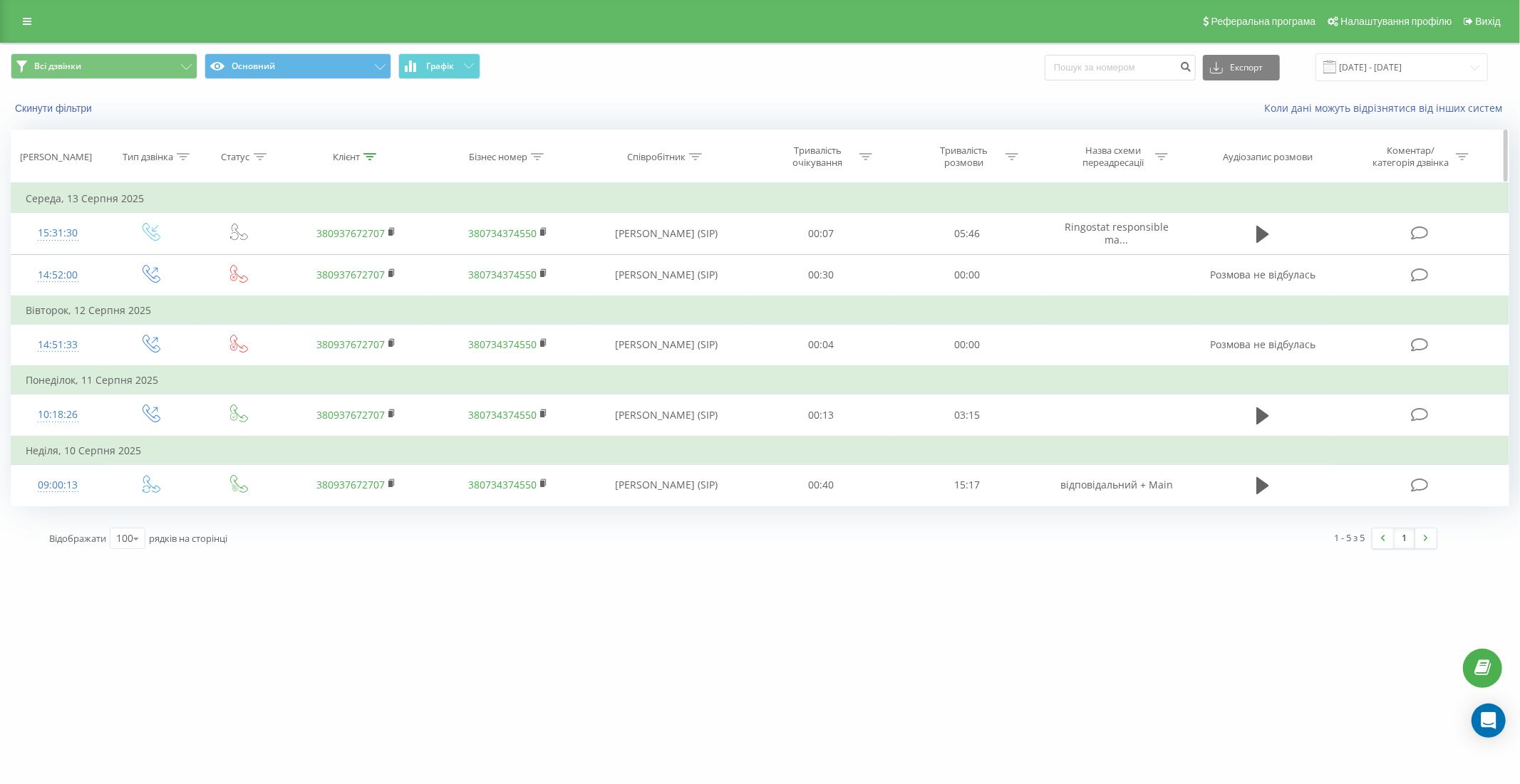
click at [374, 152] on div at bounding box center [369, 157] width 13 height 12
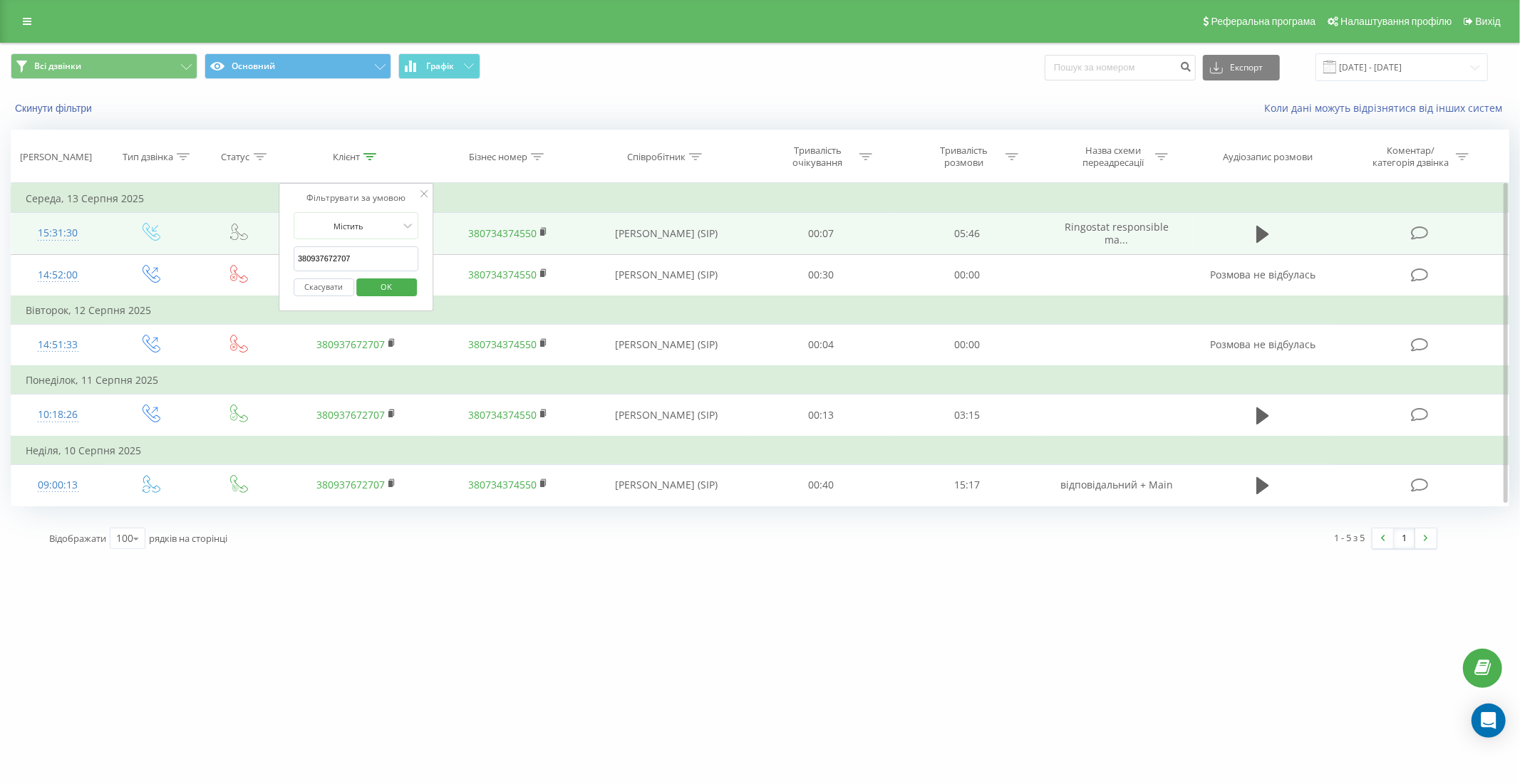
drag, startPoint x: 366, startPoint y: 257, endPoint x: 269, endPoint y: 251, distance: 97.2
click at [265, 251] on table "Фільтрувати за умовою Дорівнює Введіть значення Скасувати OK Фільтрувати за умо…" at bounding box center [759, 345] width 1498 height 324
paste input "38 (050) 259-73-48"
type input "380502597348"
click button "OK" at bounding box center [386, 287] width 60 height 17
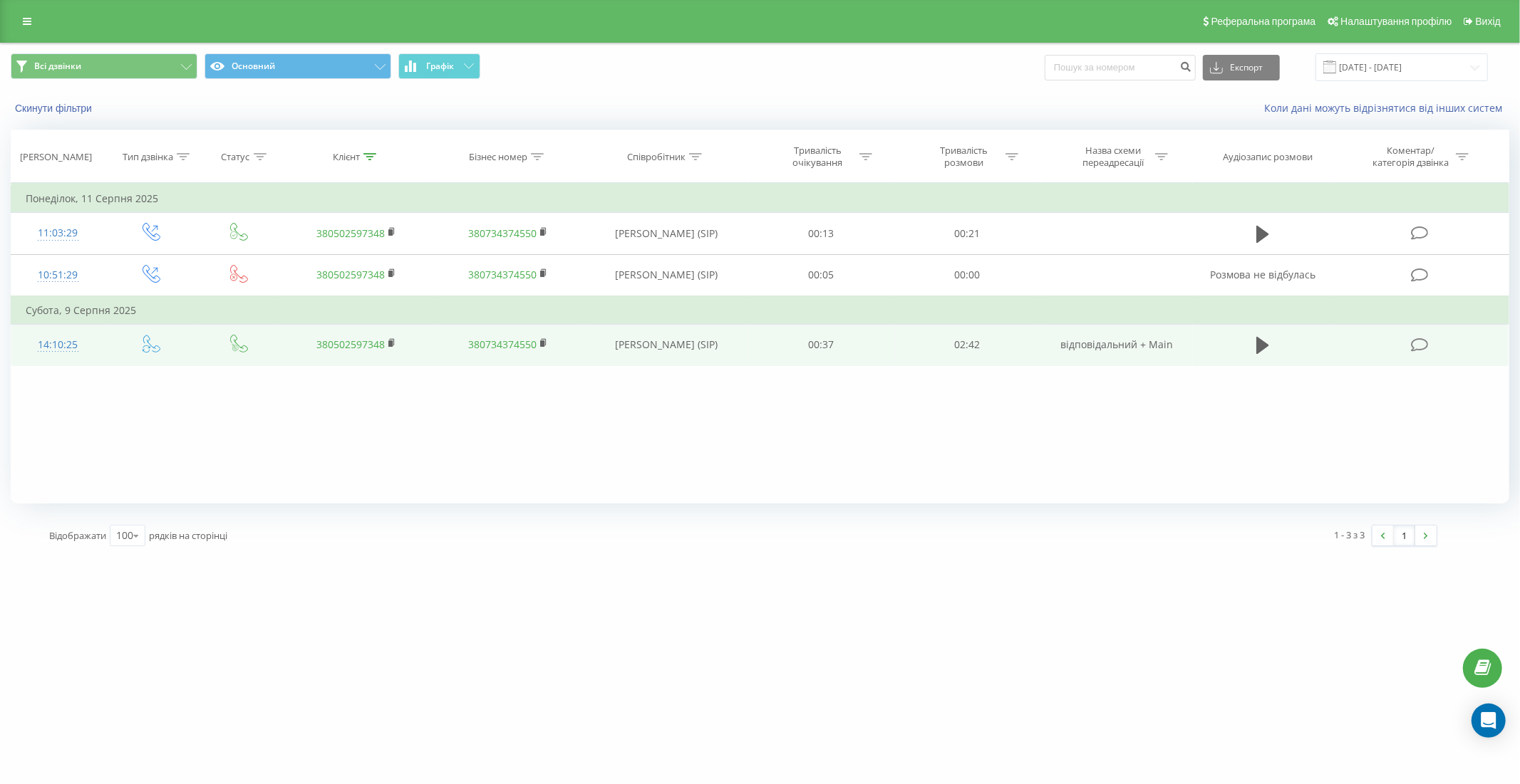
click at [98, 342] on td "14:10:25" at bounding box center [58, 344] width 93 height 42
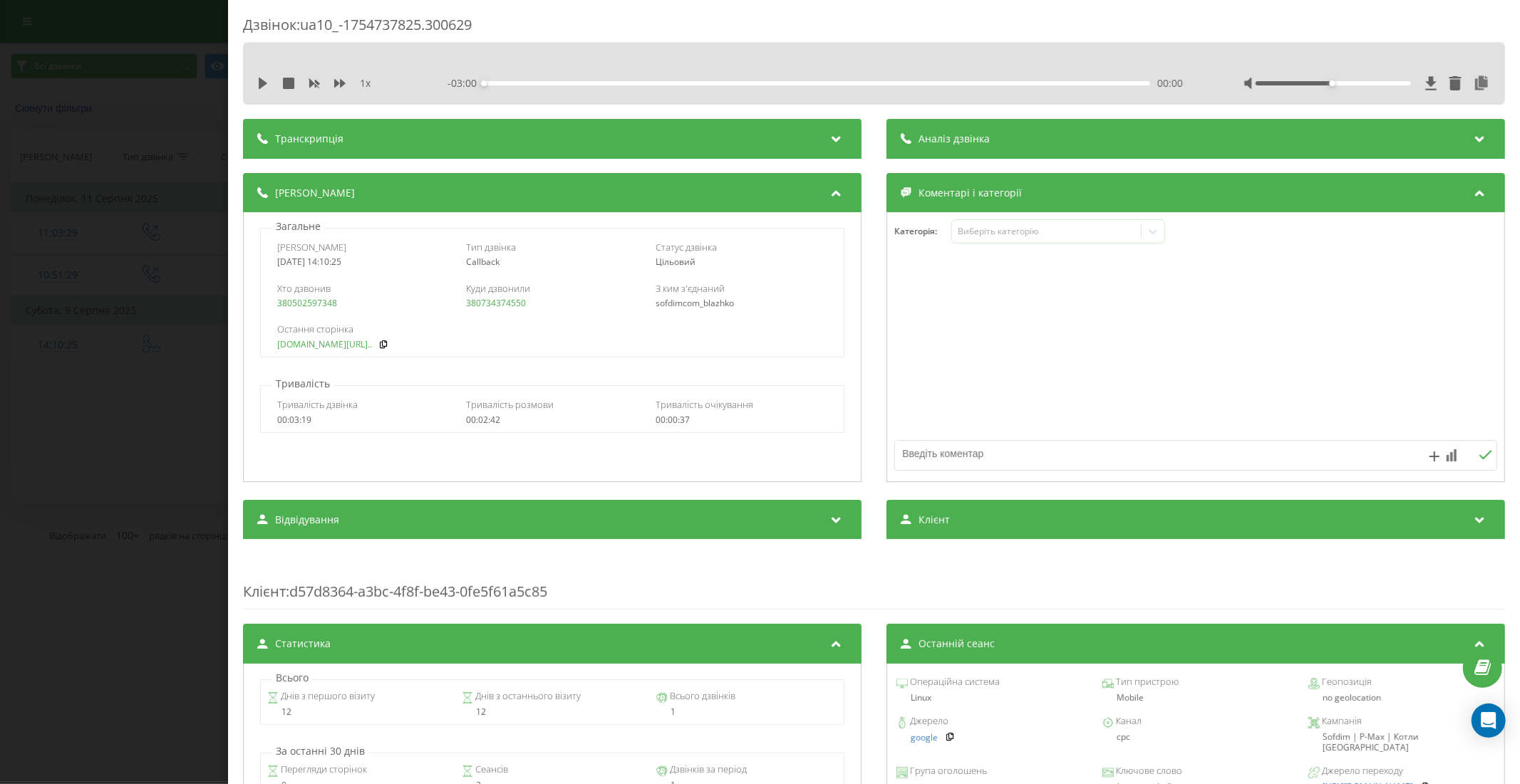
click at [354, 342] on link "sofdim.com/175p-kvt-ch-4..." at bounding box center [325, 345] width 95 height 10
click at [146, 501] on div "Дзвінок : ua10_-1754737825.300629 1 x - 03:00 00:00 00:00 Транскрипція Для AI-а…" at bounding box center [760, 392] width 1520 height 784
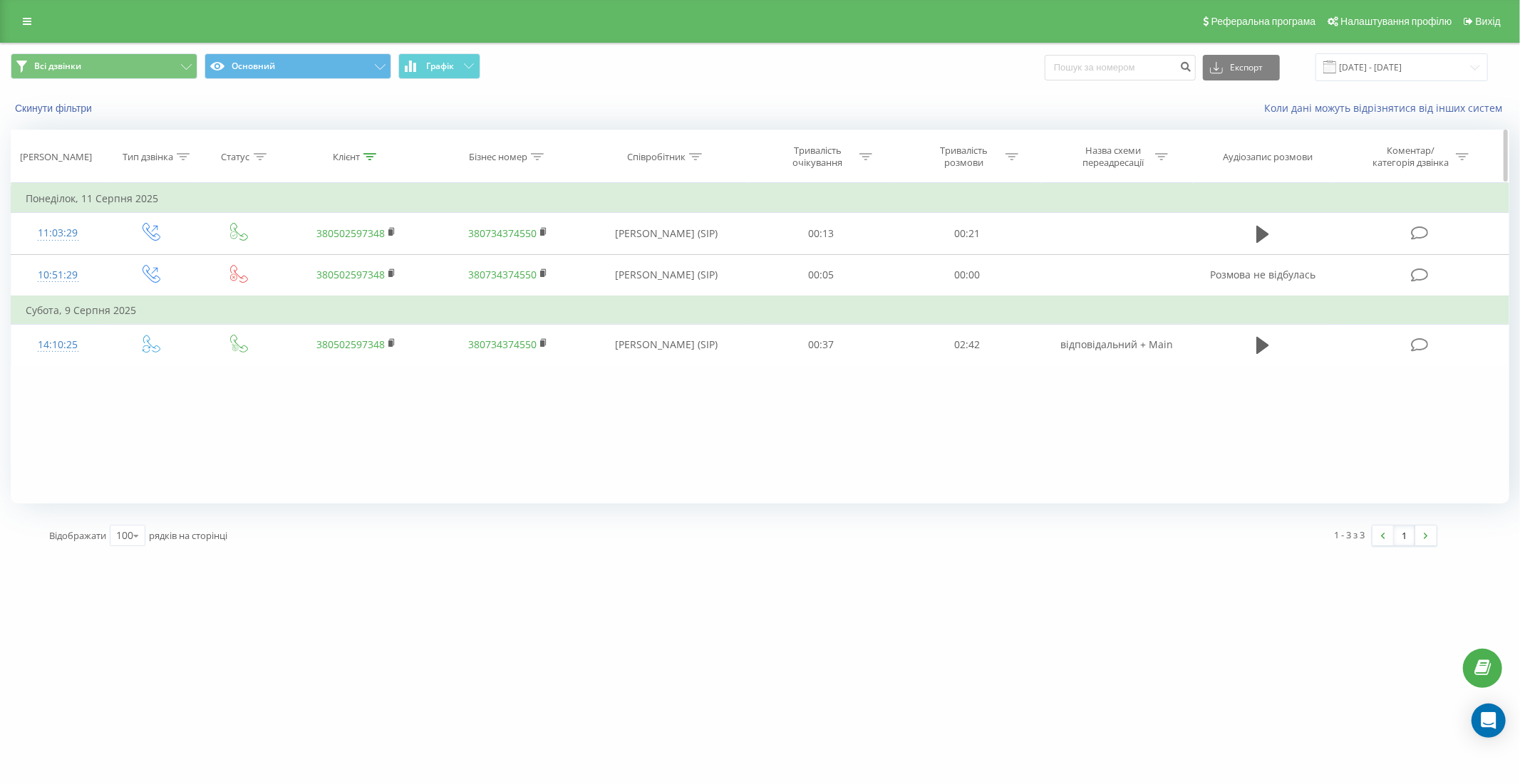
click at [372, 153] on icon at bounding box center [369, 156] width 13 height 7
drag, startPoint x: 368, startPoint y: 259, endPoint x: 296, endPoint y: 262, distance: 72.1
click at [296, 262] on input "380502597348" at bounding box center [356, 259] width 125 height 25
paste input "(068) 820-31-87"
type input "0688203187"
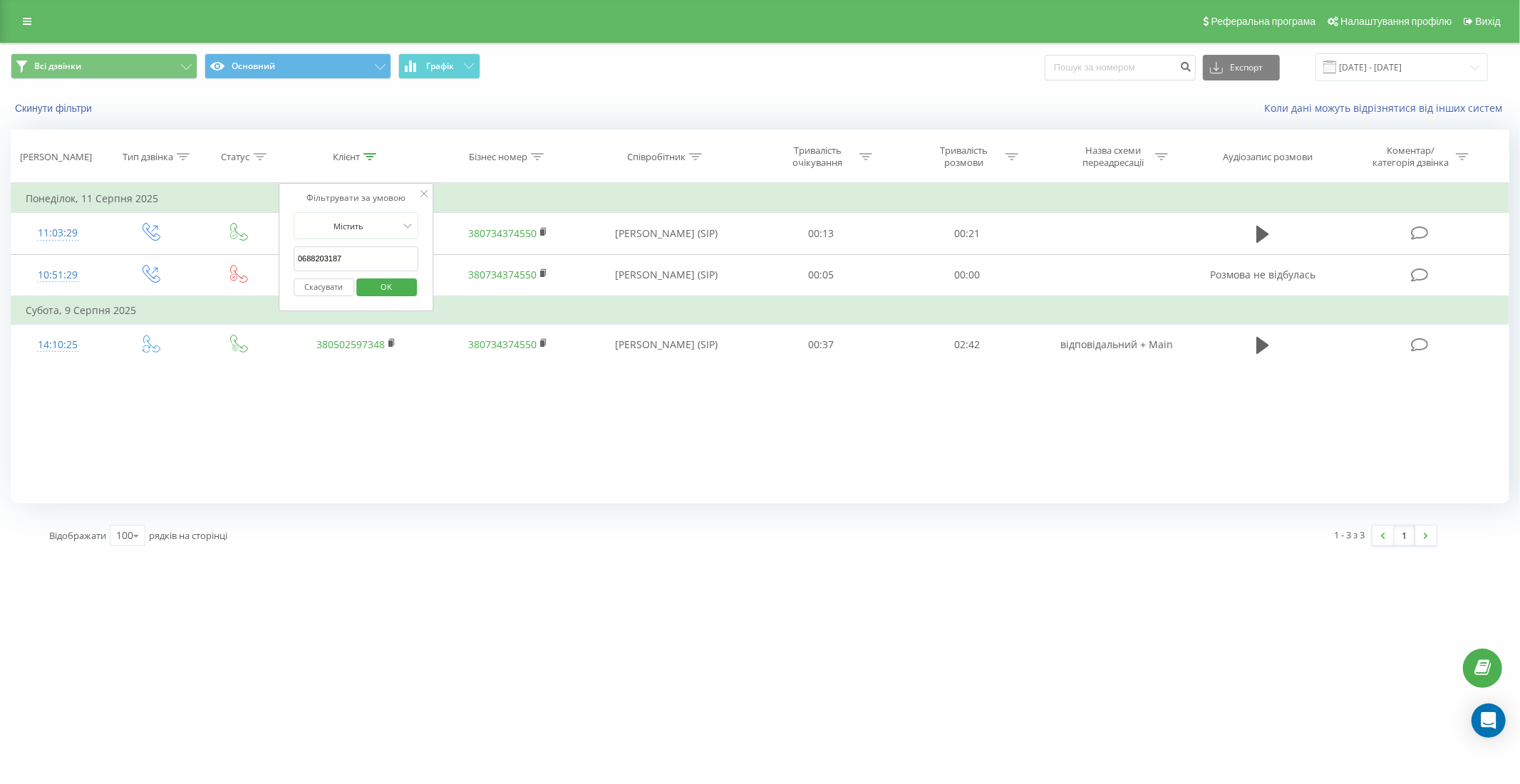
click button "OK" at bounding box center [386, 287] width 60 height 17
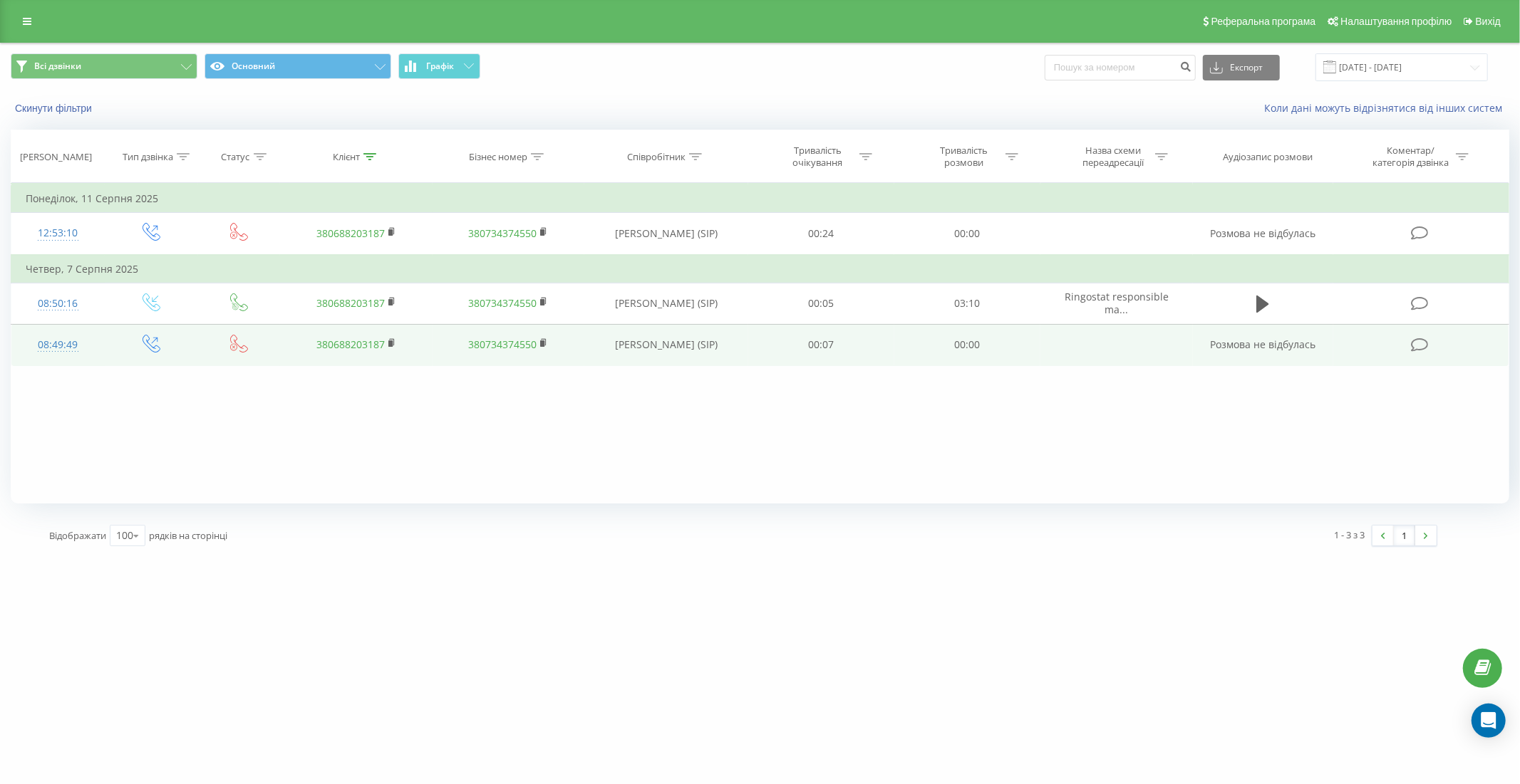
click at [101, 340] on td "08:49:49" at bounding box center [58, 344] width 93 height 42
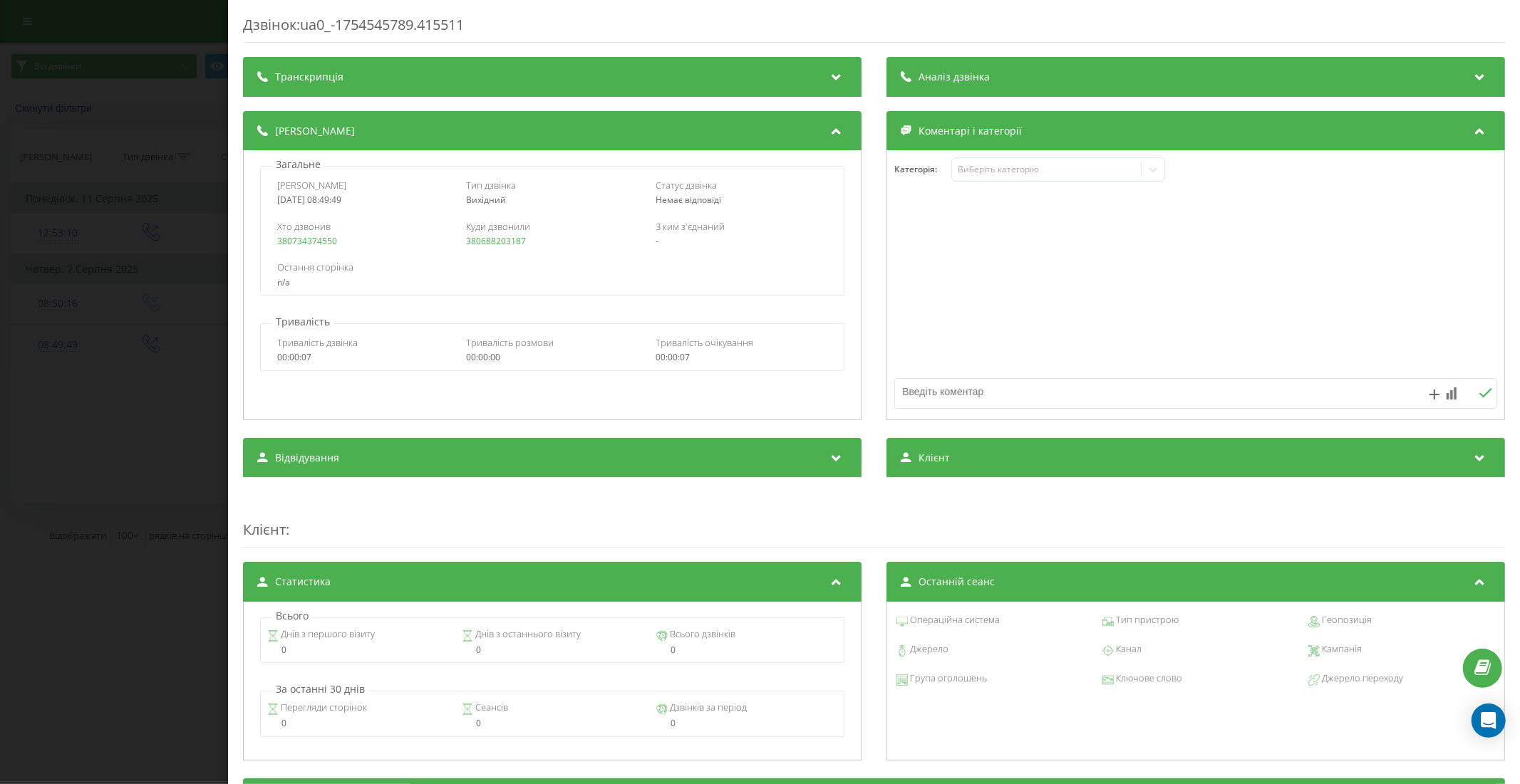
click at [139, 564] on div "Дзвінок : ua0_-1754545789.415511 Транскрипція Для AI-аналізу майбутніх дзвінків…" at bounding box center [760, 392] width 1520 height 784
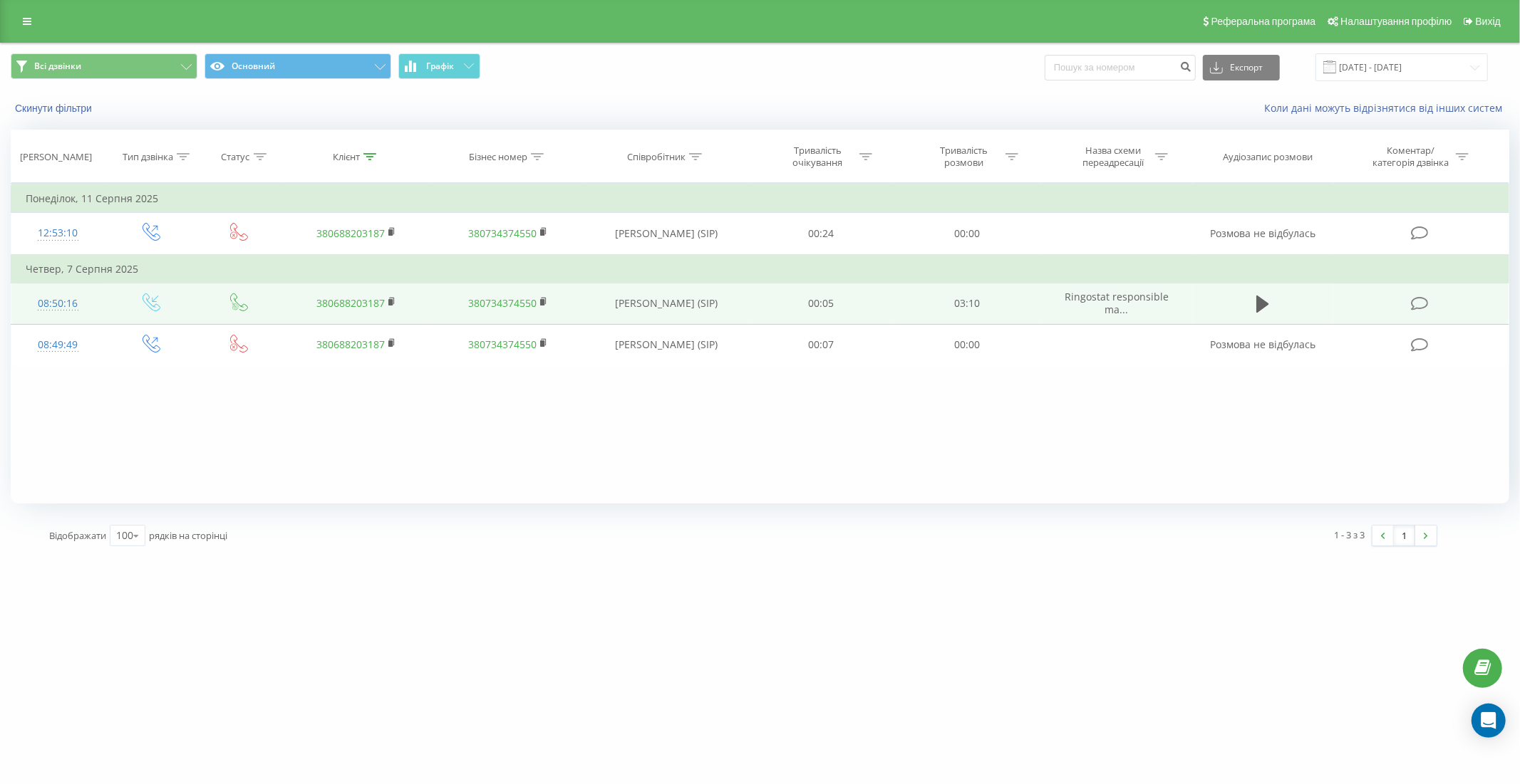
click at [91, 301] on td "08:50:16" at bounding box center [58, 303] width 93 height 42
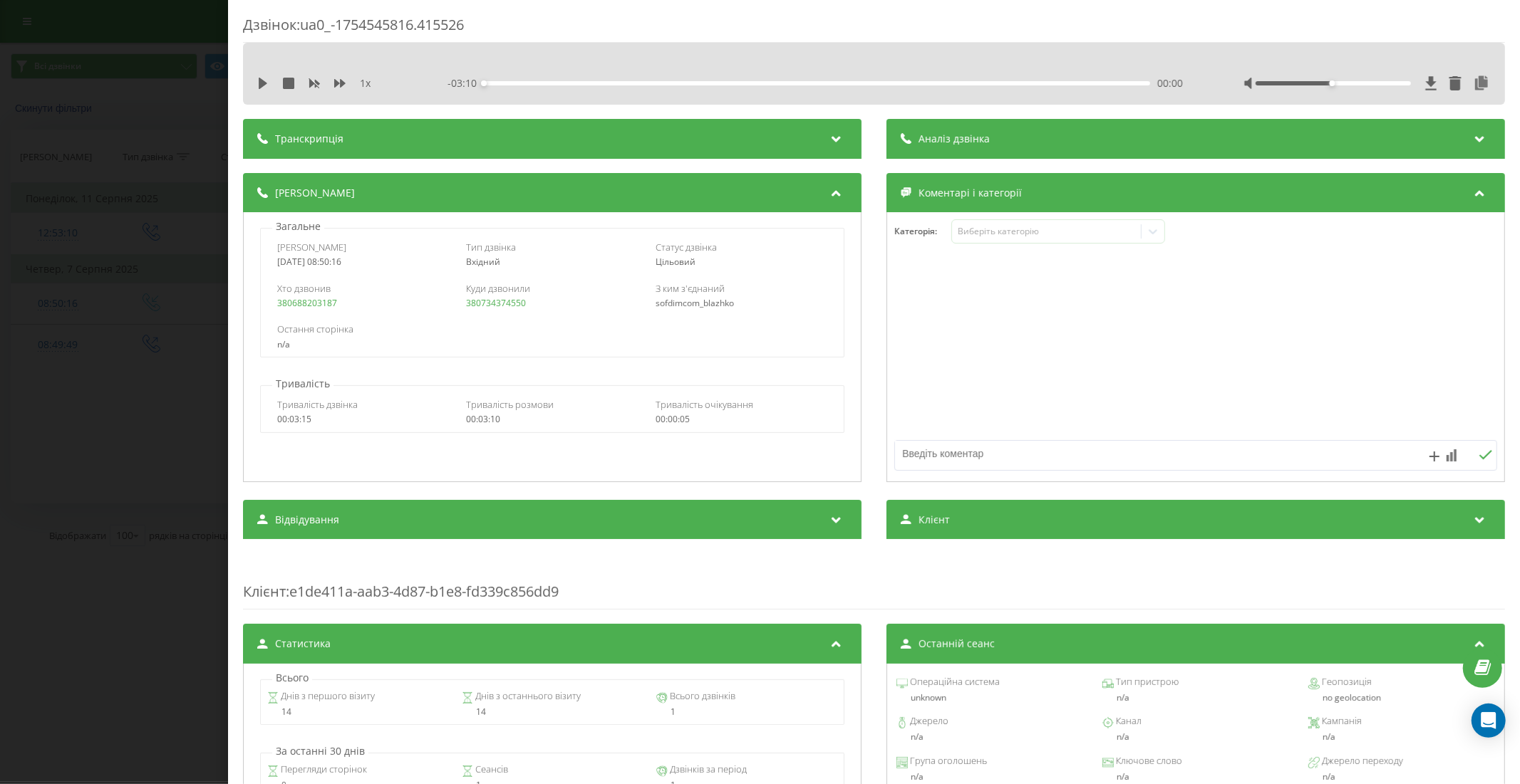
click at [161, 597] on div "Дзвінок : ua0_-1754545816.415526 1 x - 03:10 00:00 00:00 Транскрипція Для AI-ан…" at bounding box center [760, 392] width 1520 height 784
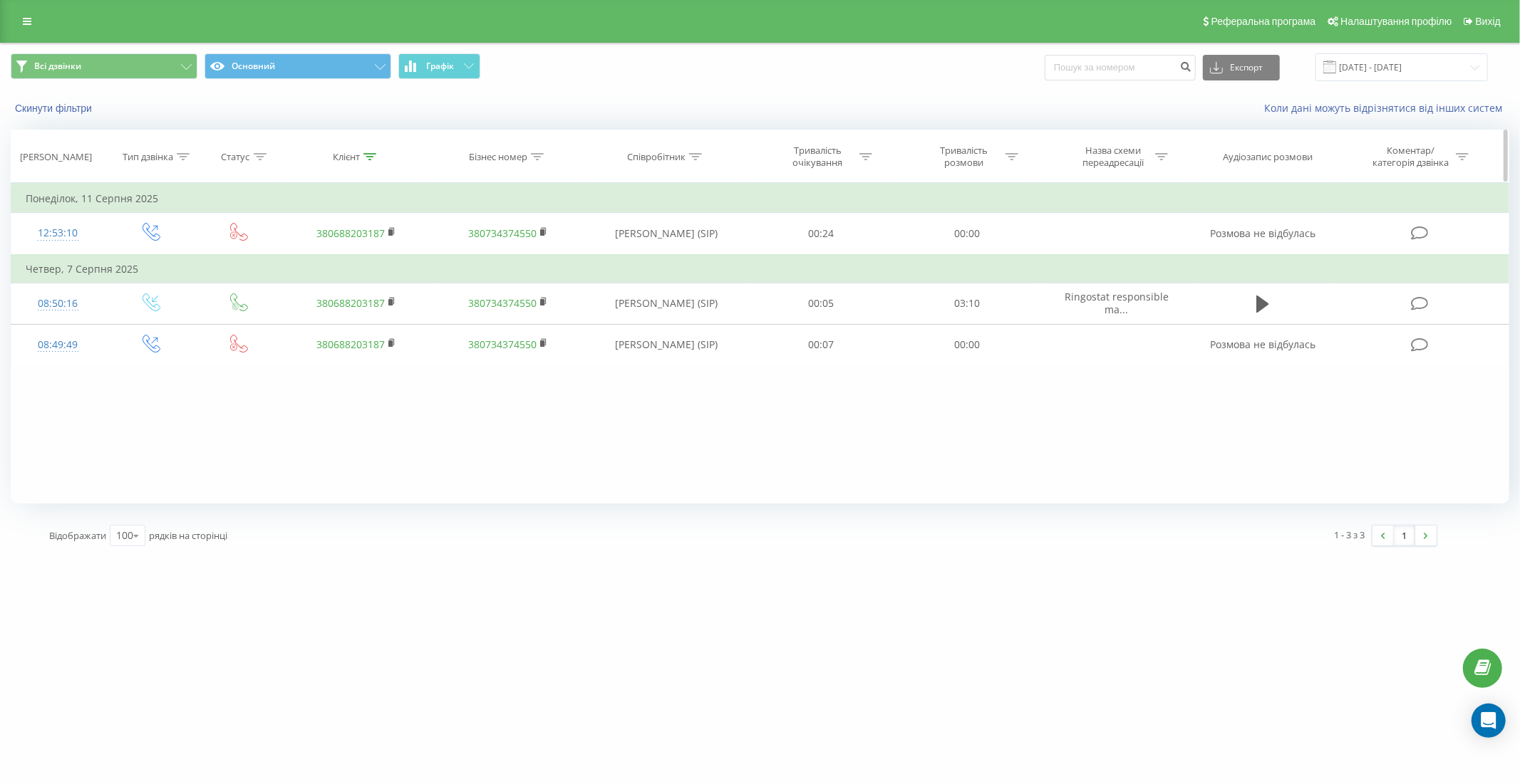
click at [366, 154] on icon at bounding box center [369, 156] width 13 height 7
drag, startPoint x: 373, startPoint y: 264, endPoint x: 274, endPoint y: 259, distance: 99.1
click at [274, 259] on table "Фільтрувати за умовою Дорівнює Введіть значення Скасувати OK Фільтрувати за умо…" at bounding box center [759, 274] width 1498 height 183
paste input "38 (097) 873-78-06"
type input "380978737806"
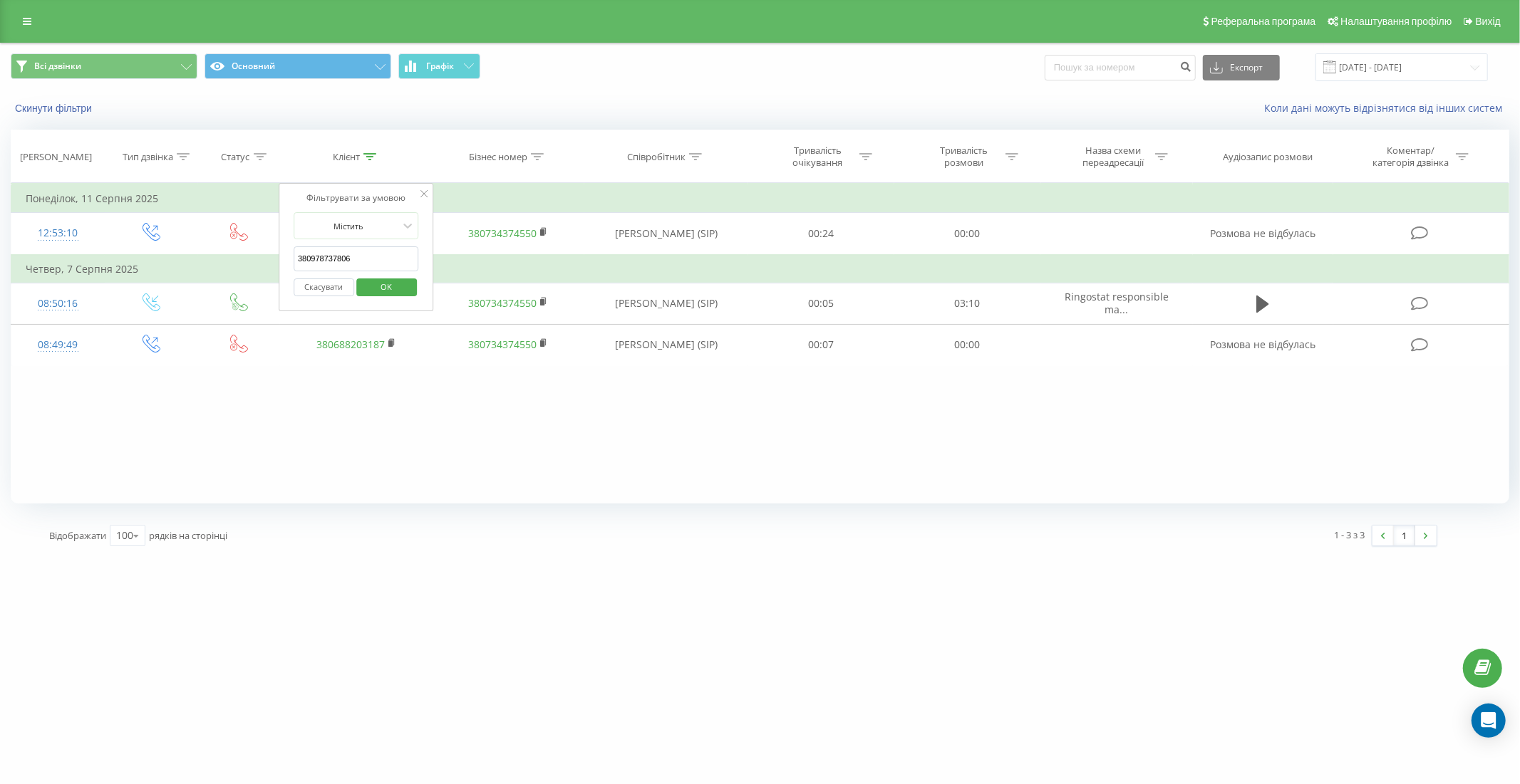
click button "OK" at bounding box center [386, 287] width 60 height 17
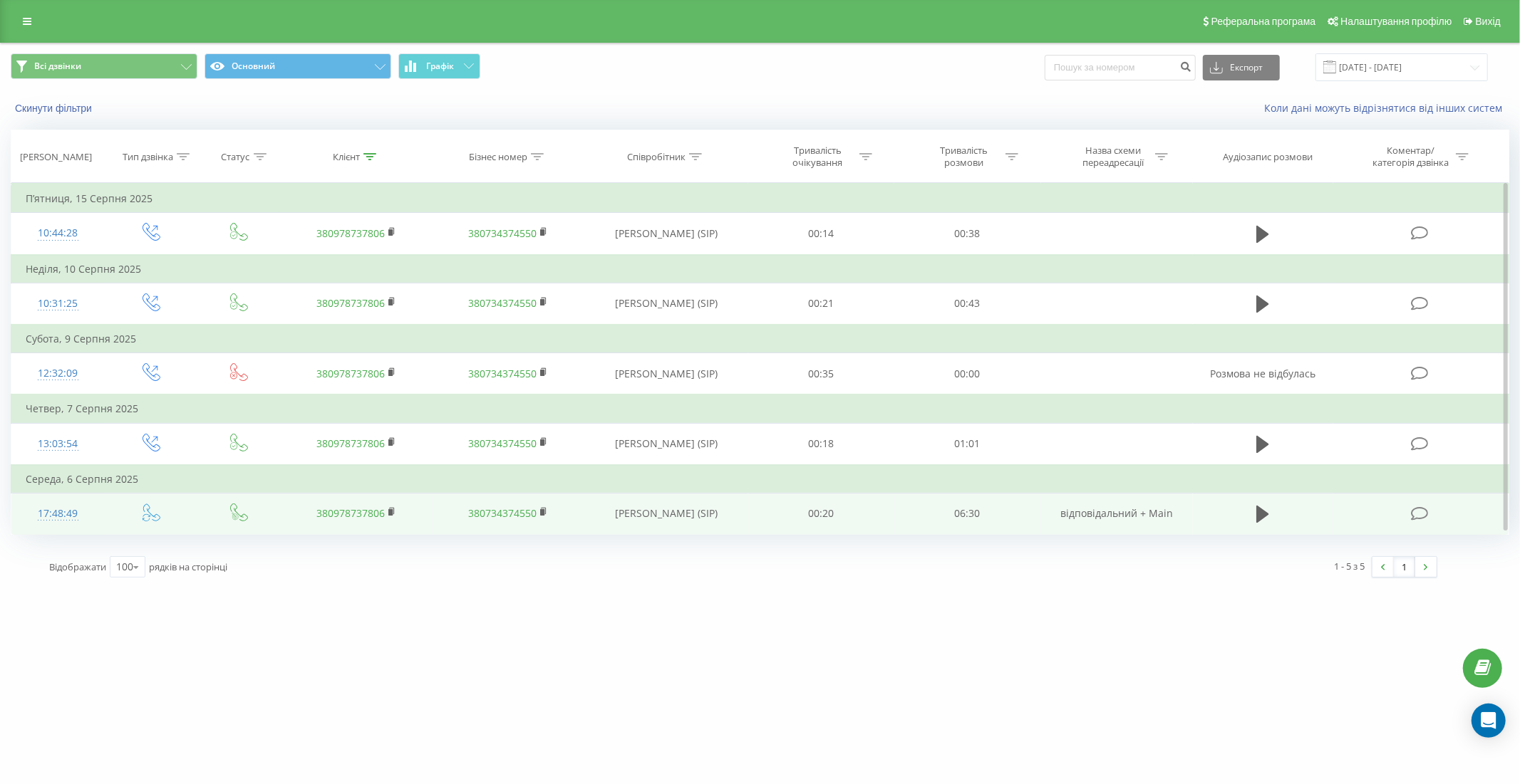
click at [101, 511] on td "17:48:49" at bounding box center [58, 514] width 93 height 42
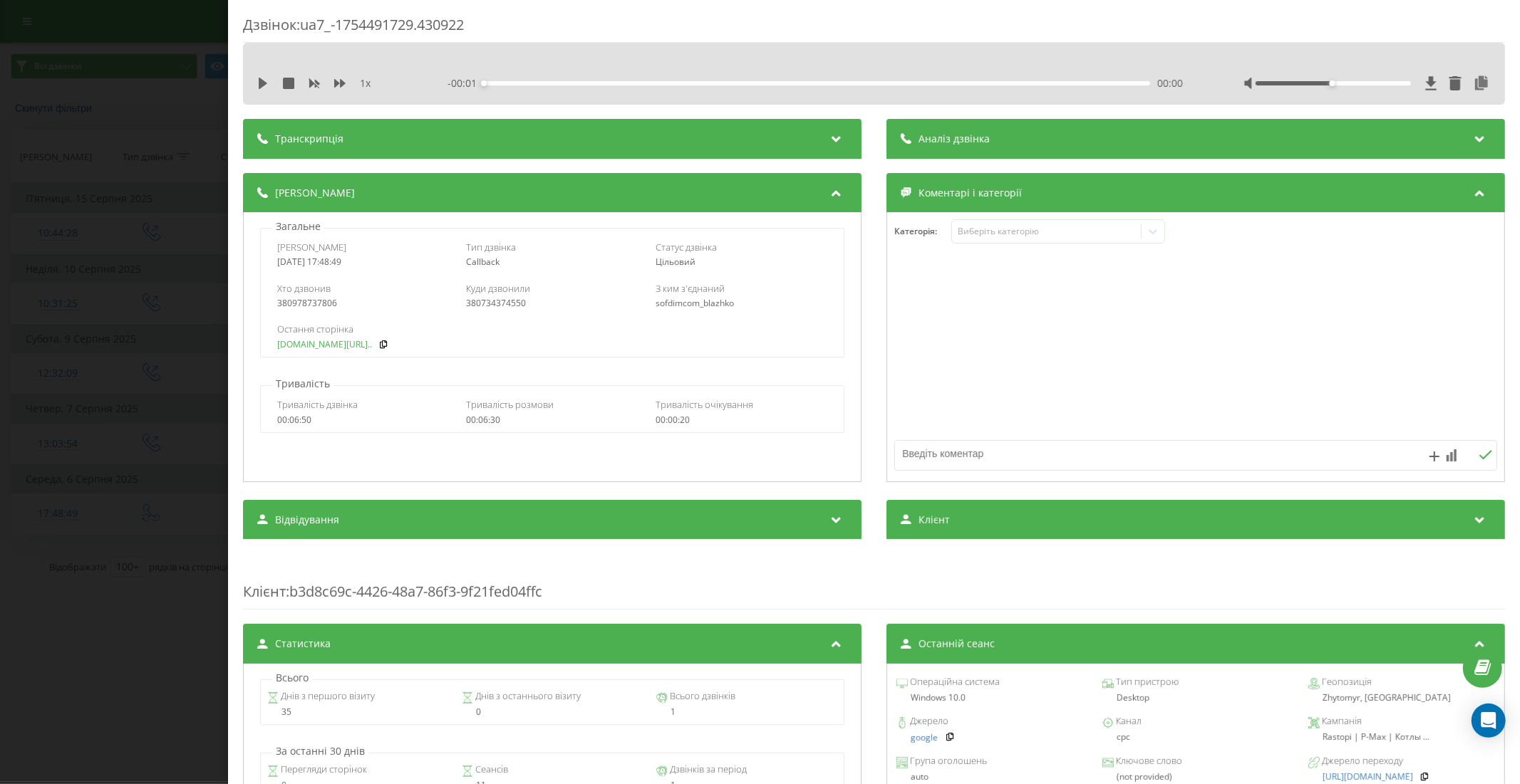
click at [345, 346] on link "rastopi.com.ua/ua/p13757..." at bounding box center [325, 345] width 95 height 10
drag, startPoint x: 165, startPoint y: 411, endPoint x: 238, endPoint y: 245, distance: 181.3
click at [167, 404] on div "Дзвінок : ua7_-1754491729.430922 1 x - 06:39 00:00 00:00 Транскрипція Для AI-ан…" at bounding box center [760, 392] width 1520 height 784
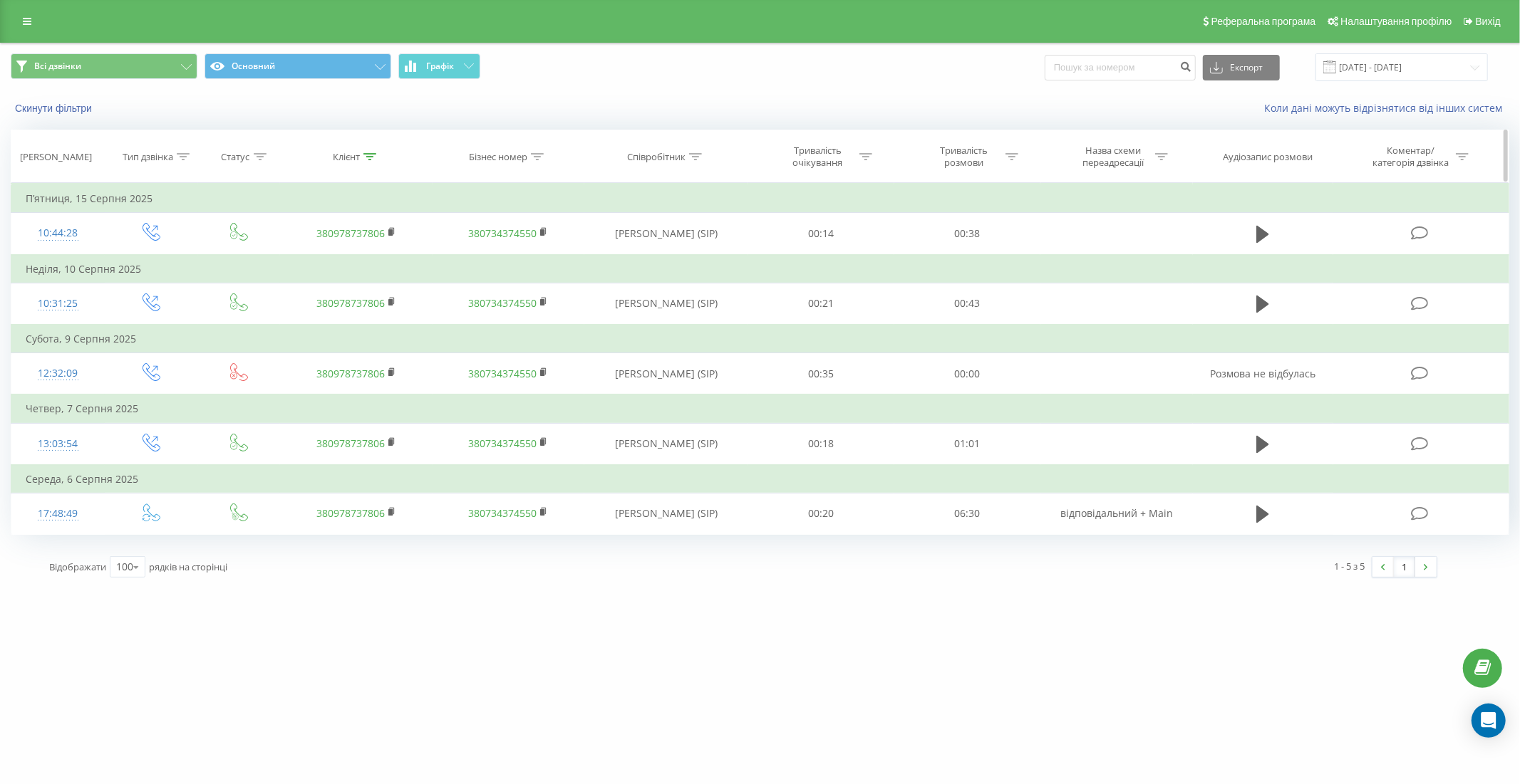
click at [366, 157] on icon at bounding box center [369, 156] width 13 height 7
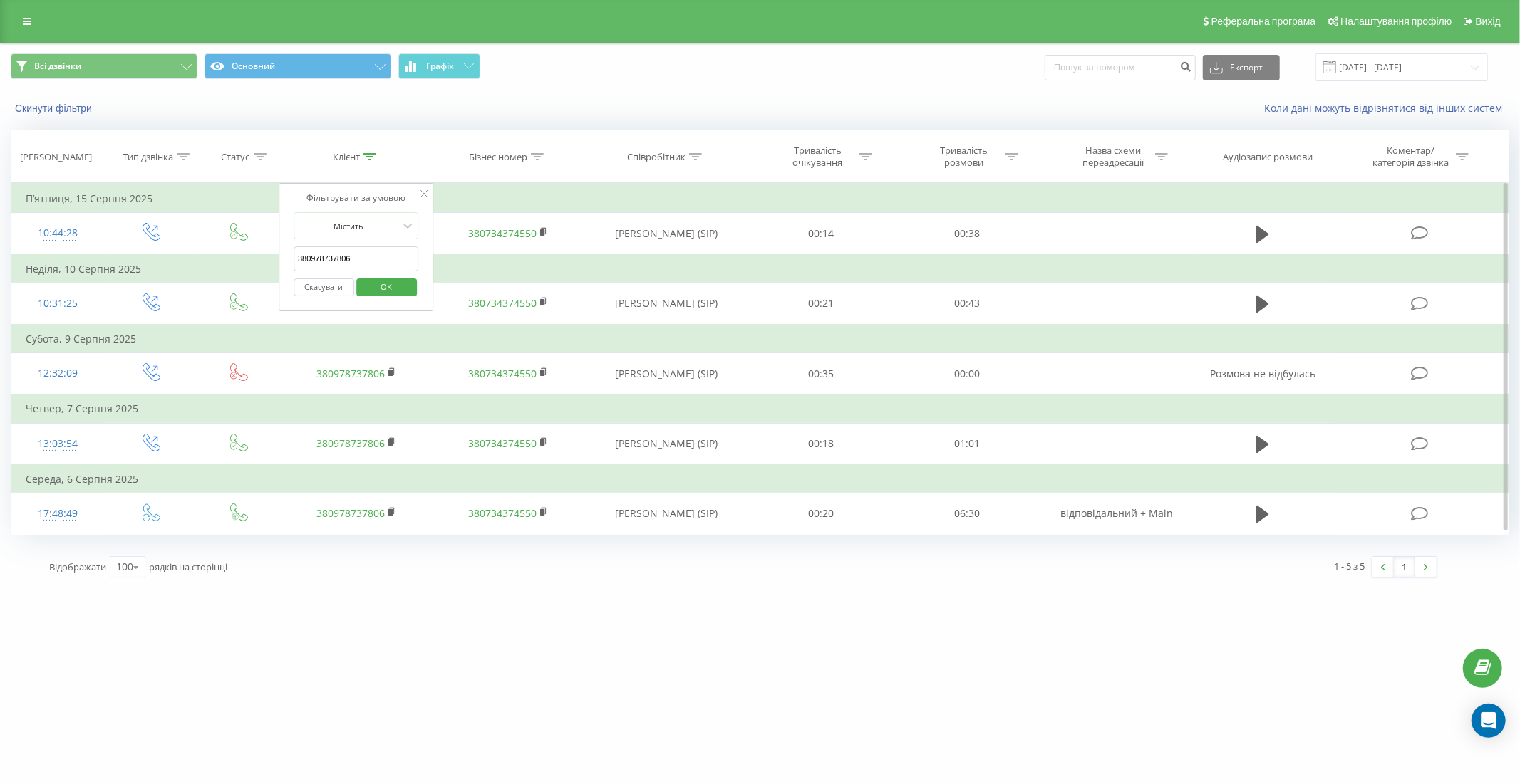
drag, startPoint x: 376, startPoint y: 259, endPoint x: 287, endPoint y: 262, distance: 89.1
click at [287, 262] on div "Фільтрувати за умовою Містить 380978737806 Скасувати OK" at bounding box center [356, 247] width 155 height 128
paste input "38 (099) 299-97-44"
type input "380992999744"
click button "OK" at bounding box center [386, 287] width 60 height 17
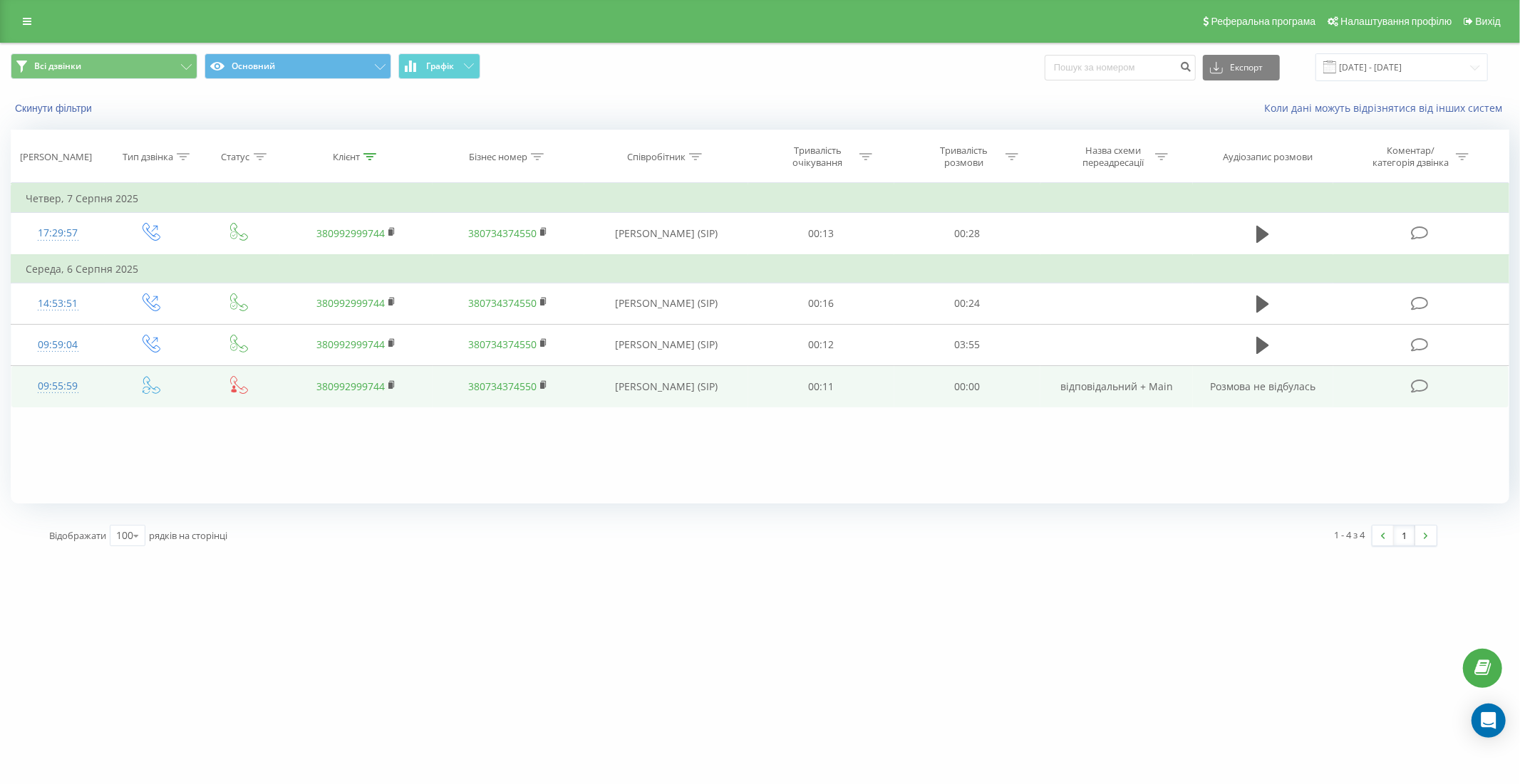
click at [107, 387] on td at bounding box center [151, 387] width 93 height 42
click at [97, 381] on td "09:55:59" at bounding box center [58, 387] width 93 height 42
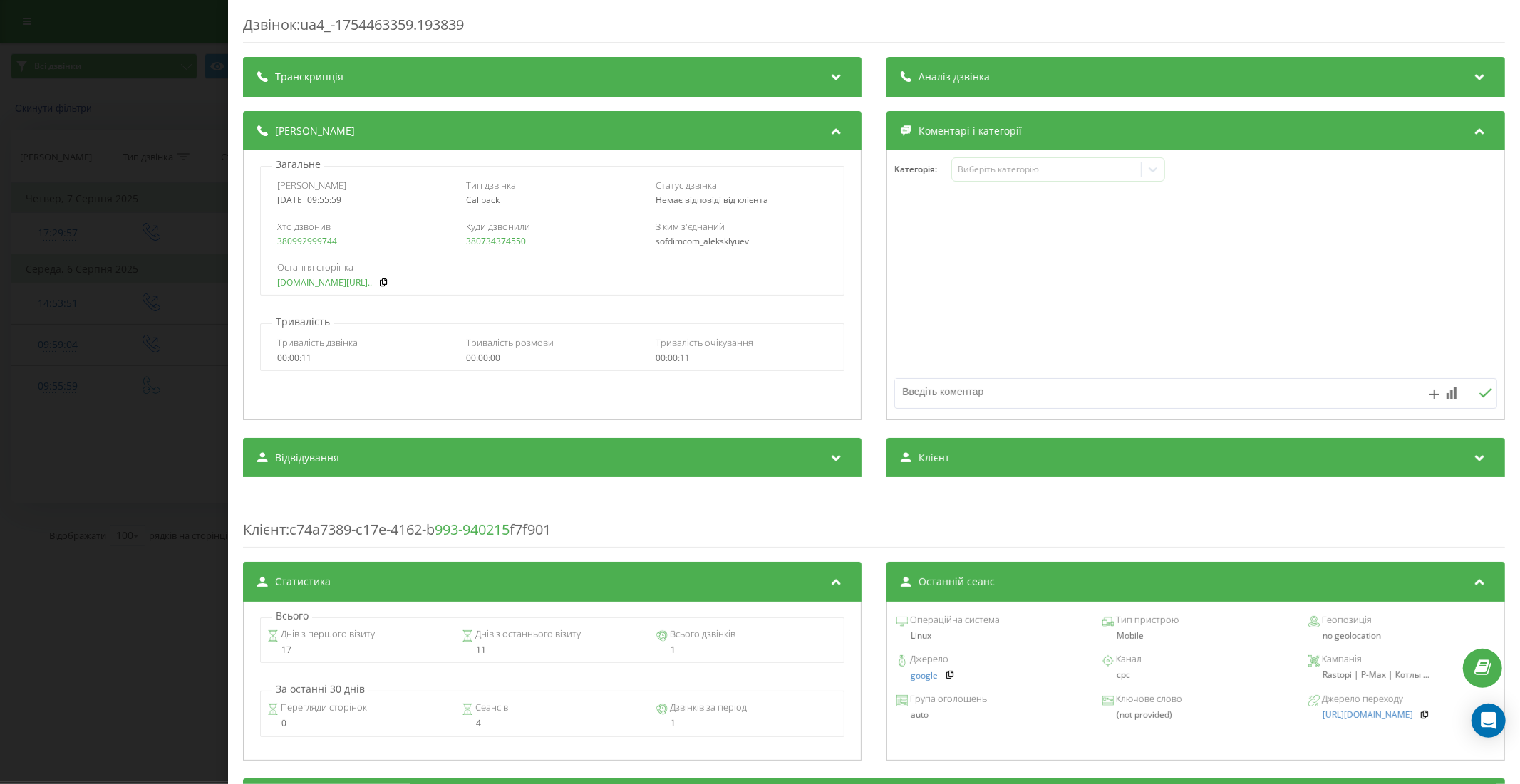
click at [322, 283] on link "rastopi.com.ua/ua/p14223..." at bounding box center [325, 283] width 95 height 10
click at [136, 496] on div "Дзвінок : ua4_-1754463359.193839 Транскрипція Для AI-аналізу майбутніх дзвінків…" at bounding box center [760, 392] width 1520 height 784
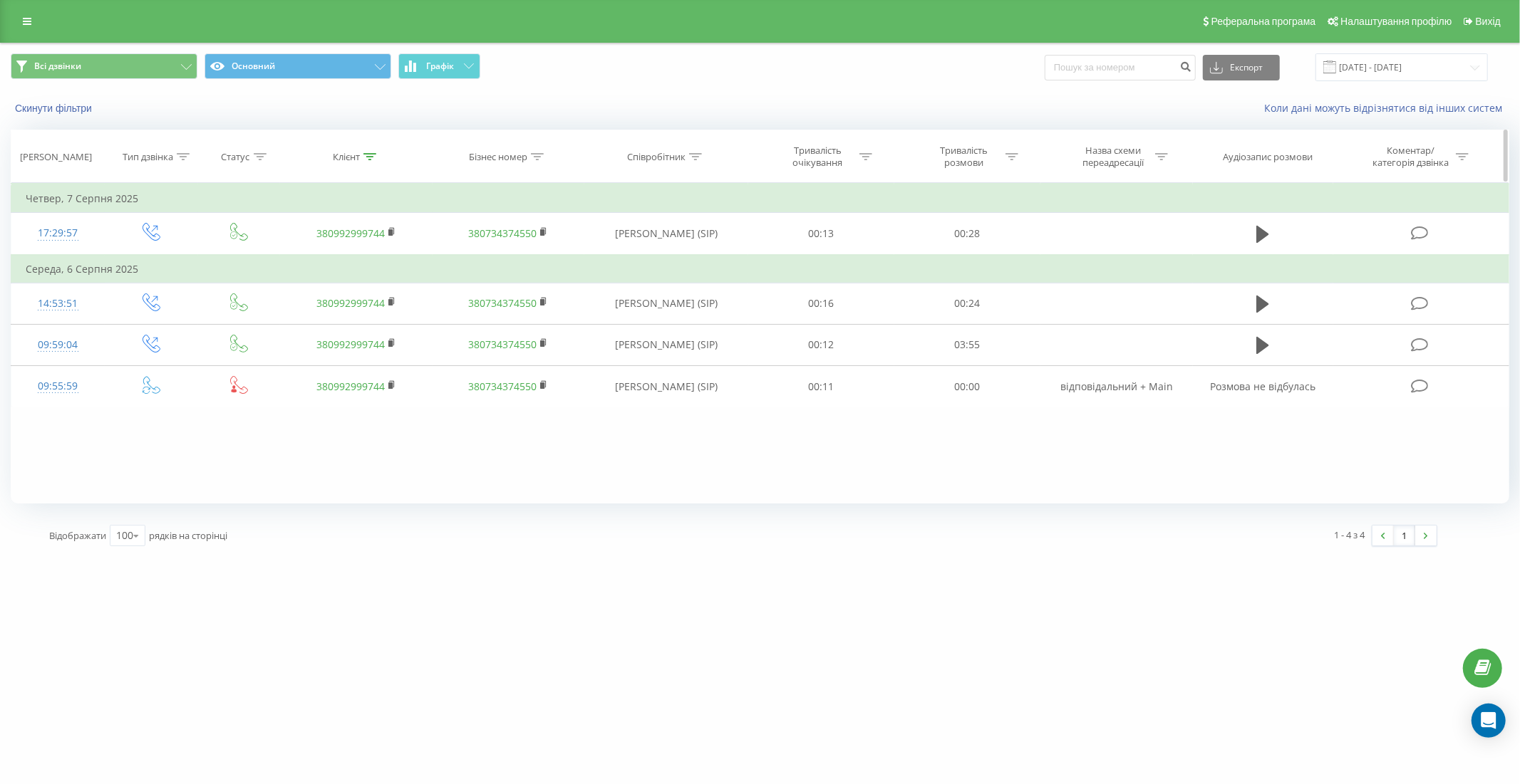
click at [373, 154] on icon at bounding box center [369, 156] width 13 height 7
drag, startPoint x: 372, startPoint y: 255, endPoint x: 288, endPoint y: 264, distance: 84.5
click at [288, 264] on div "Фільтрувати за умовою Містить 380992999744 Скасувати OK" at bounding box center [356, 247] width 155 height 128
paste input "38 (066) 407-79-60"
type input "380664077960"
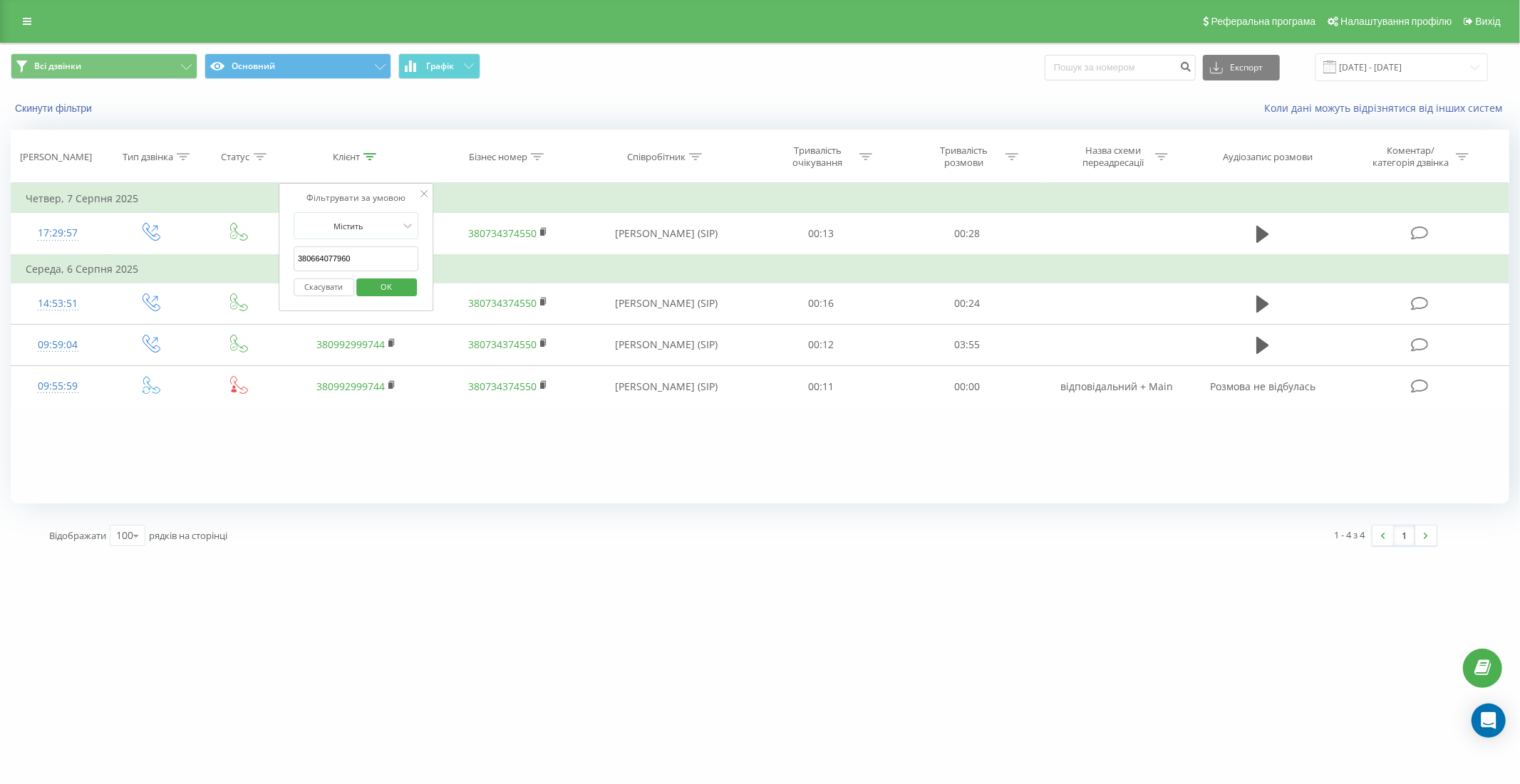
click button "OK" at bounding box center [386, 287] width 60 height 17
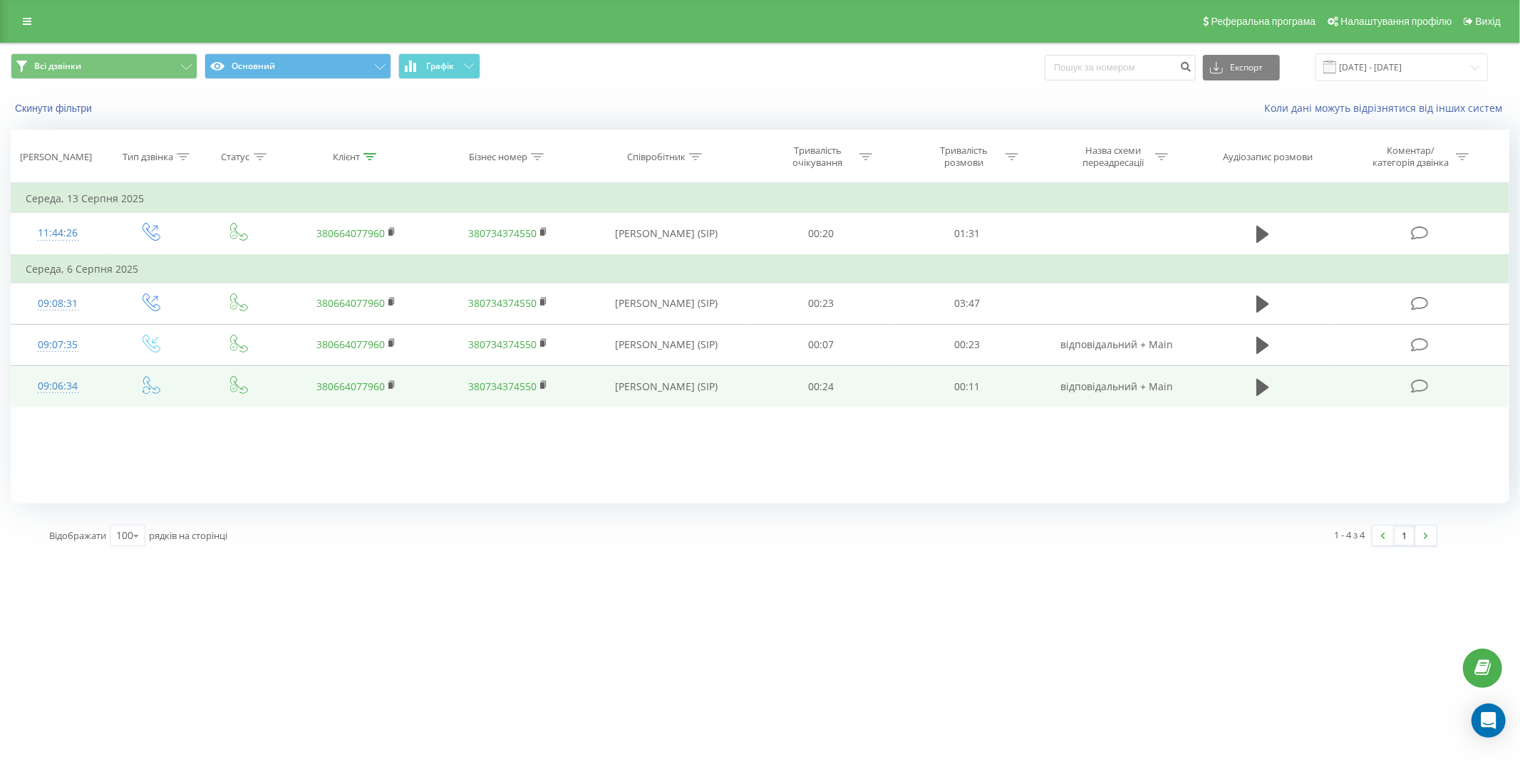
click at [97, 388] on td "09:06:34" at bounding box center [58, 387] width 93 height 42
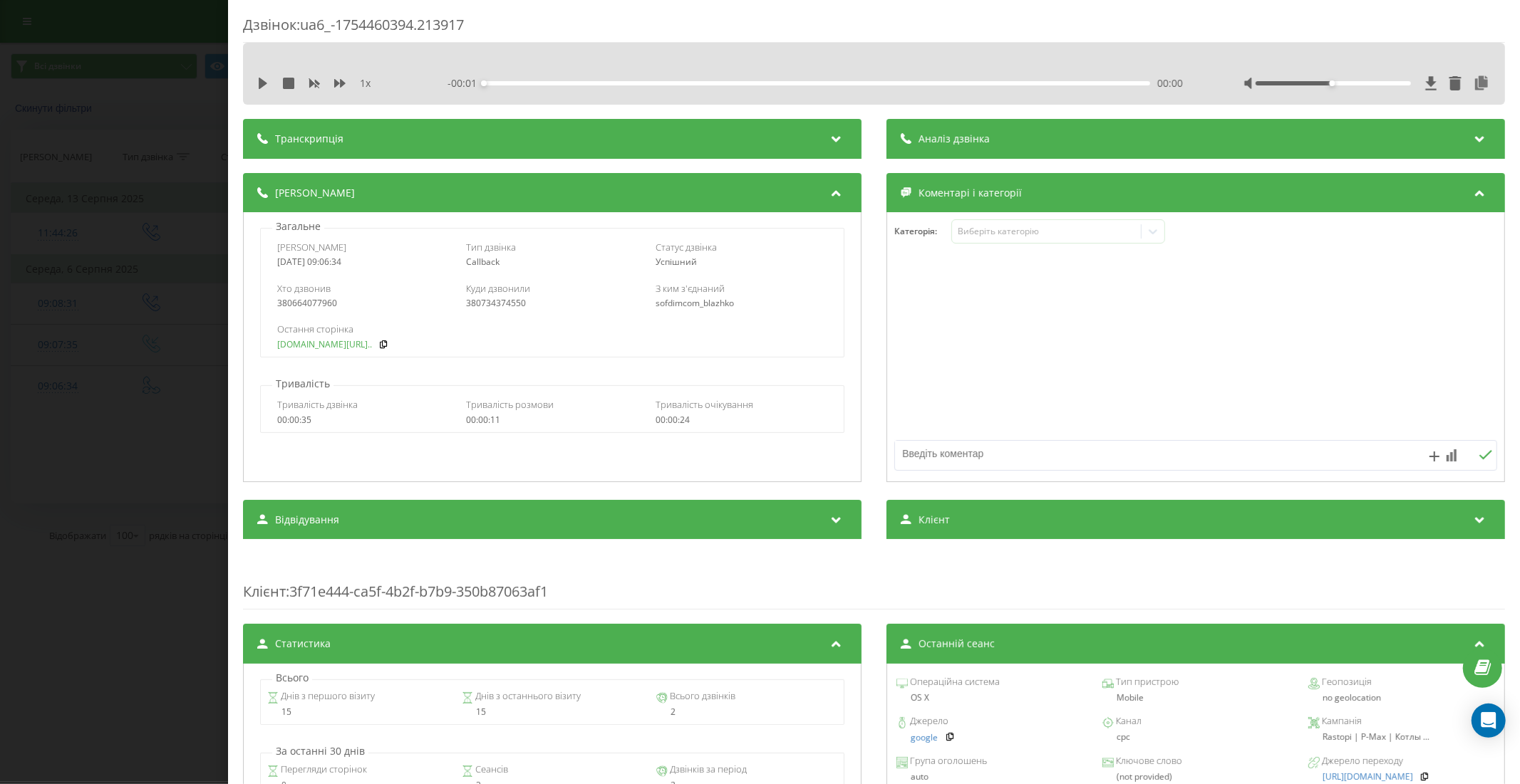
click at [342, 343] on link "rastopi.com.ua/ua/p22889..." at bounding box center [325, 345] width 95 height 10
click at [162, 587] on div "Дзвінок : ua6_-1754460394.213917 1 x - 00:24 00:00 00:00 Транскрипція Для AI-ан…" at bounding box center [760, 392] width 1520 height 784
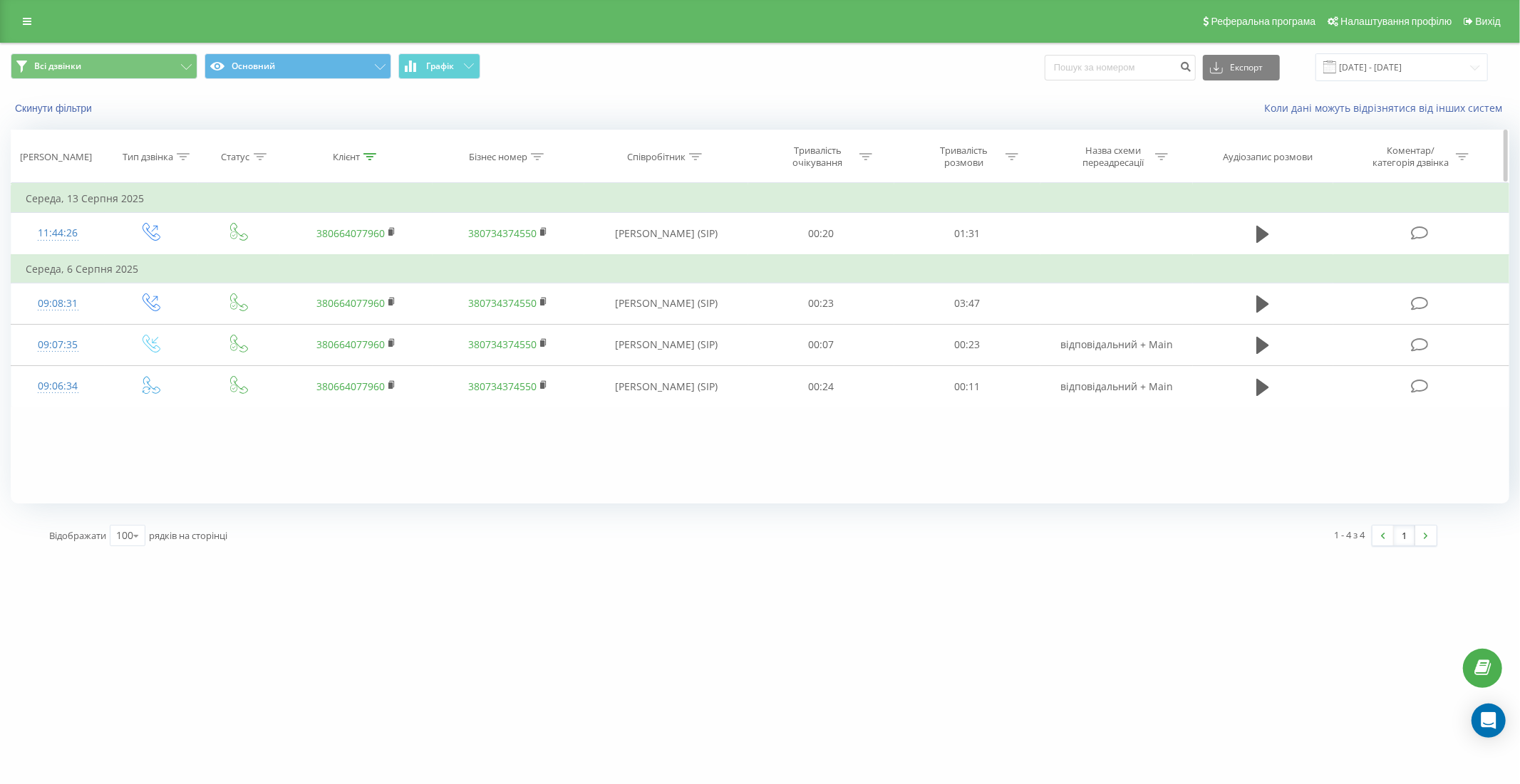
click at [371, 157] on icon at bounding box center [369, 156] width 13 height 7
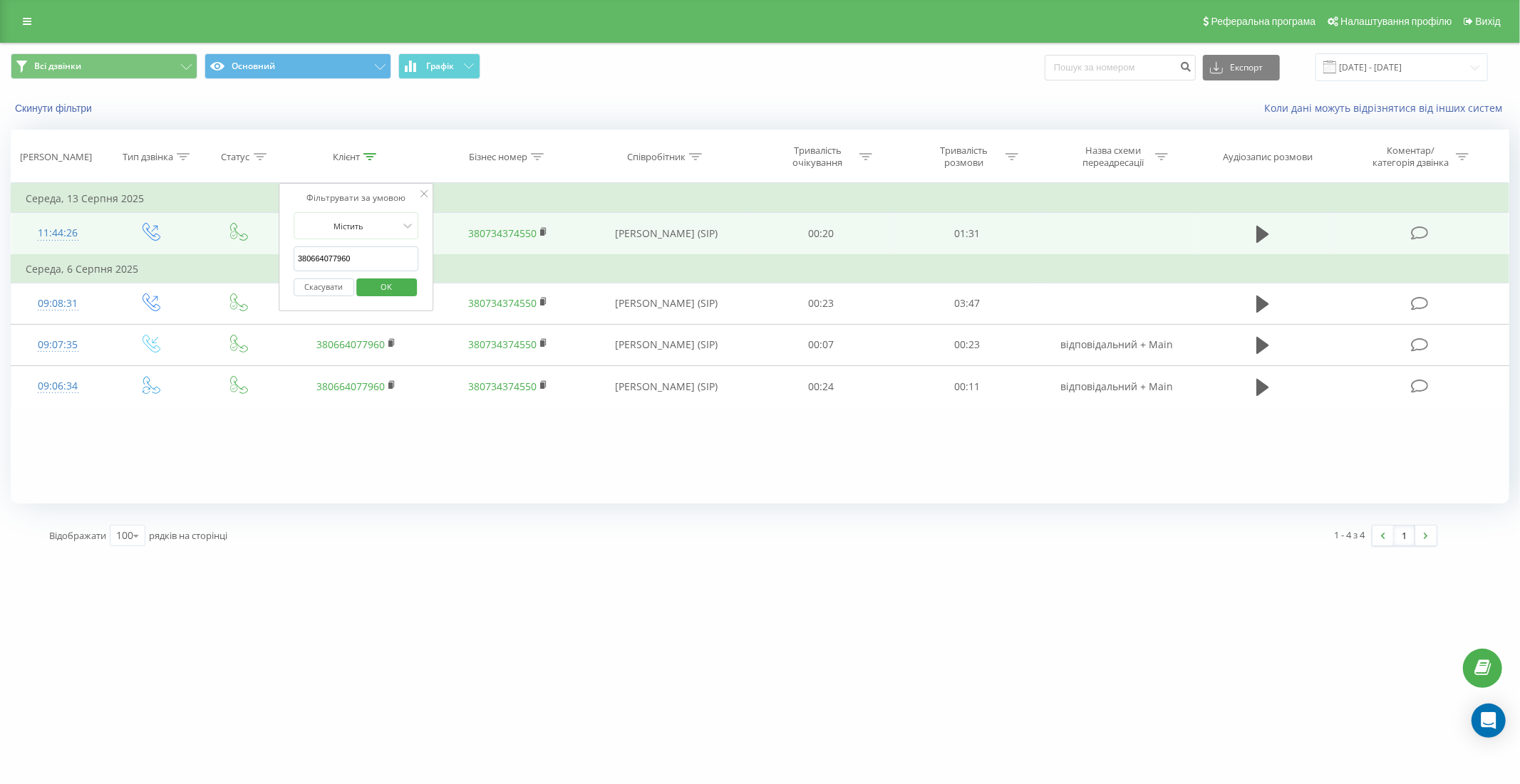
drag, startPoint x: 376, startPoint y: 259, endPoint x: 274, endPoint y: 251, distance: 102.3
click at [274, 251] on table "Фільтрувати за умовою Дорівнює Введіть значення Скасувати OK Фільтрувати за умо…" at bounding box center [759, 295] width 1498 height 224
paste input "38 (050) 462-15-88"
type input "380504621588"
click button "OK" at bounding box center [386, 287] width 60 height 17
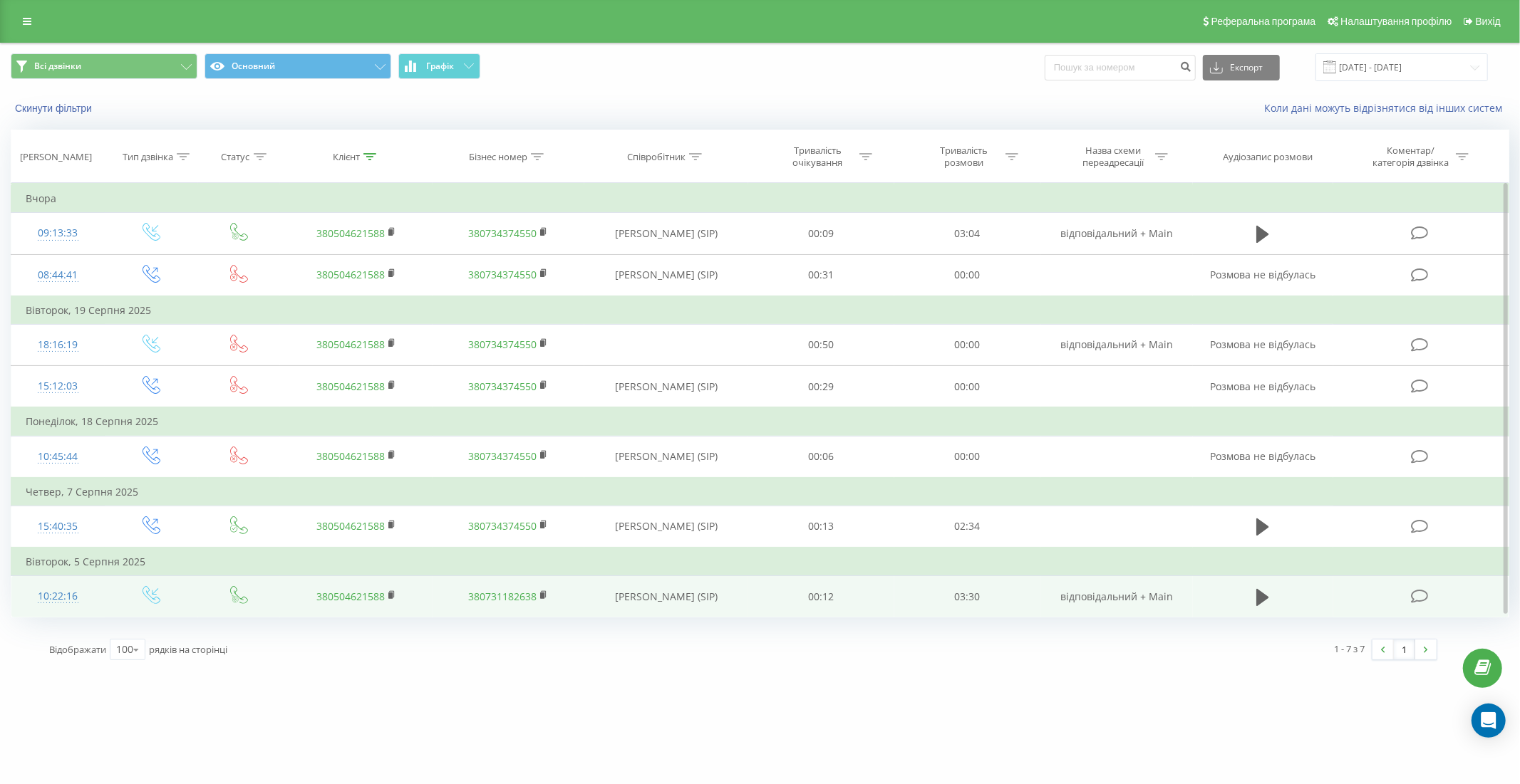
click at [104, 597] on td "10:22:16" at bounding box center [58, 597] width 93 height 42
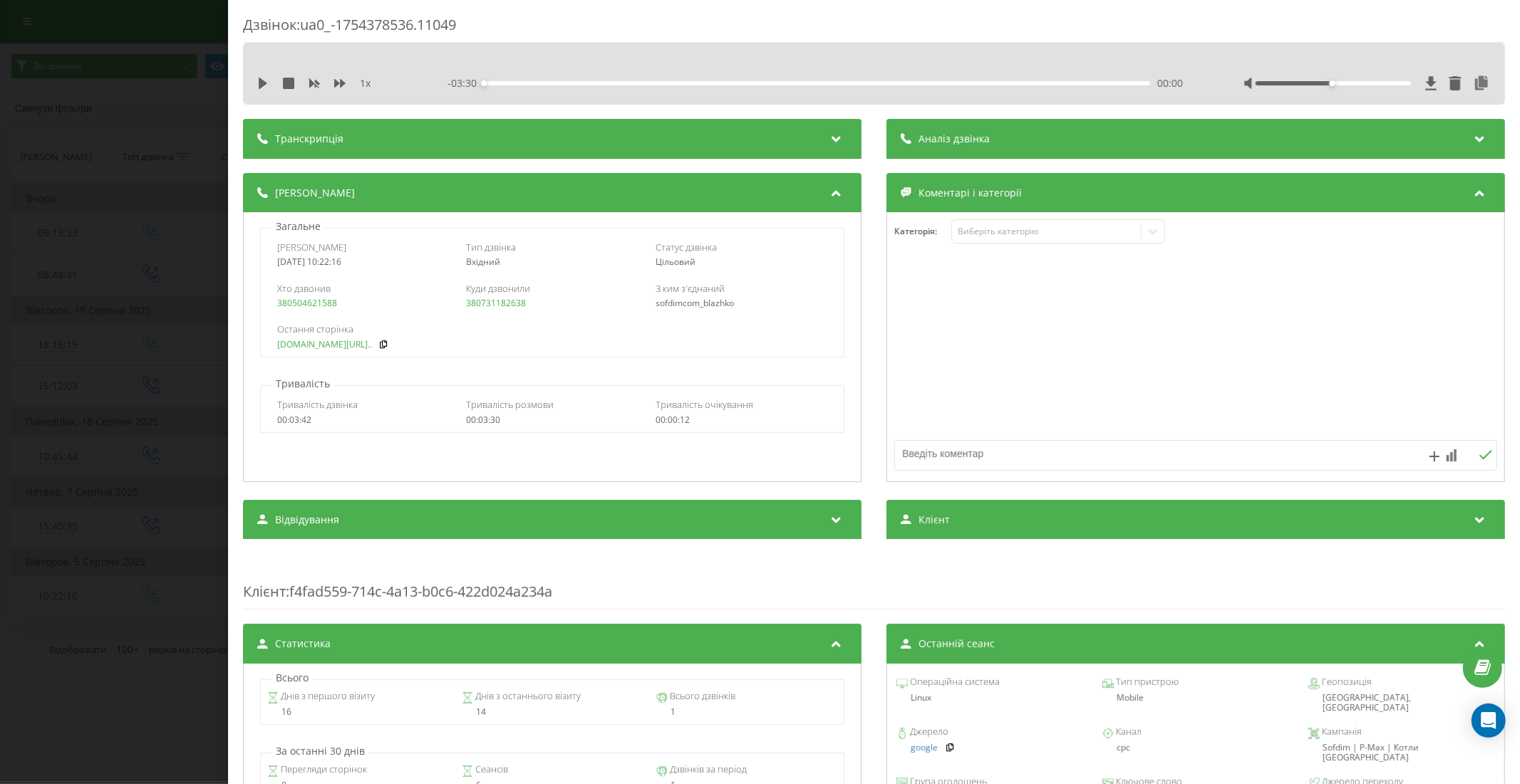
click at [353, 342] on link "sofdim.com/14-kvt-4-mm-5..." at bounding box center [325, 345] width 95 height 10
drag, startPoint x: 174, startPoint y: 459, endPoint x: 174, endPoint y: 439, distance: 20.0
click at [173, 458] on div "Дзвінок : ua0_-1754378536.11049 1 x - 03:30 00:00 00:00 Транскрипція Для AI-ана…" at bounding box center [760, 392] width 1520 height 784
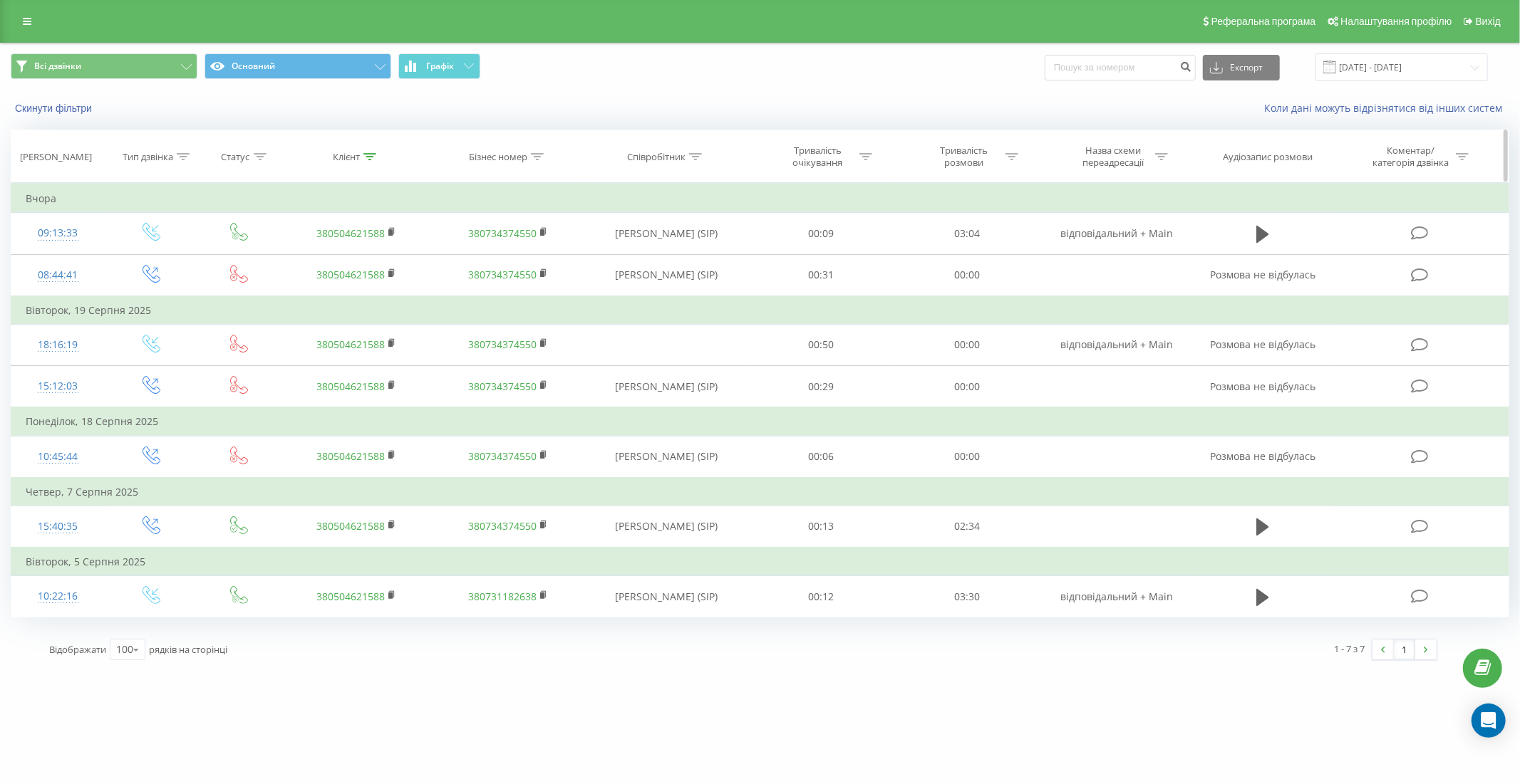
click at [372, 154] on icon at bounding box center [369, 156] width 13 height 7
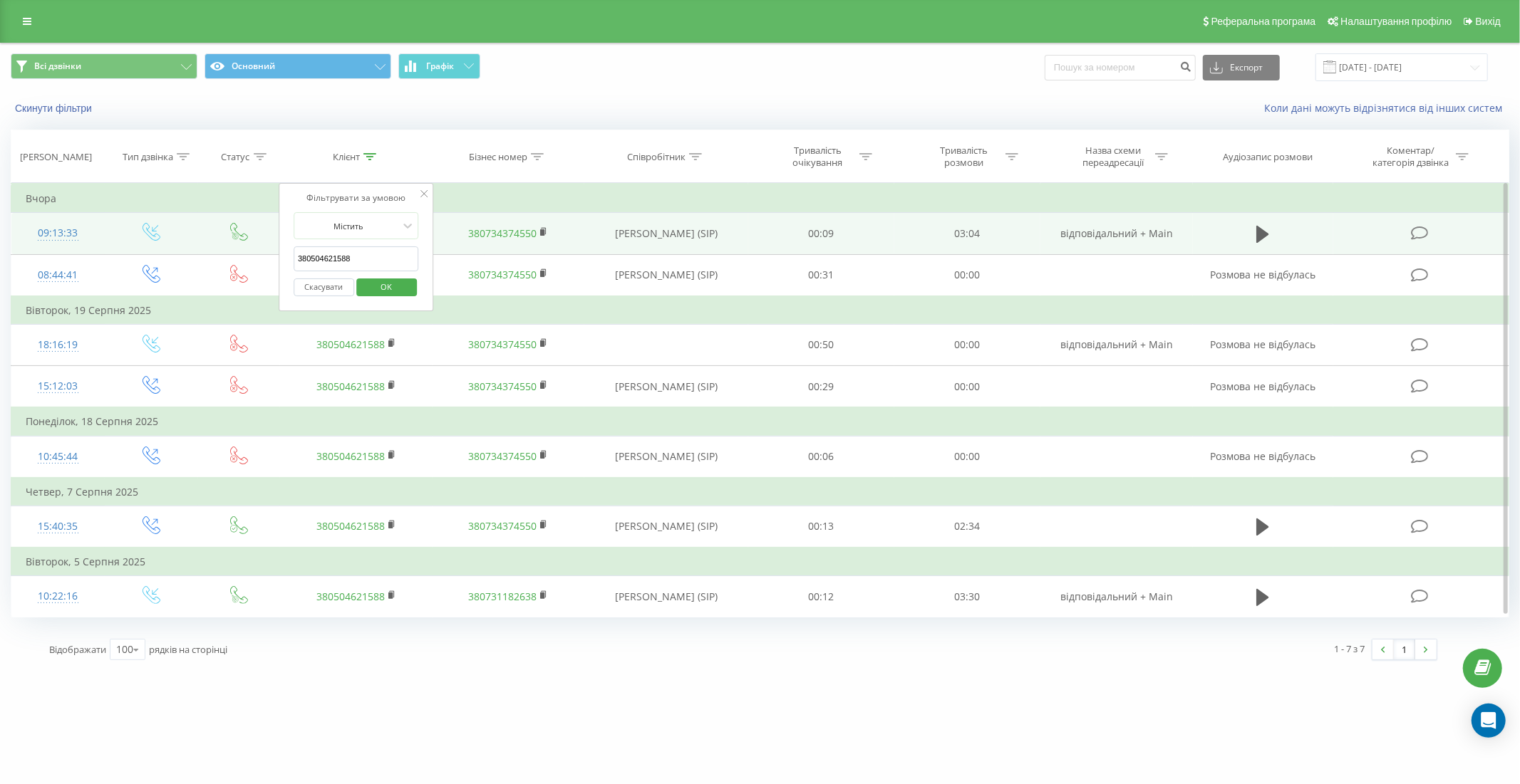
drag, startPoint x: 366, startPoint y: 262, endPoint x: 246, endPoint y: 239, distance: 122.2
click at [246, 239] on table "Фільтрувати за умовою Дорівнює Введіть значення Скасувати OK Фільтрувати за умо…" at bounding box center [759, 400] width 1498 height 434
paste input "(096) 672-75-80"
type input "0966727580"
click button "OK" at bounding box center [386, 287] width 60 height 17
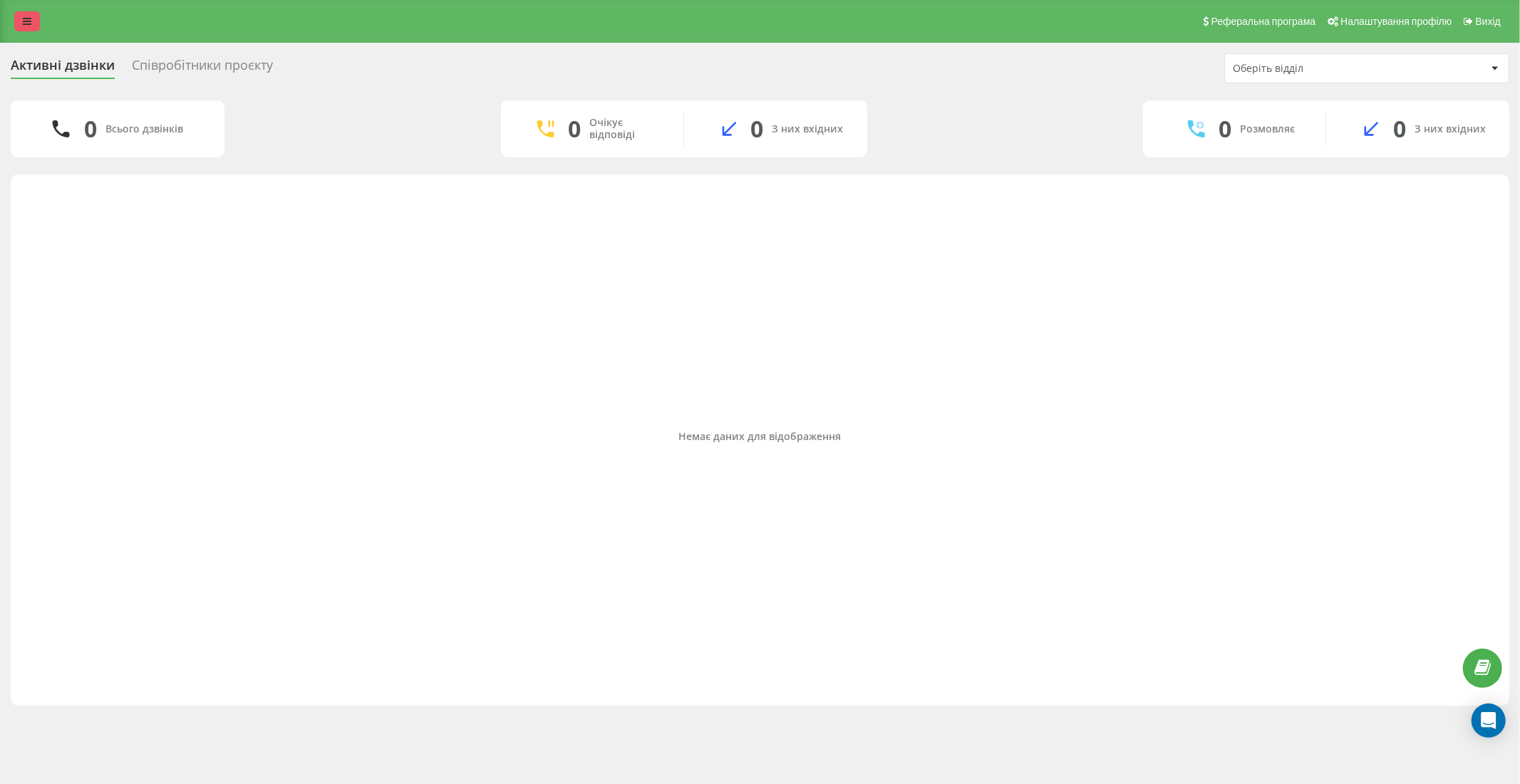
click at [32, 22] on link at bounding box center [27, 21] width 25 height 20
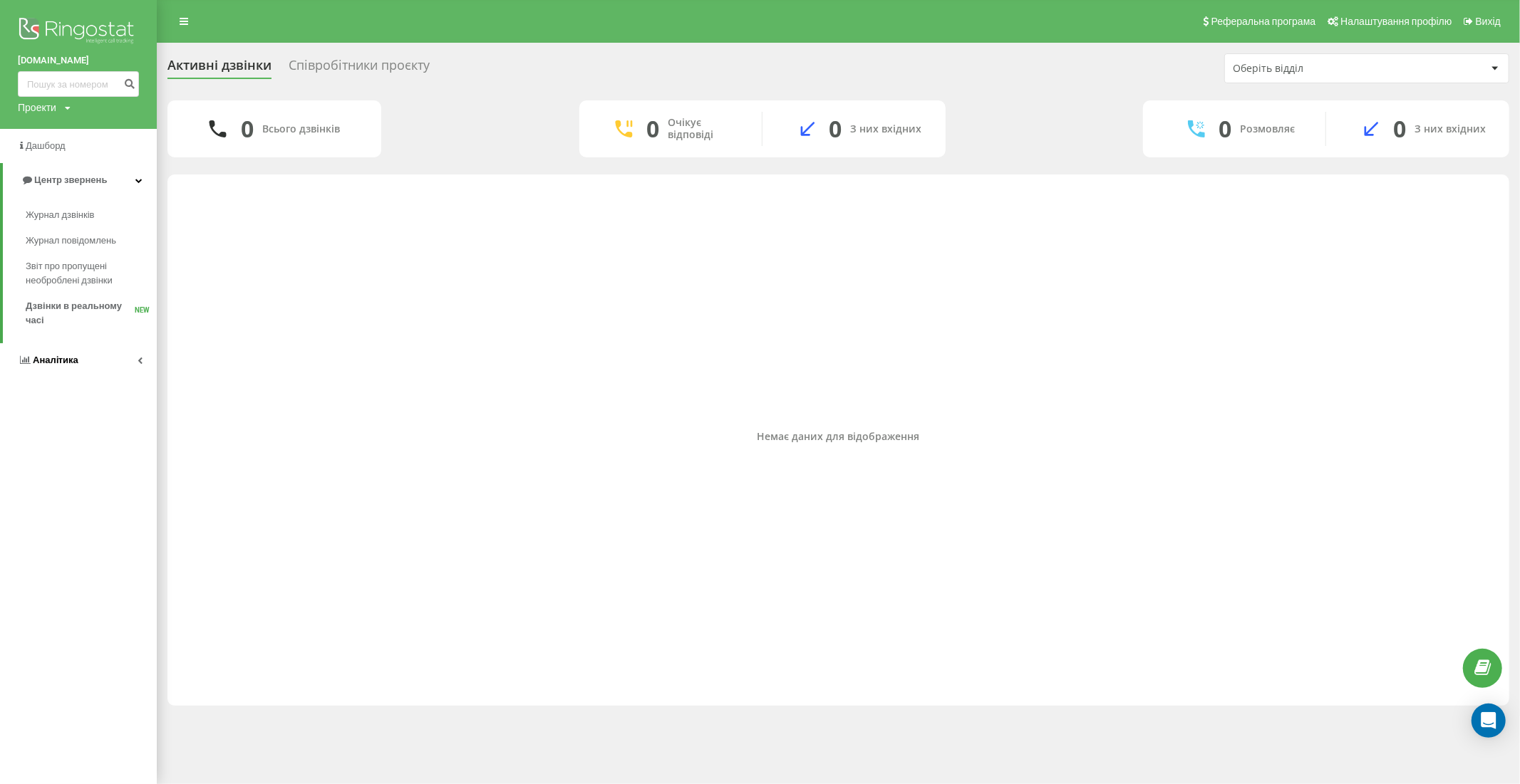
click at [74, 359] on span "Аналiтика" at bounding box center [55, 360] width 46 height 11
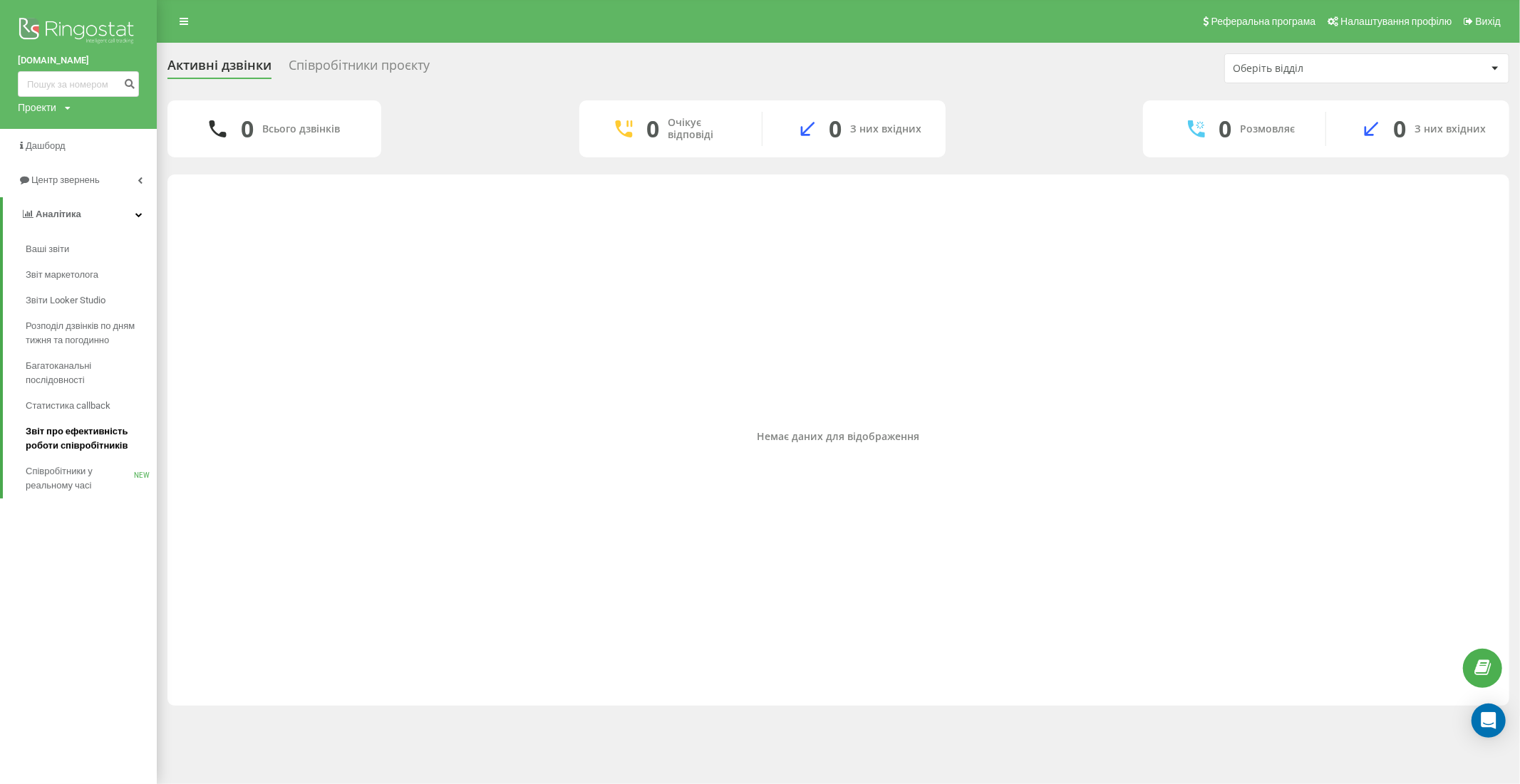
click at [82, 436] on span "Звіт про ефективність роботи співробітників" at bounding box center [87, 438] width 124 height 28
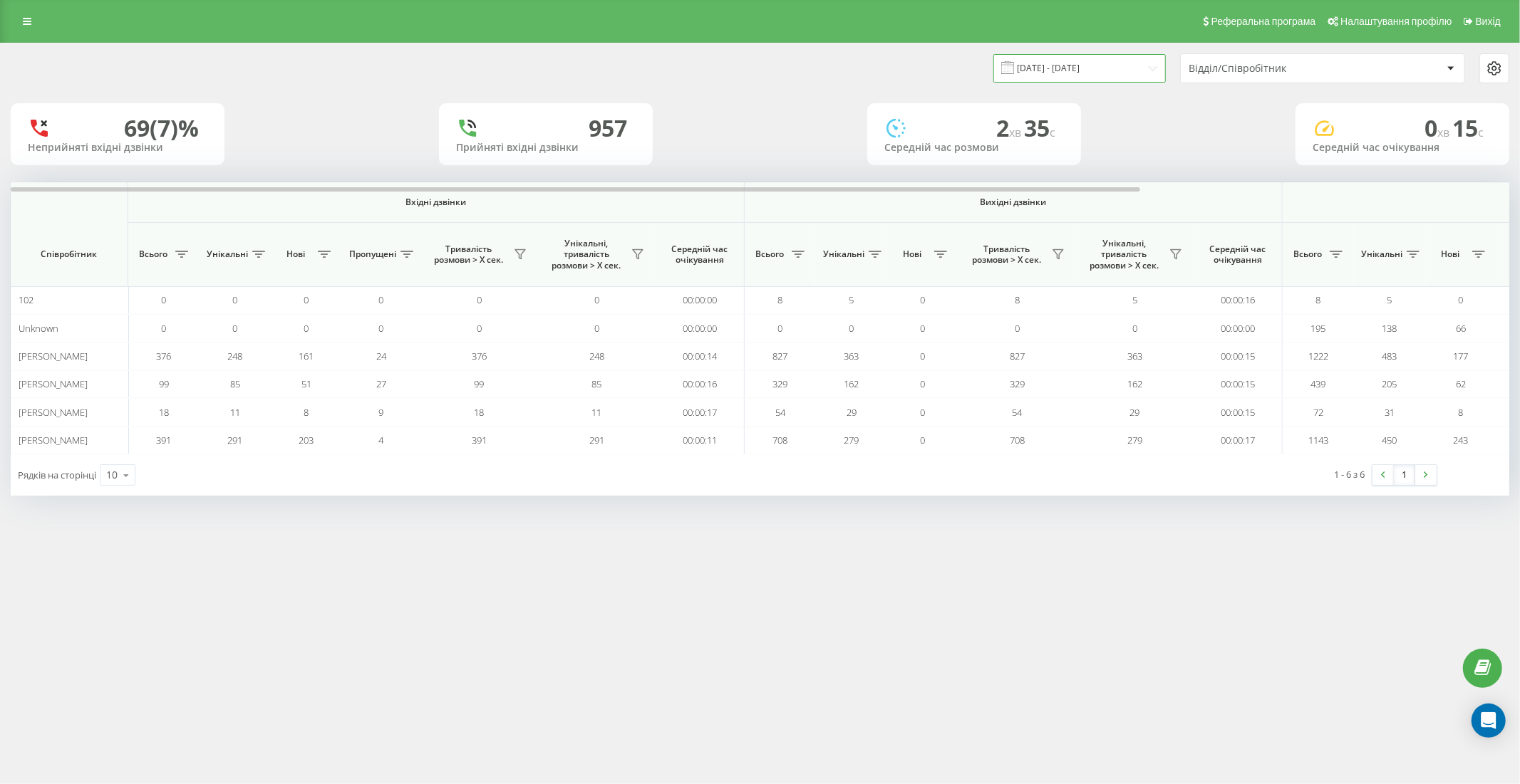
click at [1105, 60] on input "21.07.2025 - 21.08.2025" at bounding box center [1079, 68] width 173 height 28
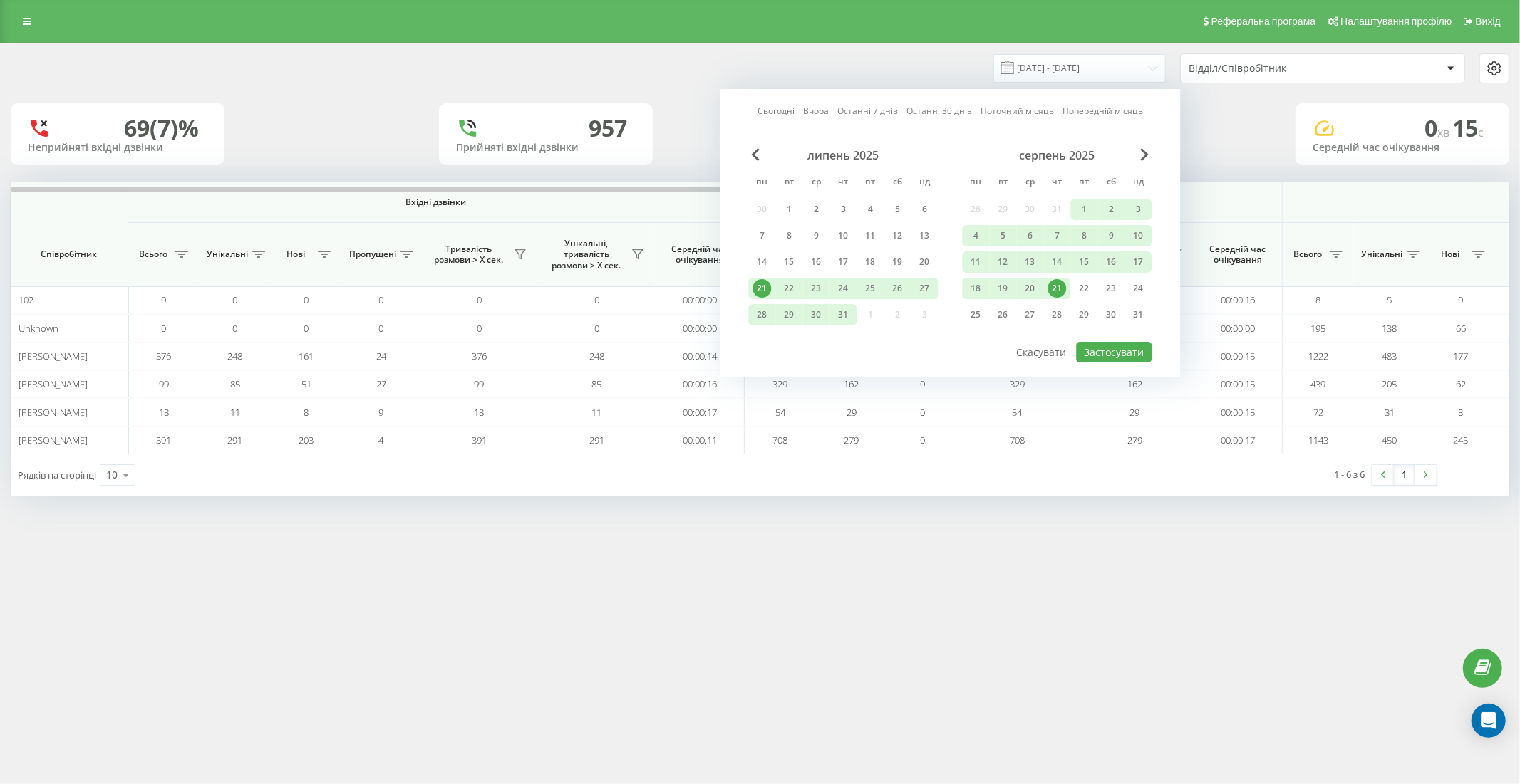
click at [1055, 283] on div "21" at bounding box center [1056, 288] width 18 height 18
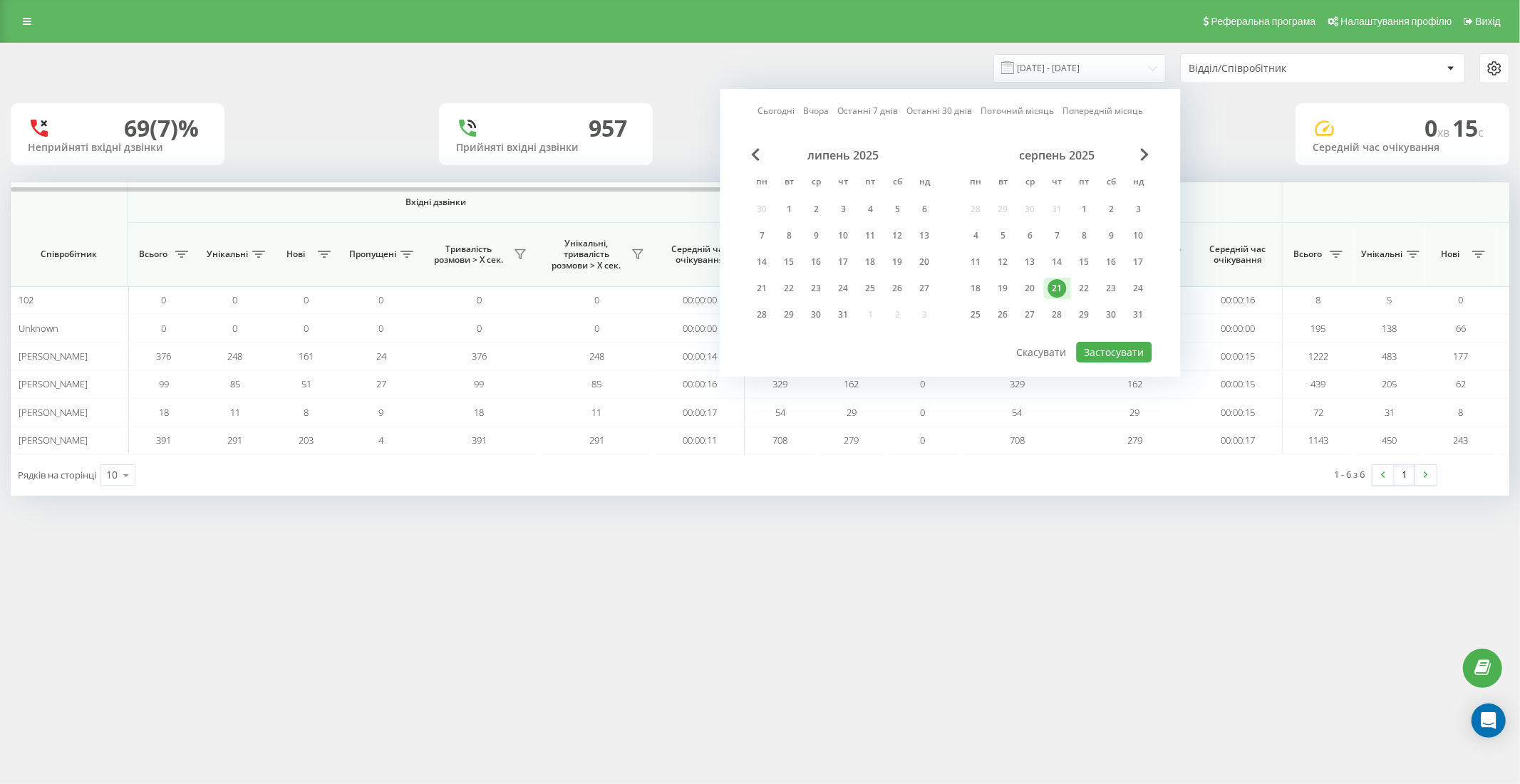
click at [1055, 283] on div "21" at bounding box center [1056, 288] width 18 height 18
click at [1087, 348] on button "Застосувати" at bounding box center [1114, 352] width 76 height 20
type input "21.08.2025 - 21.08.2025"
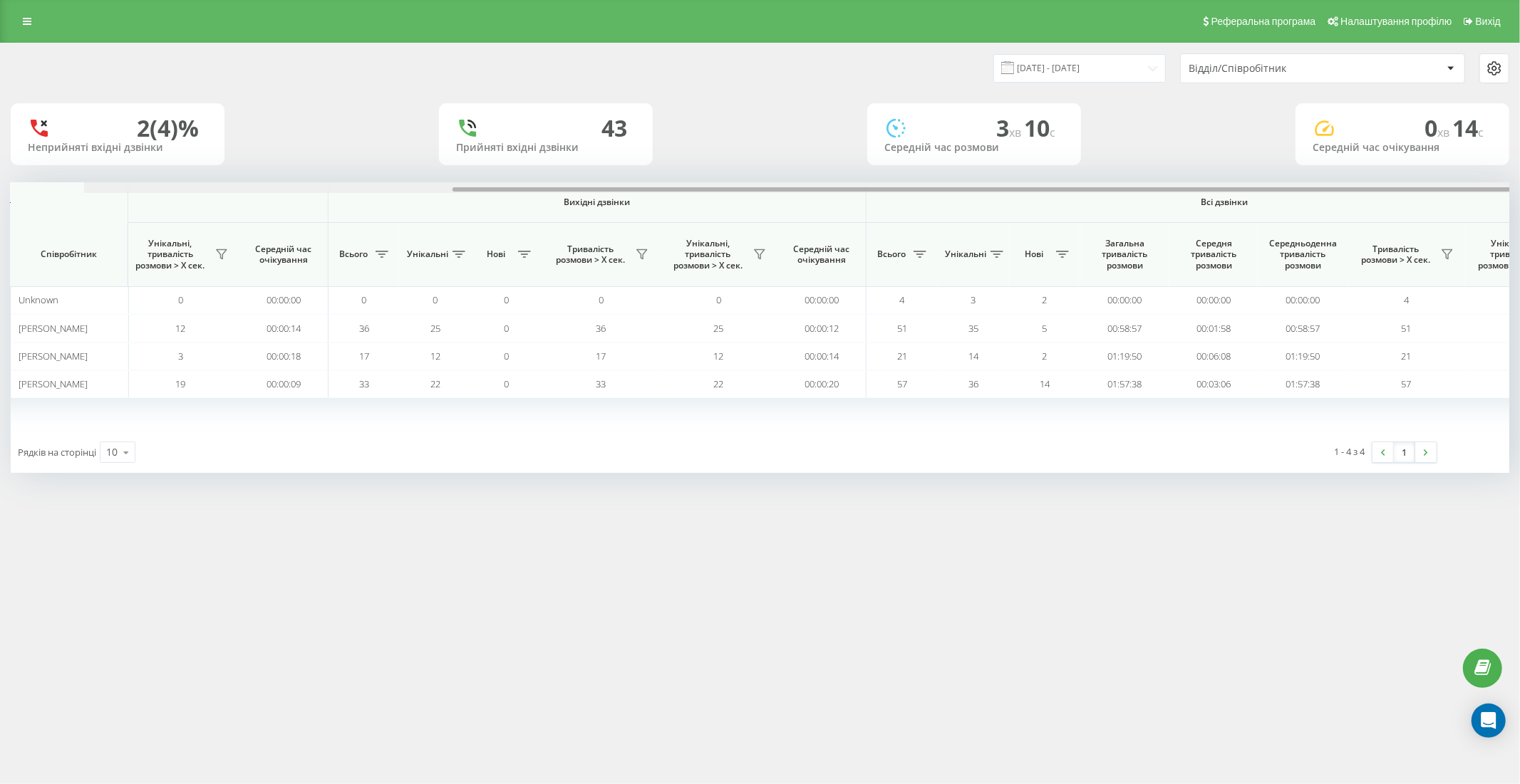
scroll to position [0, 489]
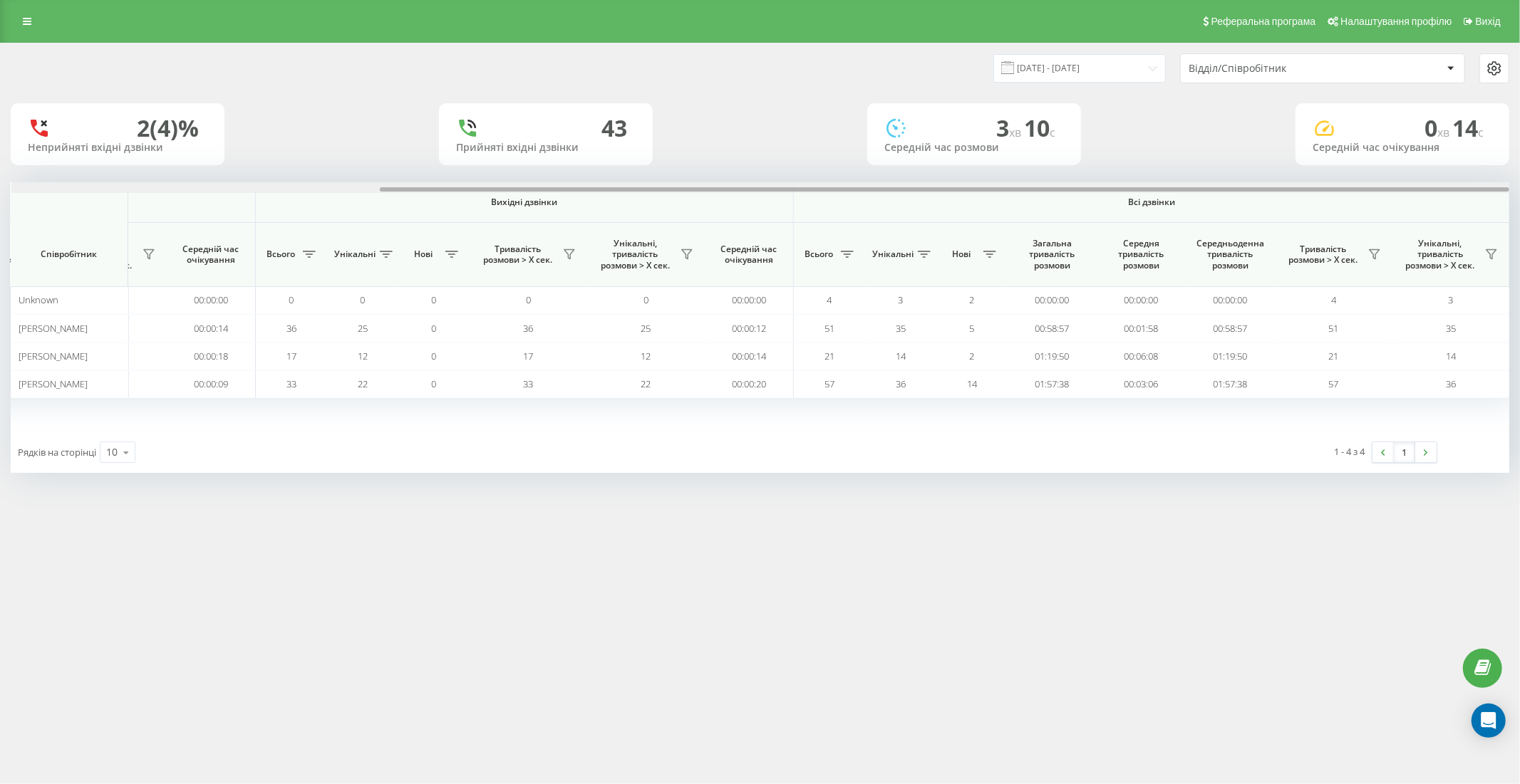
drag, startPoint x: 953, startPoint y: 190, endPoint x: 1383, endPoint y: 173, distance: 430.3
click at [1383, 173] on div "21.08.2025 - 21.08.2025 Відділ/Співробітник 2 (4)% Неприйняті вхідні дзвінки 43…" at bounding box center [759, 258] width 1498 height 429
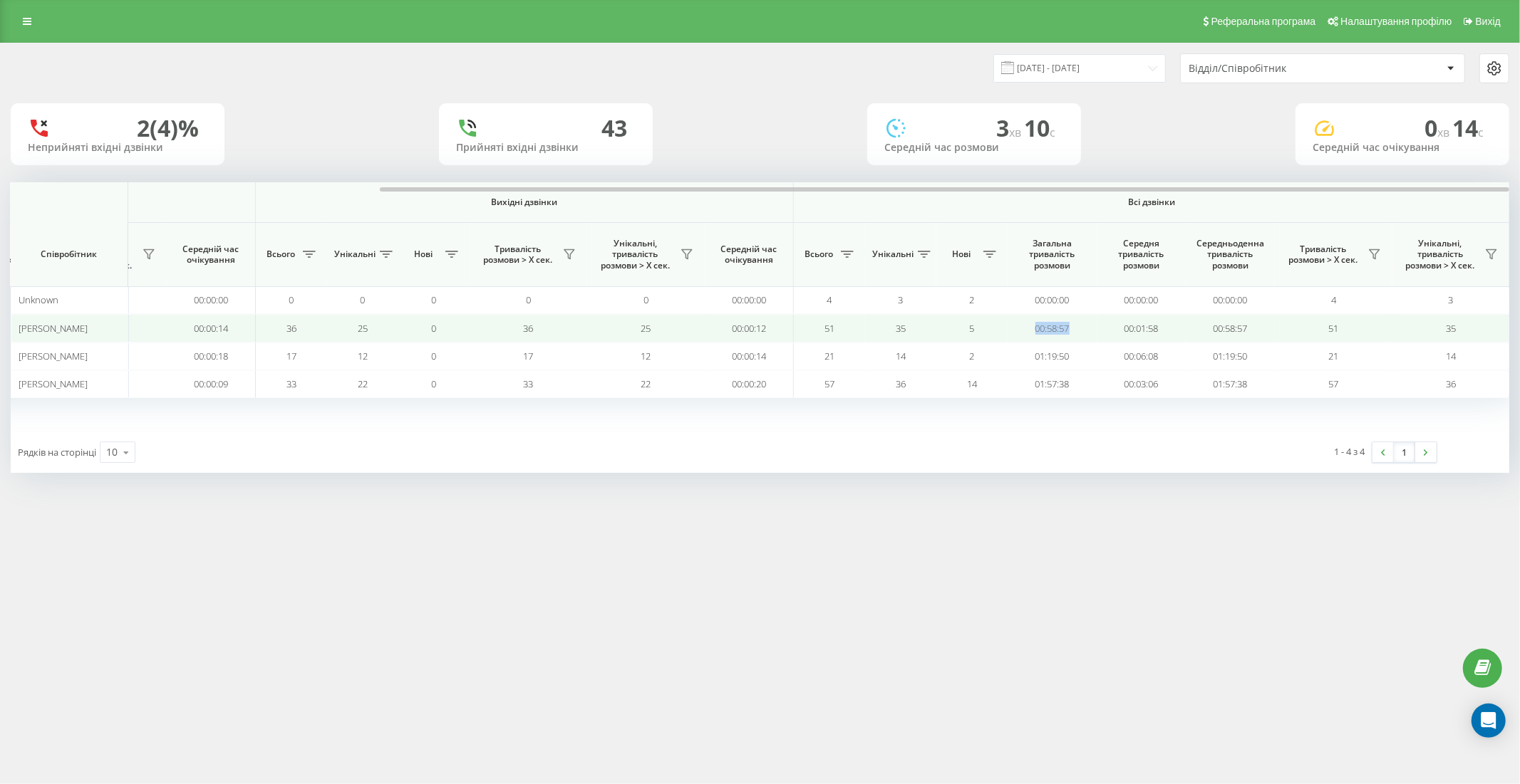
drag, startPoint x: 1031, startPoint y: 325, endPoint x: 1081, endPoint y: 328, distance: 50.1
click at [1081, 328] on td "00:58:57" at bounding box center [1052, 328] width 89 height 28
copy td "00:58:57"
